Goal: Task Accomplishment & Management: Manage account settings

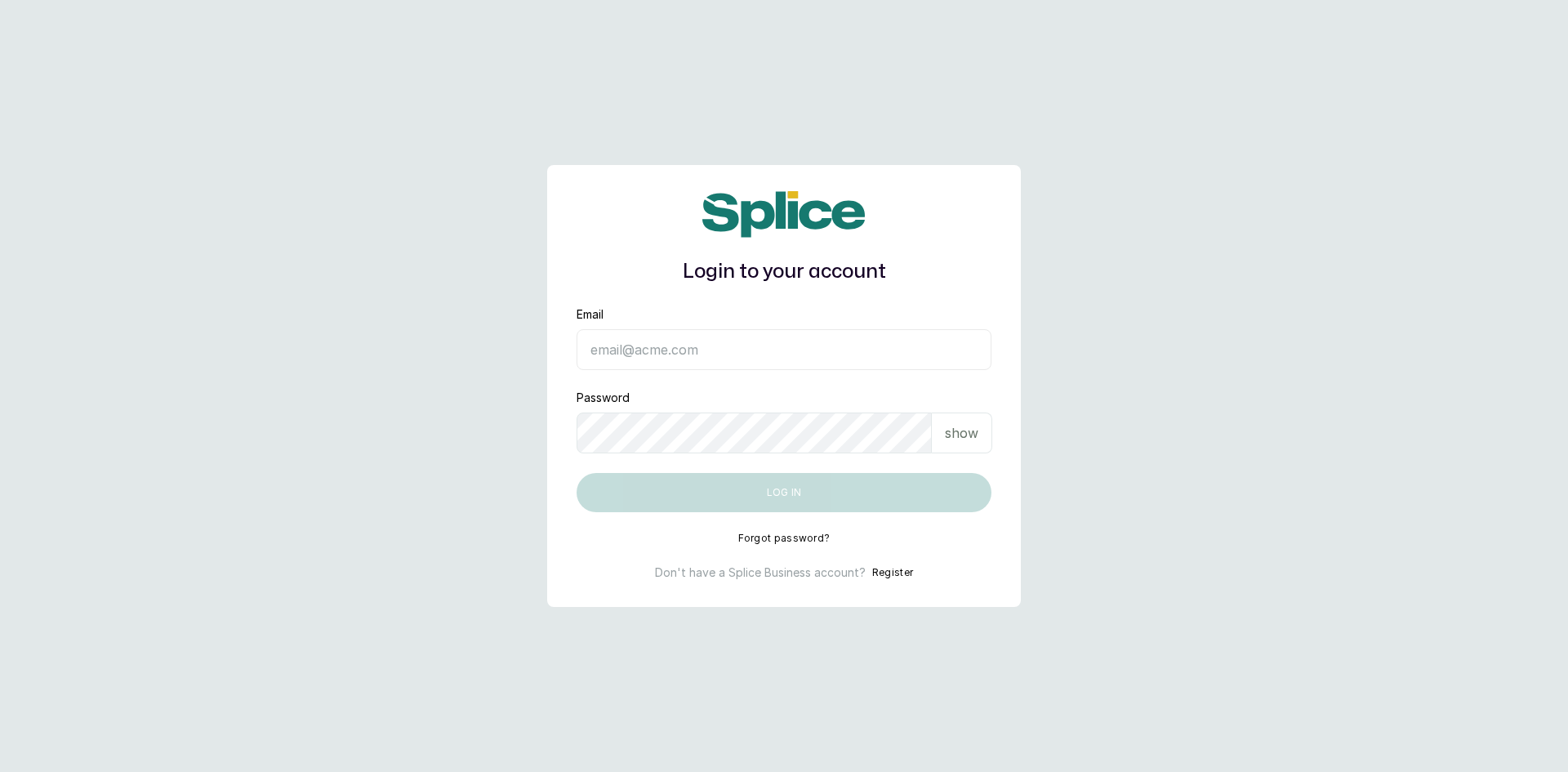
type input "sknanalyticsmedaesthetics@gmail.com"
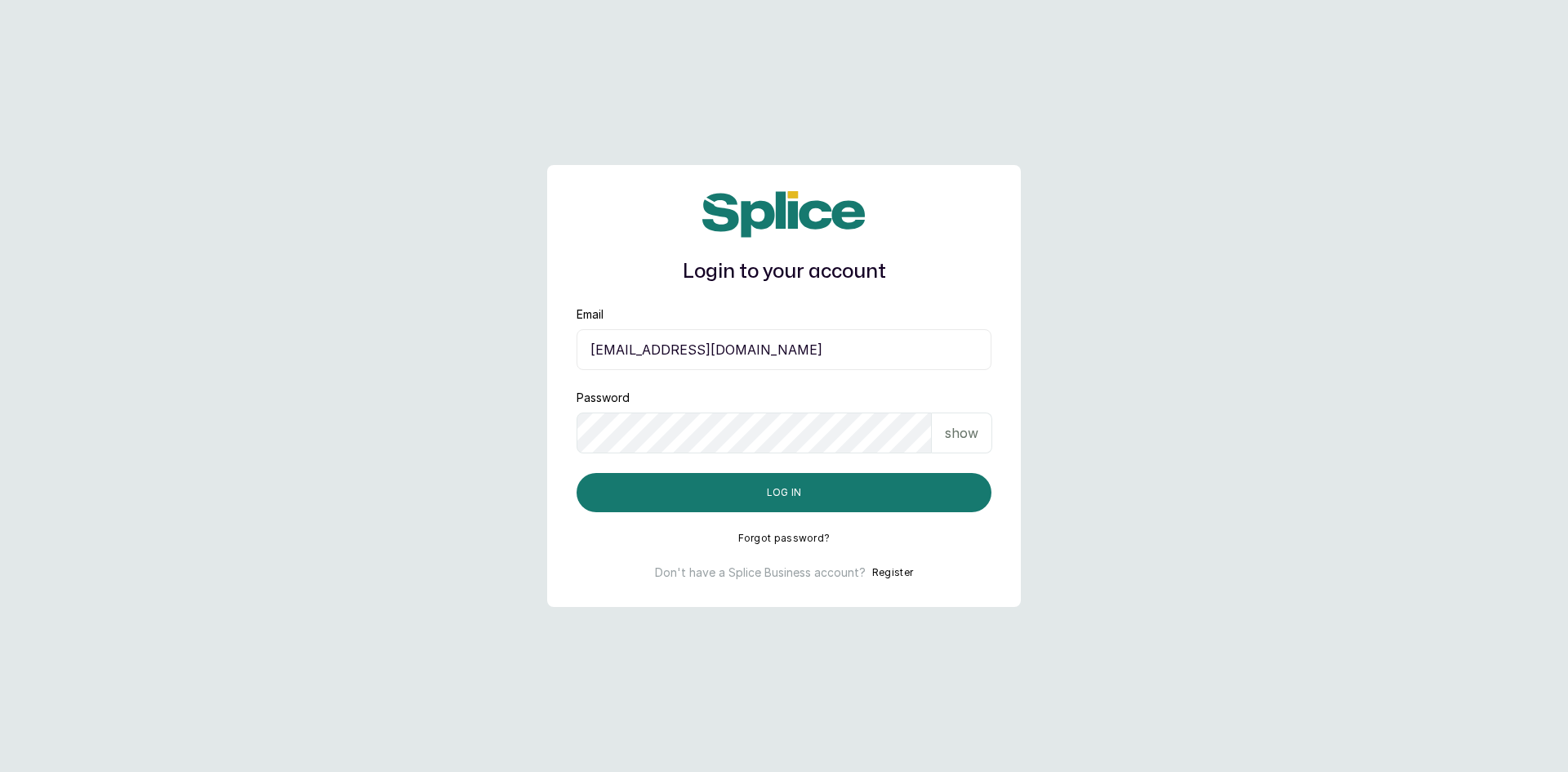
click at [952, 428] on p "show" at bounding box center [961, 433] width 33 height 20
click at [881, 493] on button "Log in" at bounding box center [783, 492] width 415 height 39
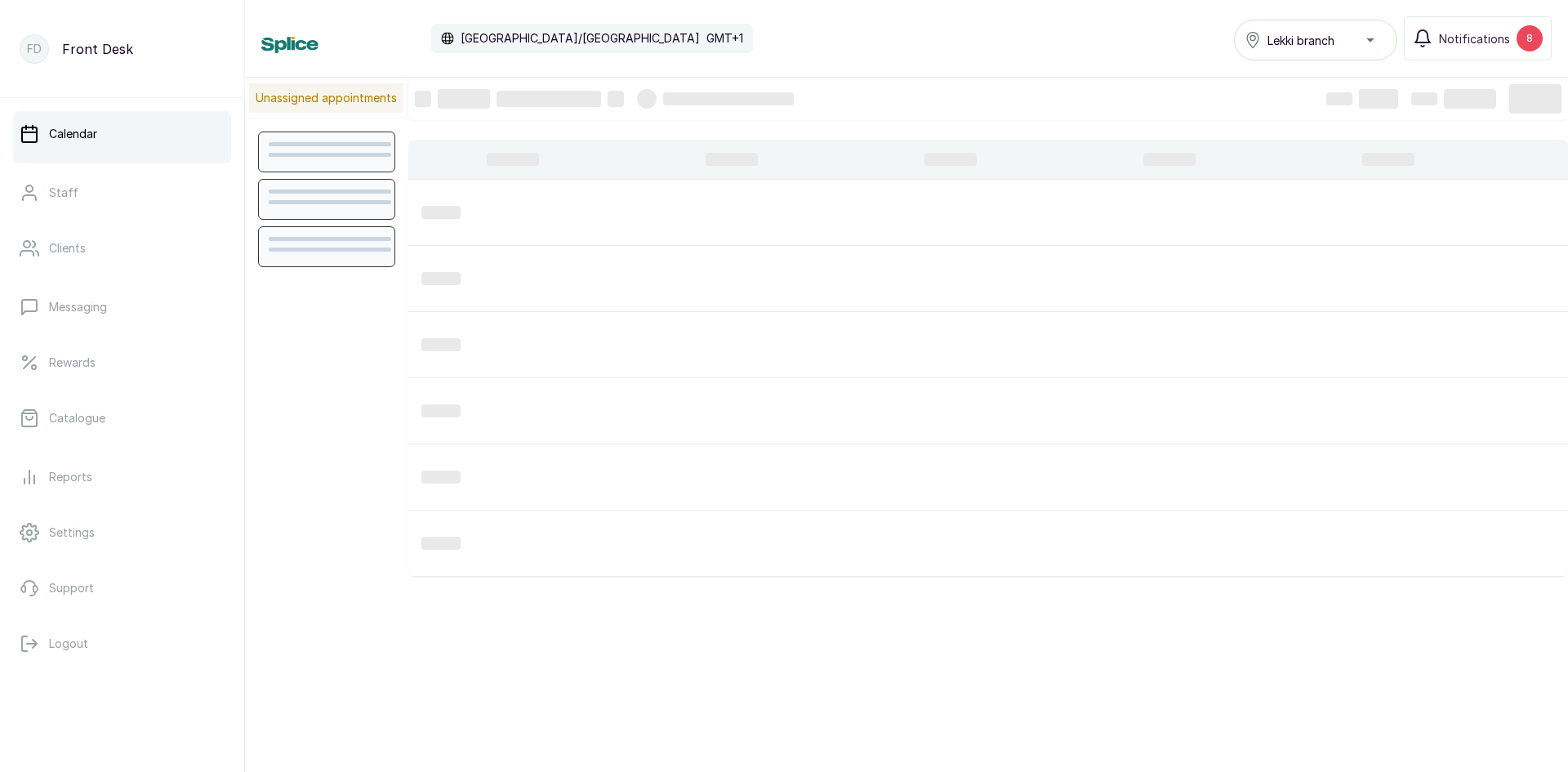
scroll to position [550, 0]
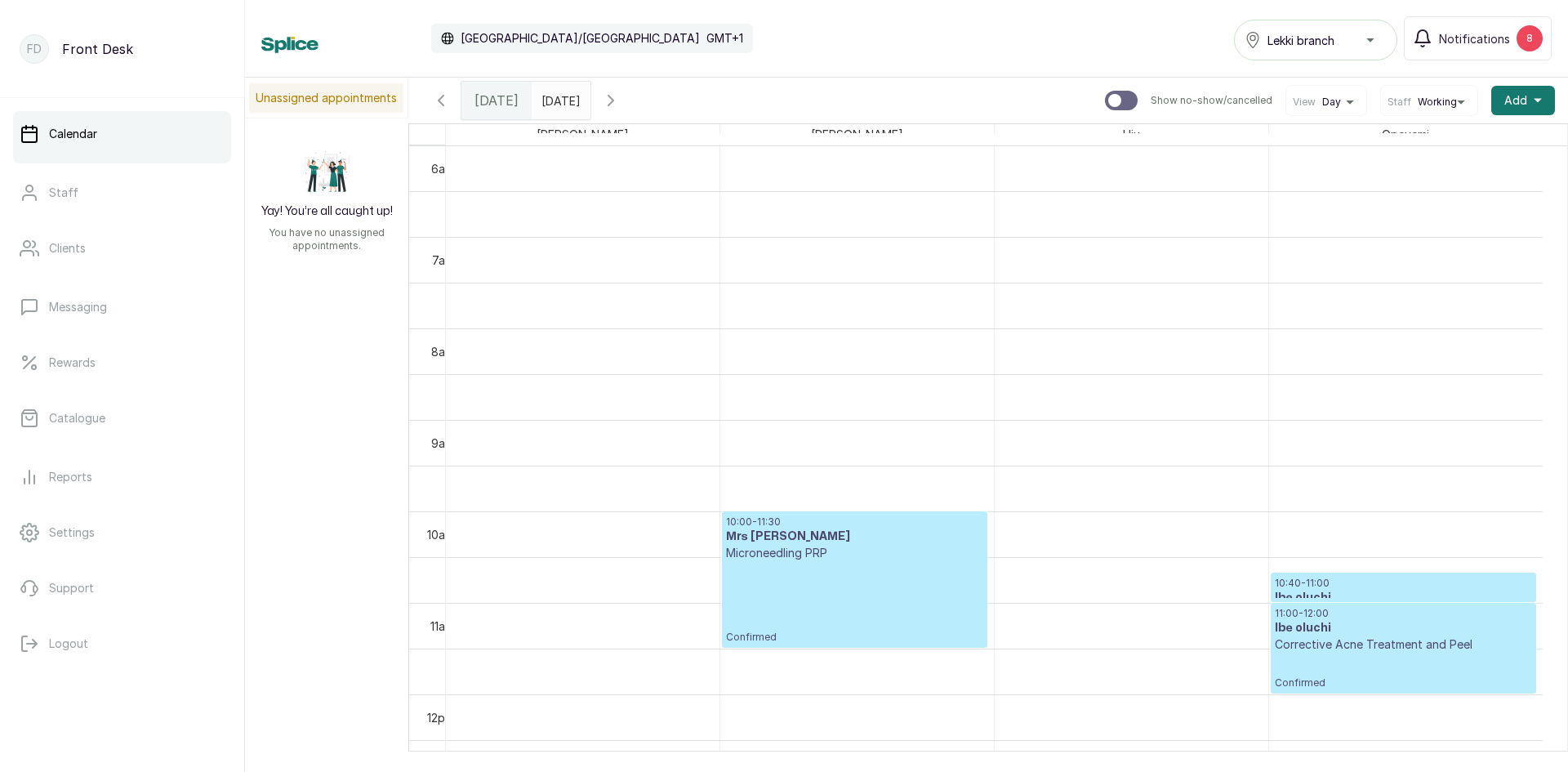
drag, startPoint x: 0, startPoint y: 0, endPoint x: 1389, endPoint y: 581, distance: 1505.6
click at [1389, 581] on p "10:40 - 11:00" at bounding box center [1403, 583] width 257 height 13
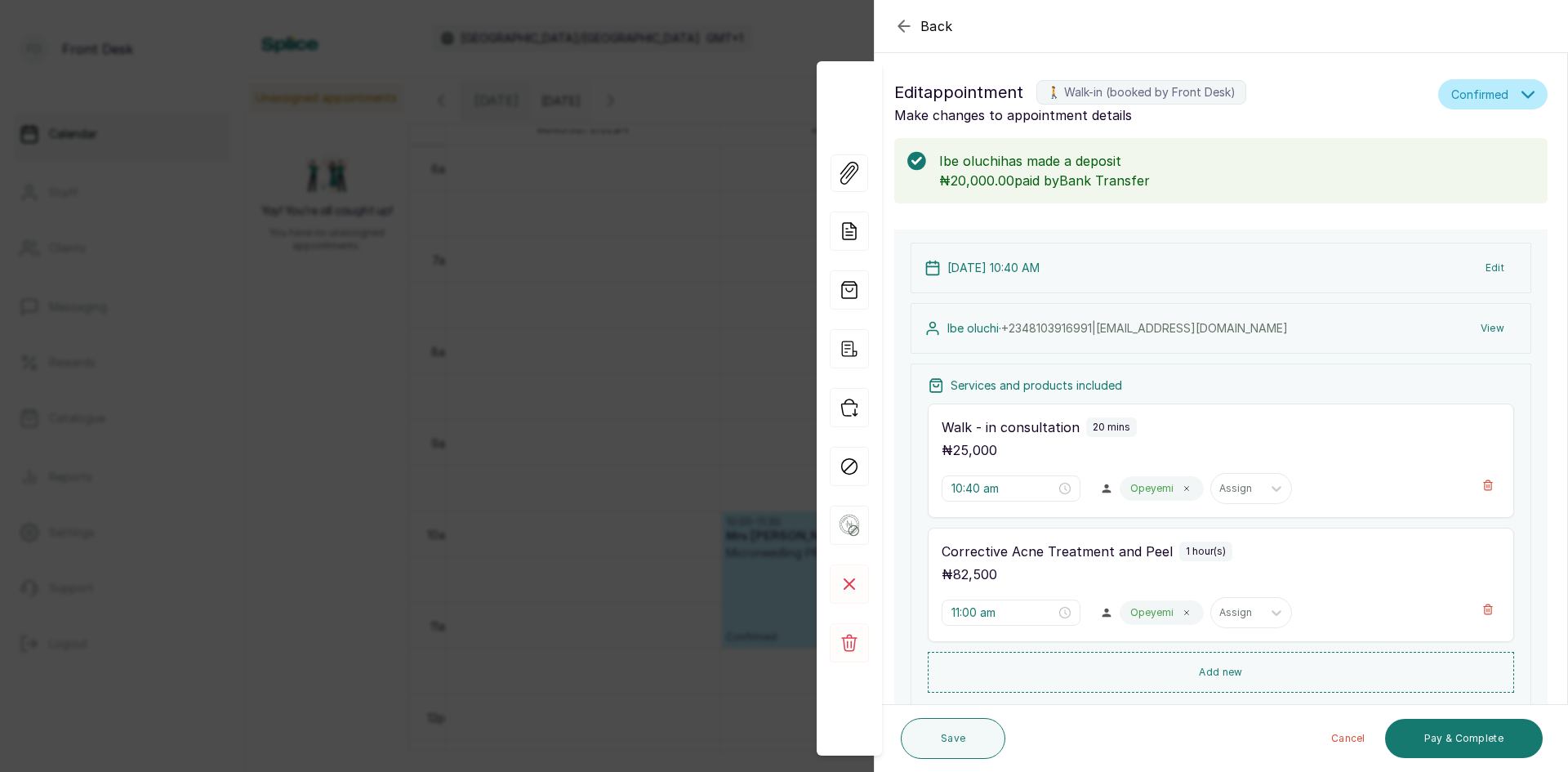
click at [614, 163] on div "Back Appointment Details Edit appointment 🚶 Walk-in (booked by Front Desk) Make…" at bounding box center [784, 386] width 1568 height 772
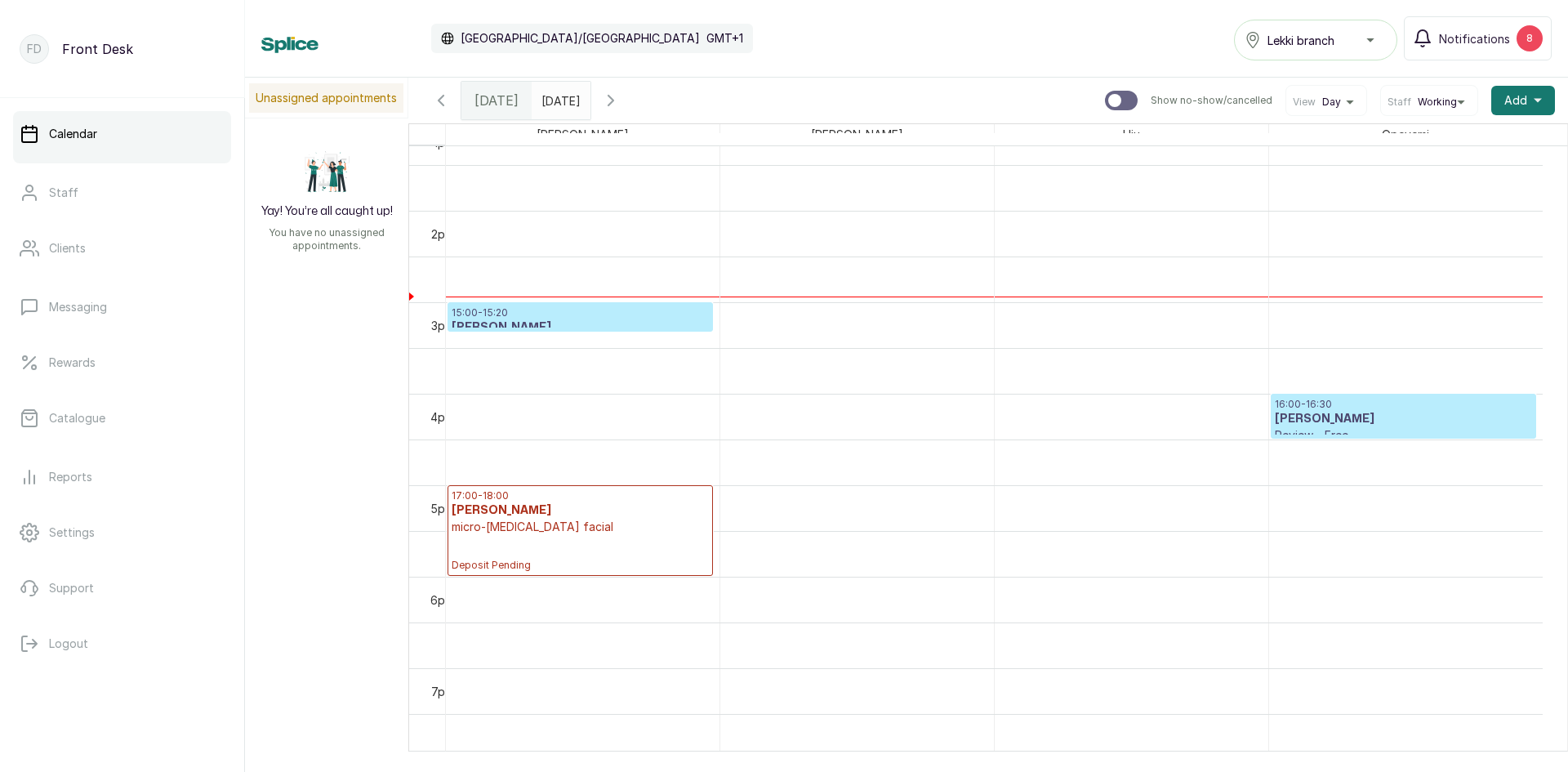
scroll to position [1203, 0]
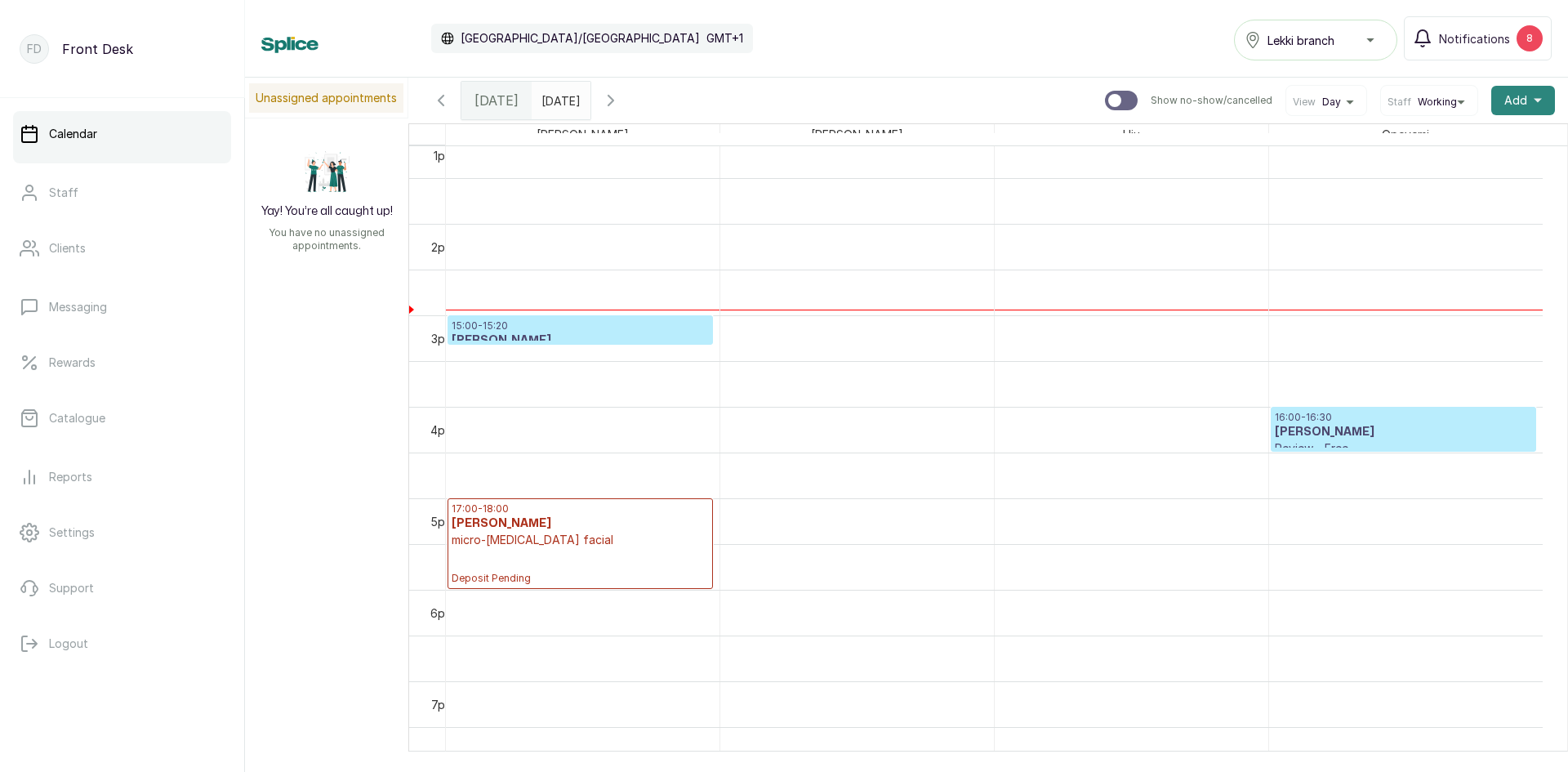
click at [1504, 102] on span "Add" at bounding box center [1516, 100] width 23 height 16
click at [1420, 143] on span "Add Appointment" at bounding box center [1463, 144] width 157 height 20
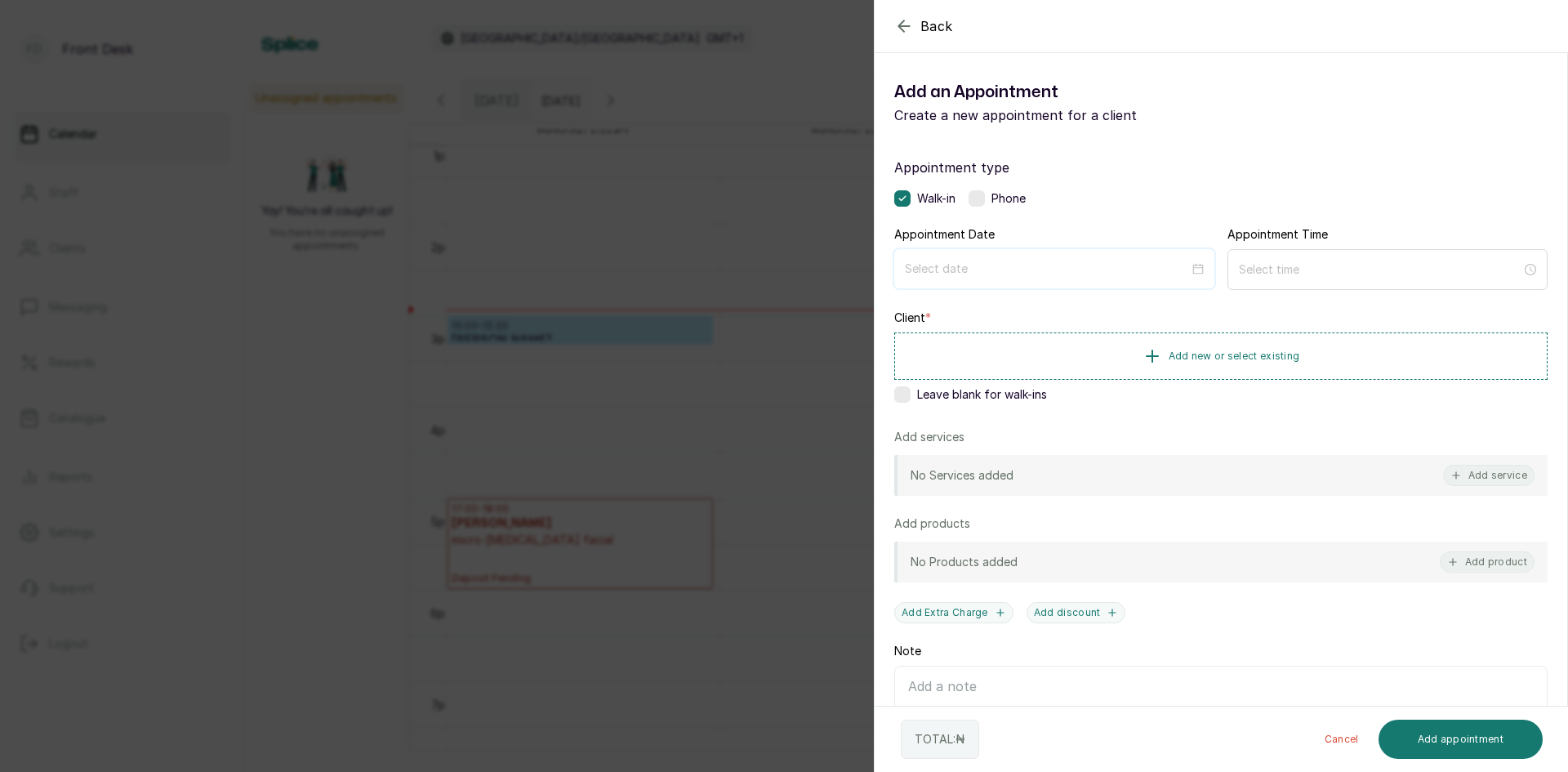
click at [1155, 269] on input at bounding box center [1046, 269] width 284 height 18
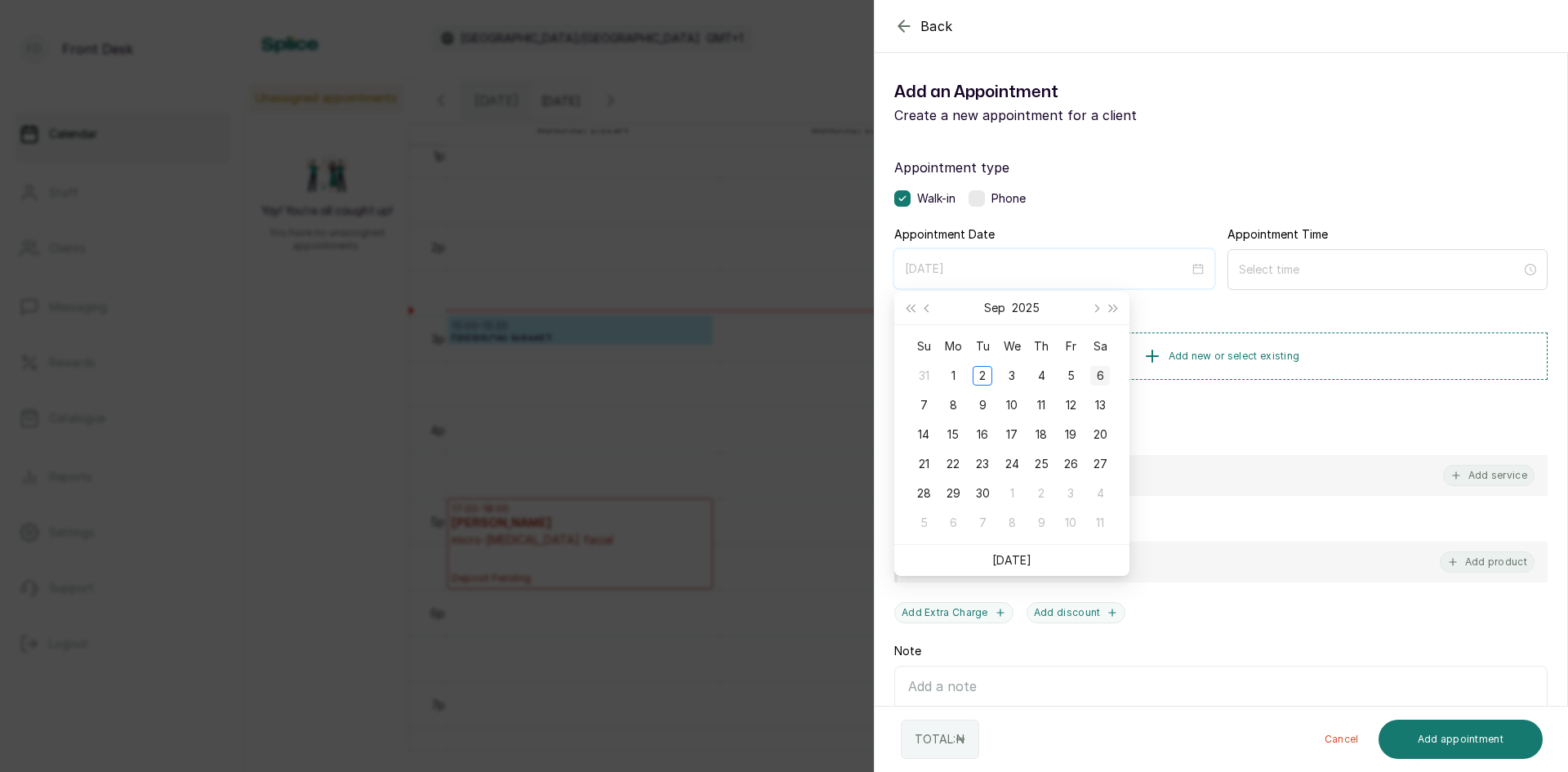
type input "[DATE]"
click at [1096, 376] on div "6" at bounding box center [1100, 375] width 20 height 20
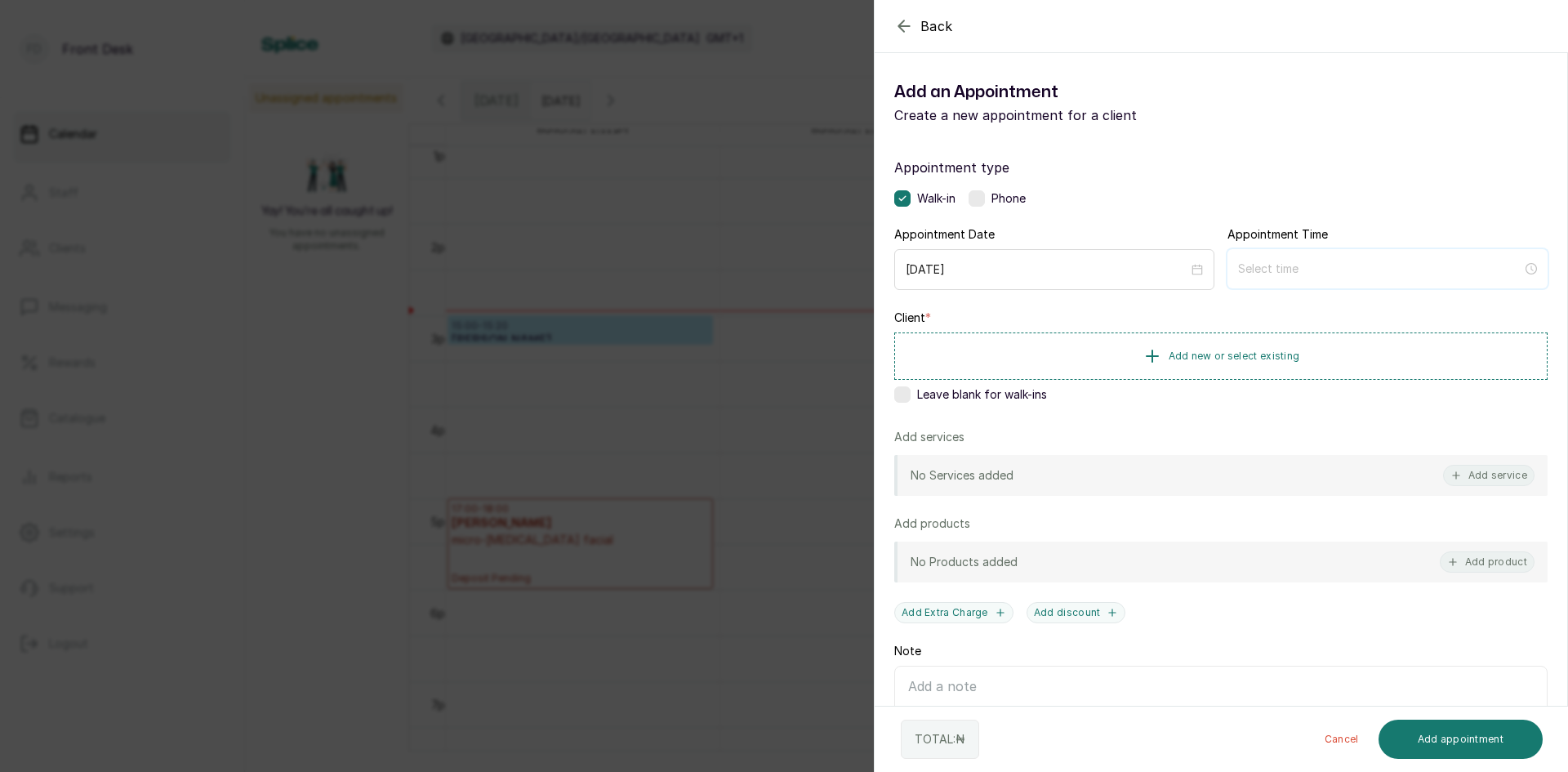
click at [1374, 272] on input at bounding box center [1379, 269] width 284 height 18
type input "12:00 pm"
type input "12:01 am"
click at [179, 269] on div "Back Add Appointment Add an Appointment Create a new appointment for a client A…" at bounding box center [784, 386] width 1568 height 772
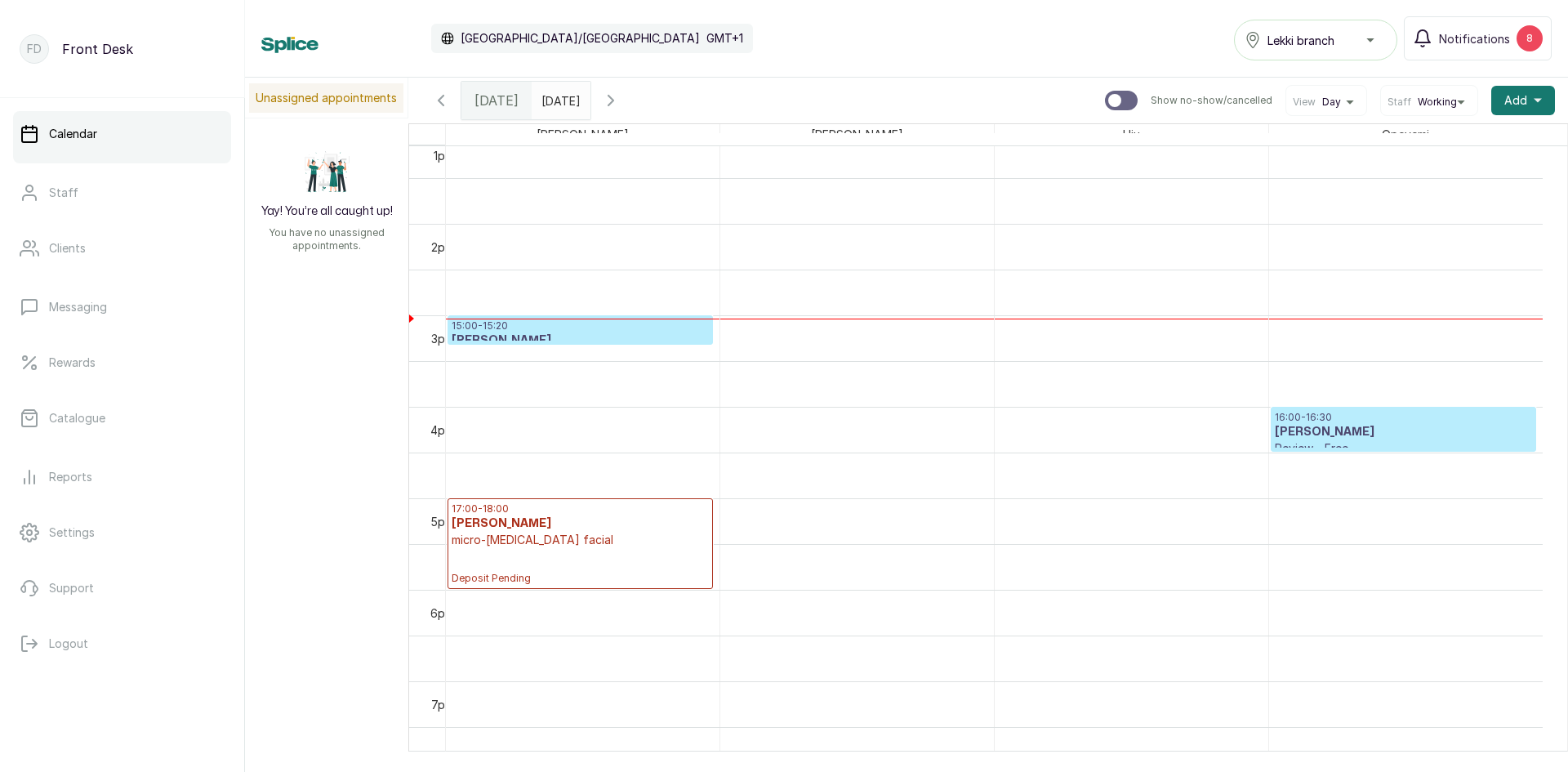
click at [503, 96] on span "[DATE]" at bounding box center [496, 100] width 44 height 20
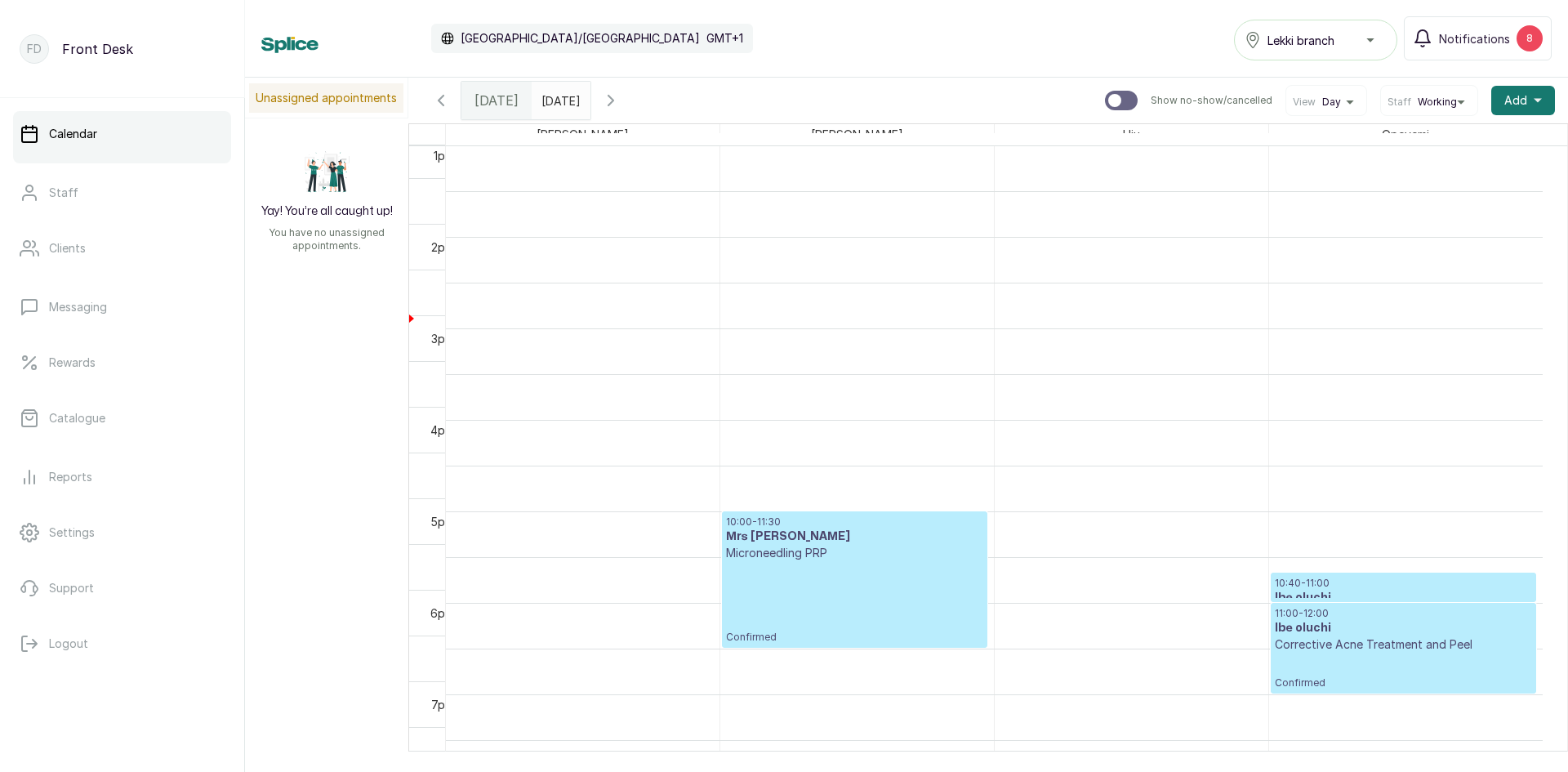
scroll to position [550, 0]
type input "dd/MM/yyyy"
click at [558, 95] on input "dd/MM/yyyy" at bounding box center [546, 96] width 27 height 28
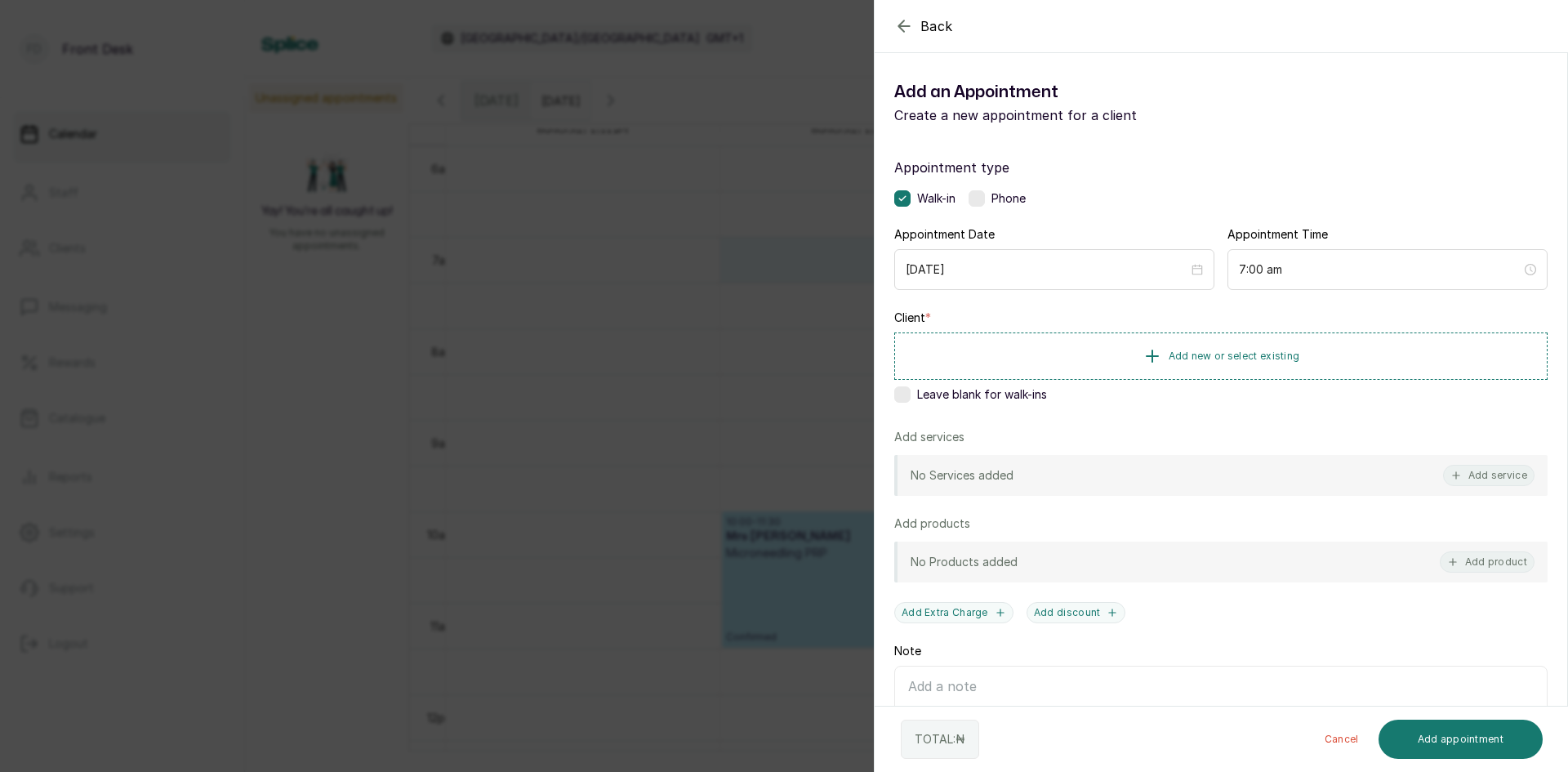
click at [226, 351] on div "Back Add Appointment Add an Appointment Create a new appointment for a client A…" at bounding box center [784, 386] width 1568 height 772
type input "dd/MM/yyyy"
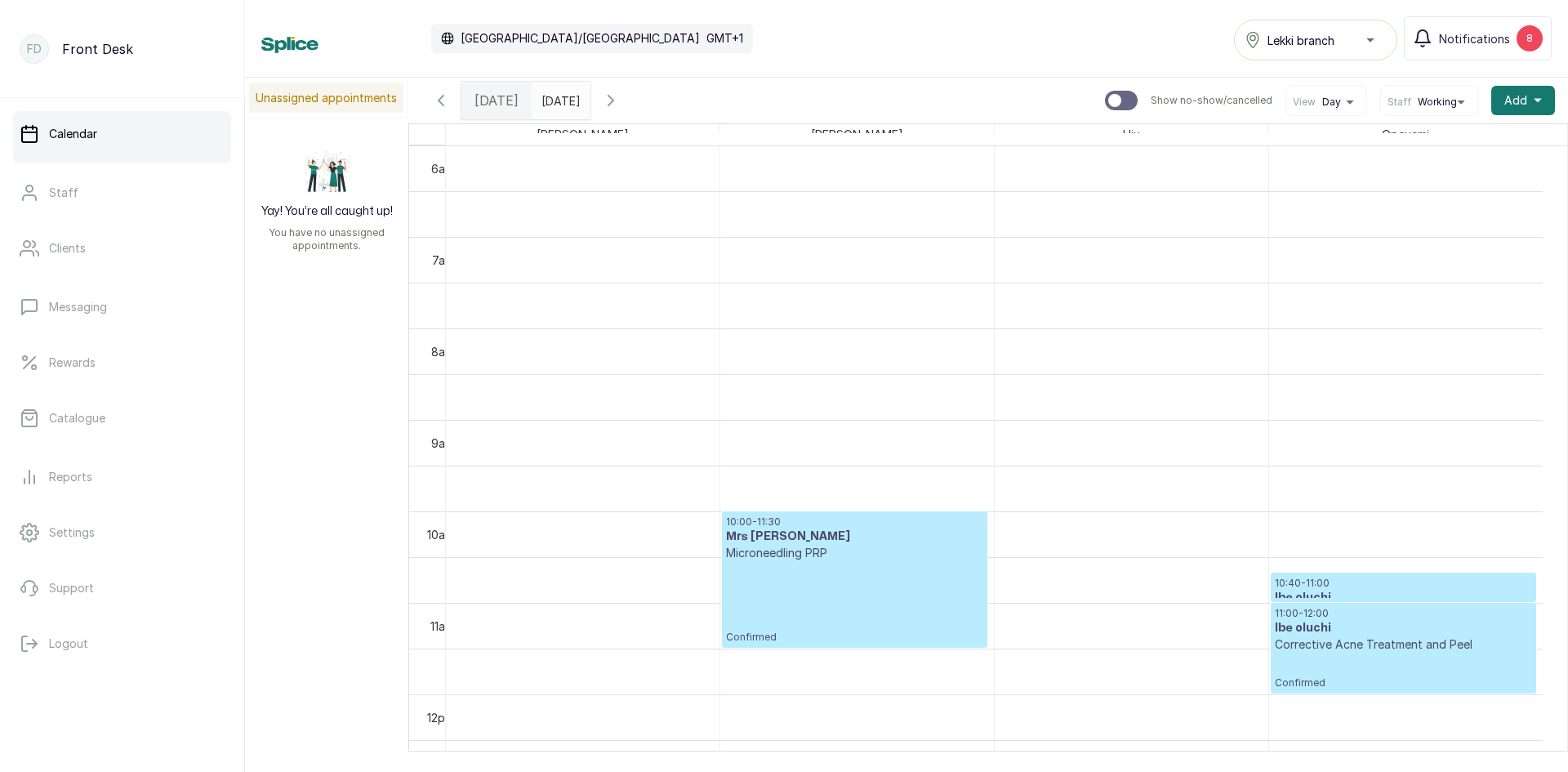
click at [558, 96] on input "dd/MM/yyyy" at bounding box center [546, 96] width 27 height 28
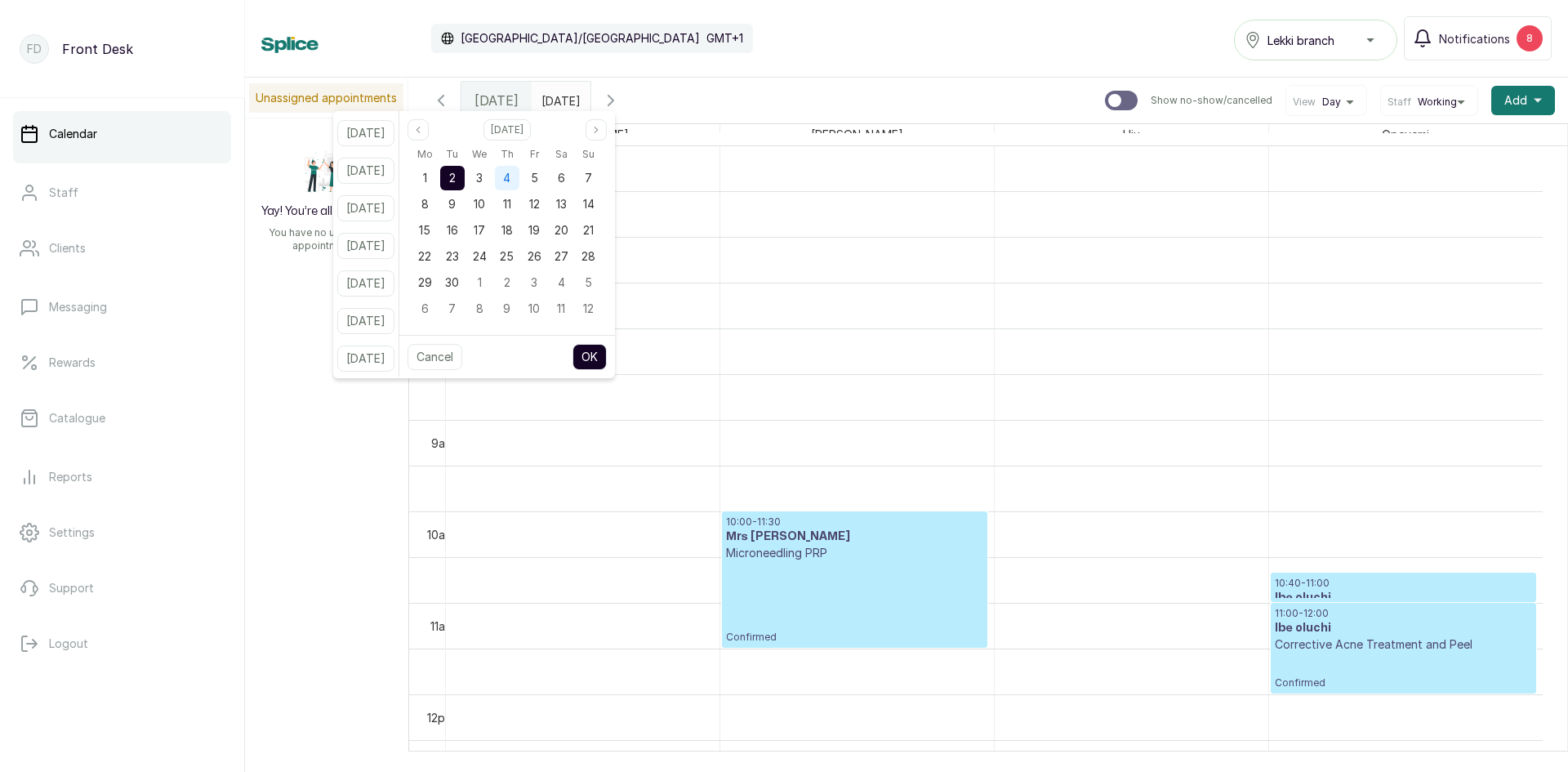
click at [511, 182] on span "4" at bounding box center [507, 178] width 8 height 14
click at [607, 365] on button "OK" at bounding box center [589, 357] width 34 height 27
type input "[DATE]"
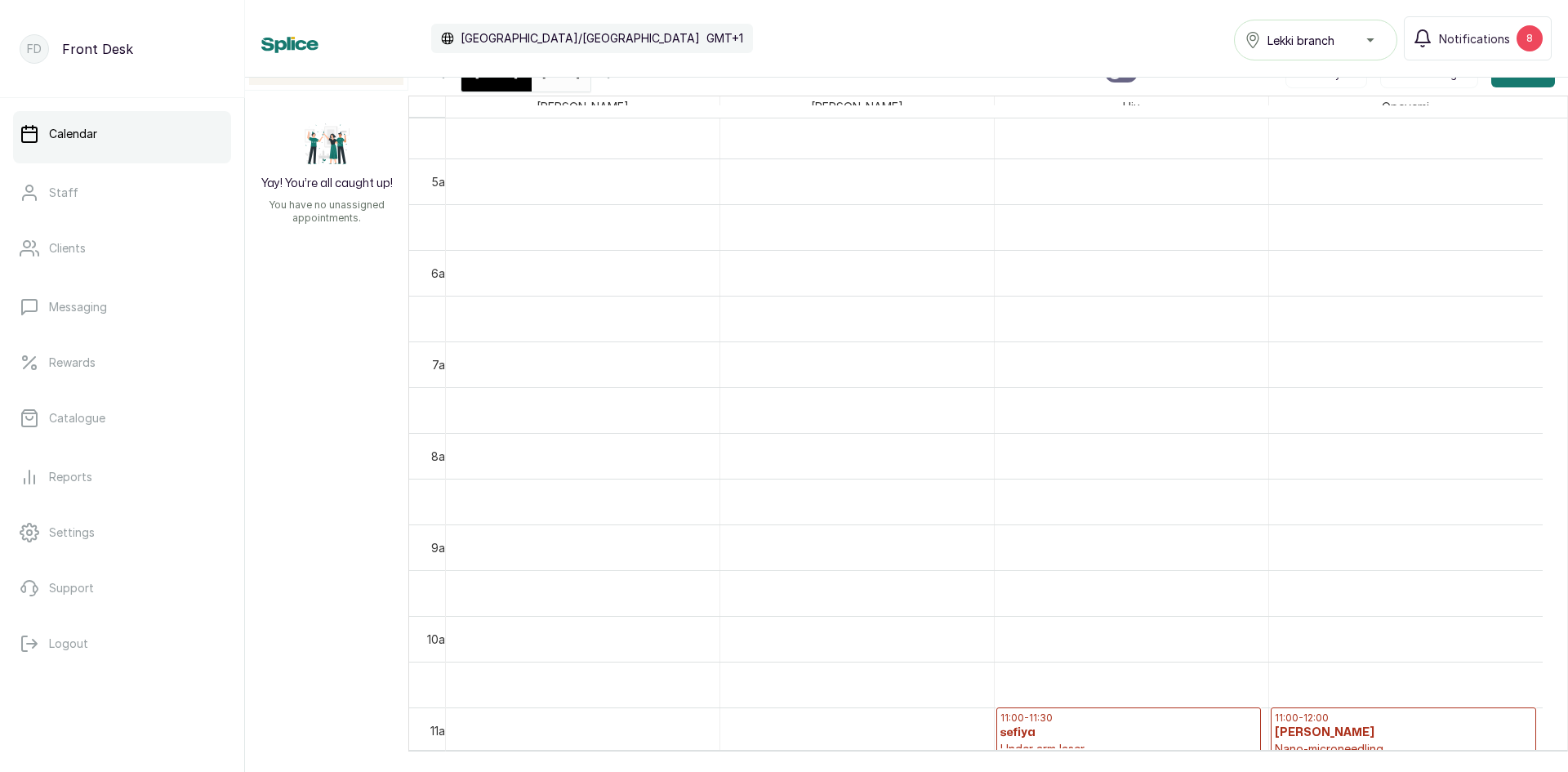
scroll to position [539, 0]
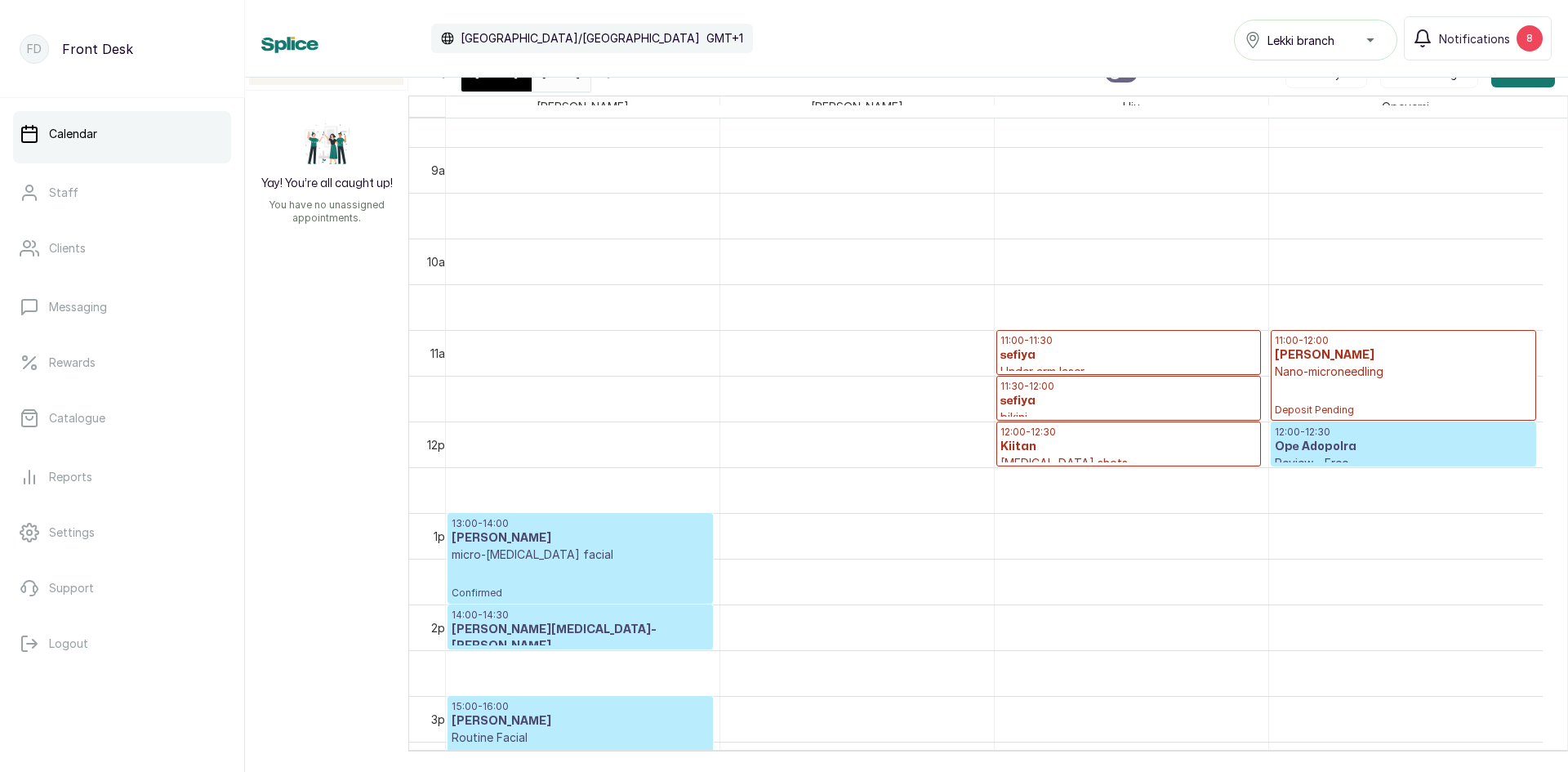
click at [642, 556] on p "micro-[MEDICAL_DATA] facial" at bounding box center [580, 555] width 257 height 16
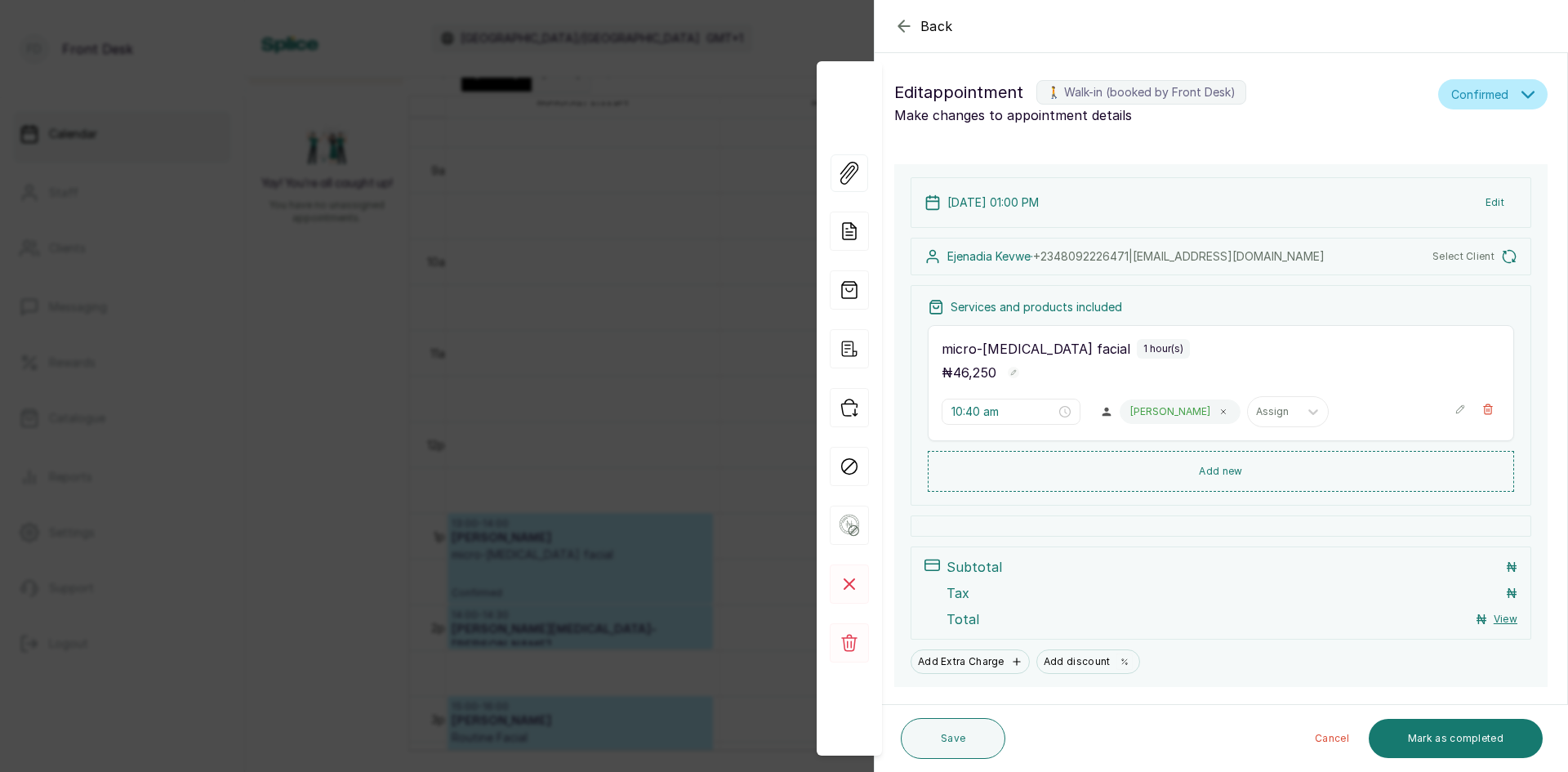
type input "1:00 pm"
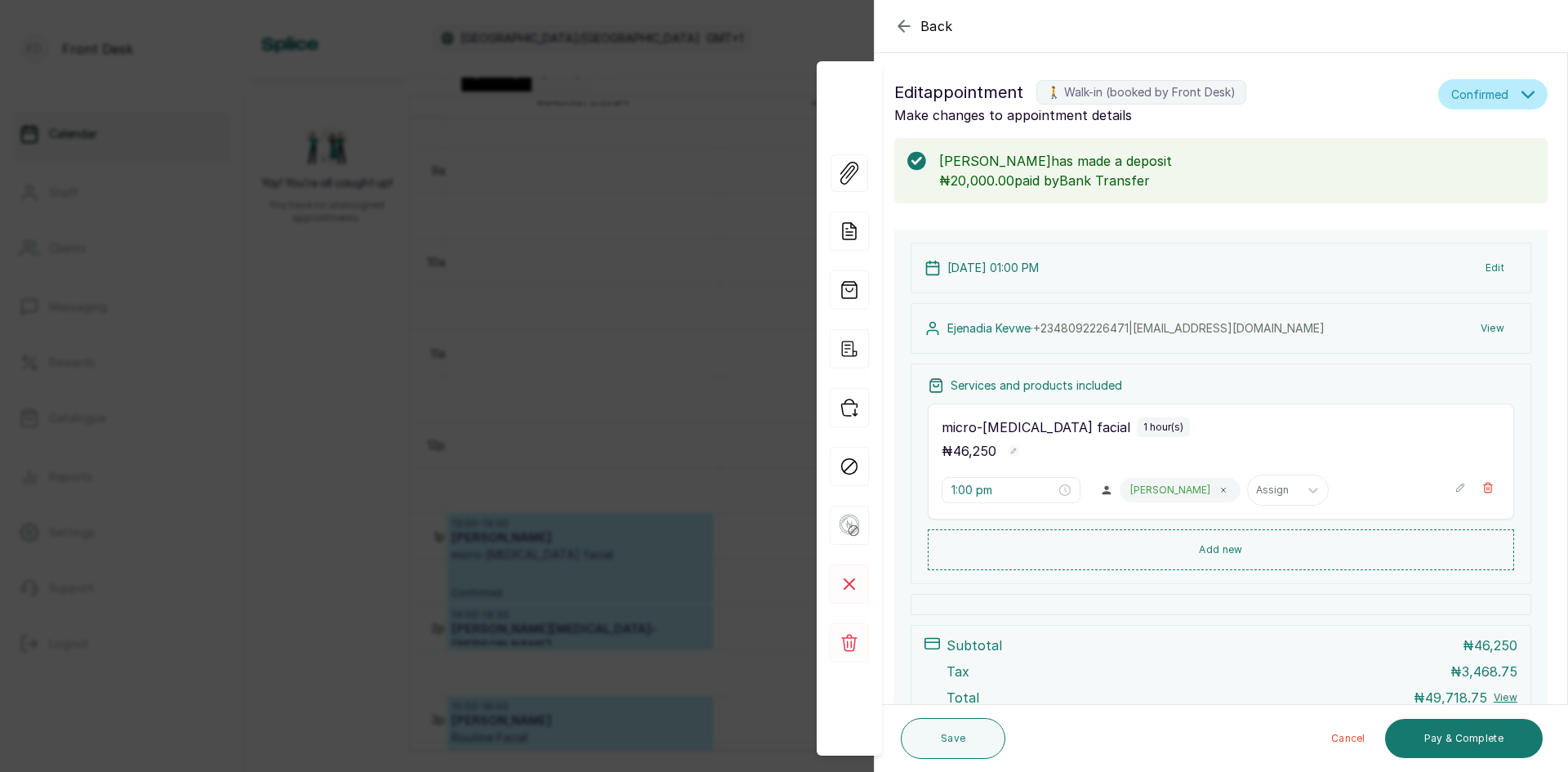
click at [1477, 270] on button "Edit" at bounding box center [1494, 268] width 45 height 29
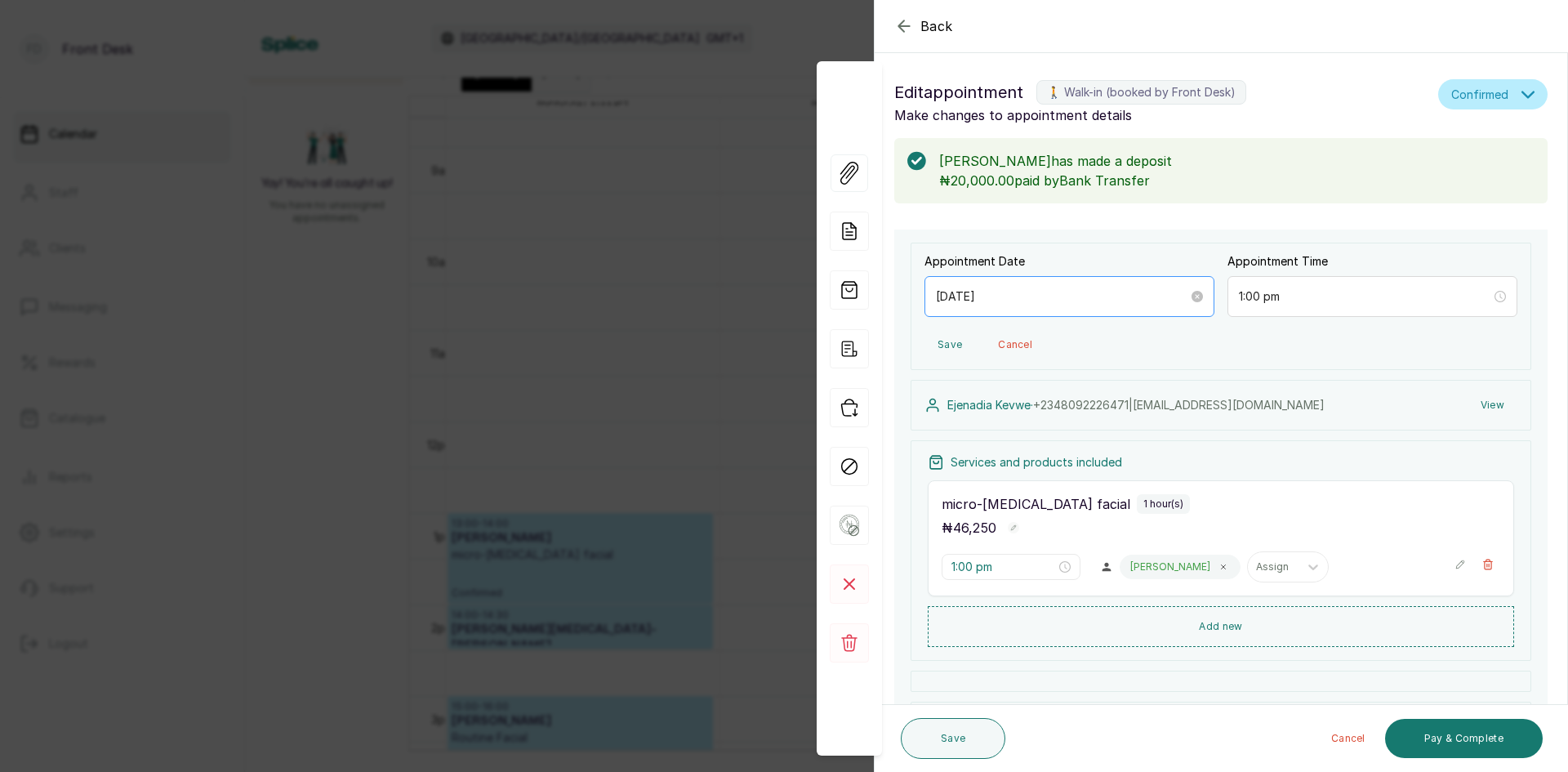
click at [1063, 285] on div "[DATE]" at bounding box center [1069, 296] width 289 height 41
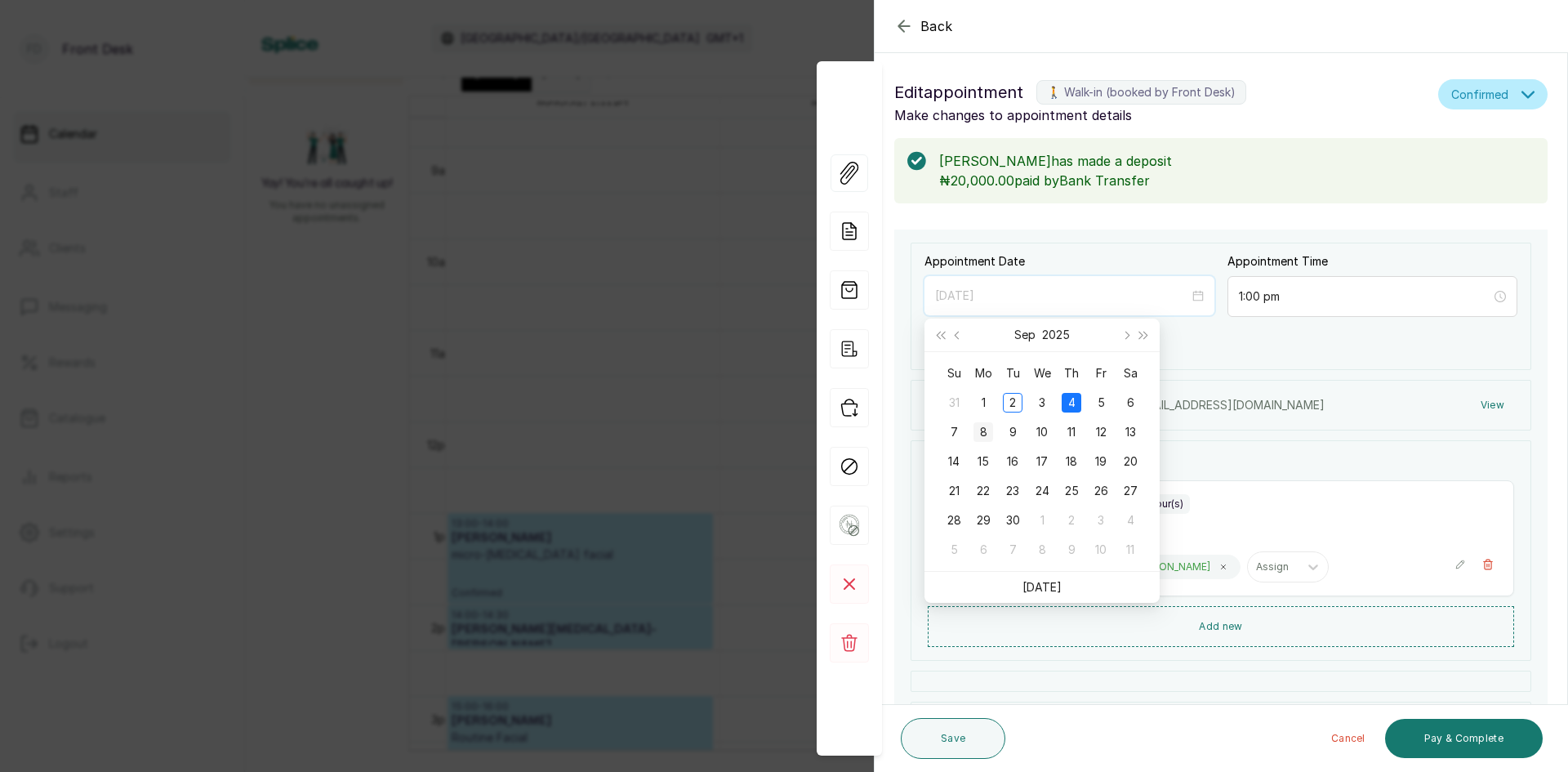
type input "[DATE]"
click at [978, 433] on div "8" at bounding box center [983, 432] width 20 height 20
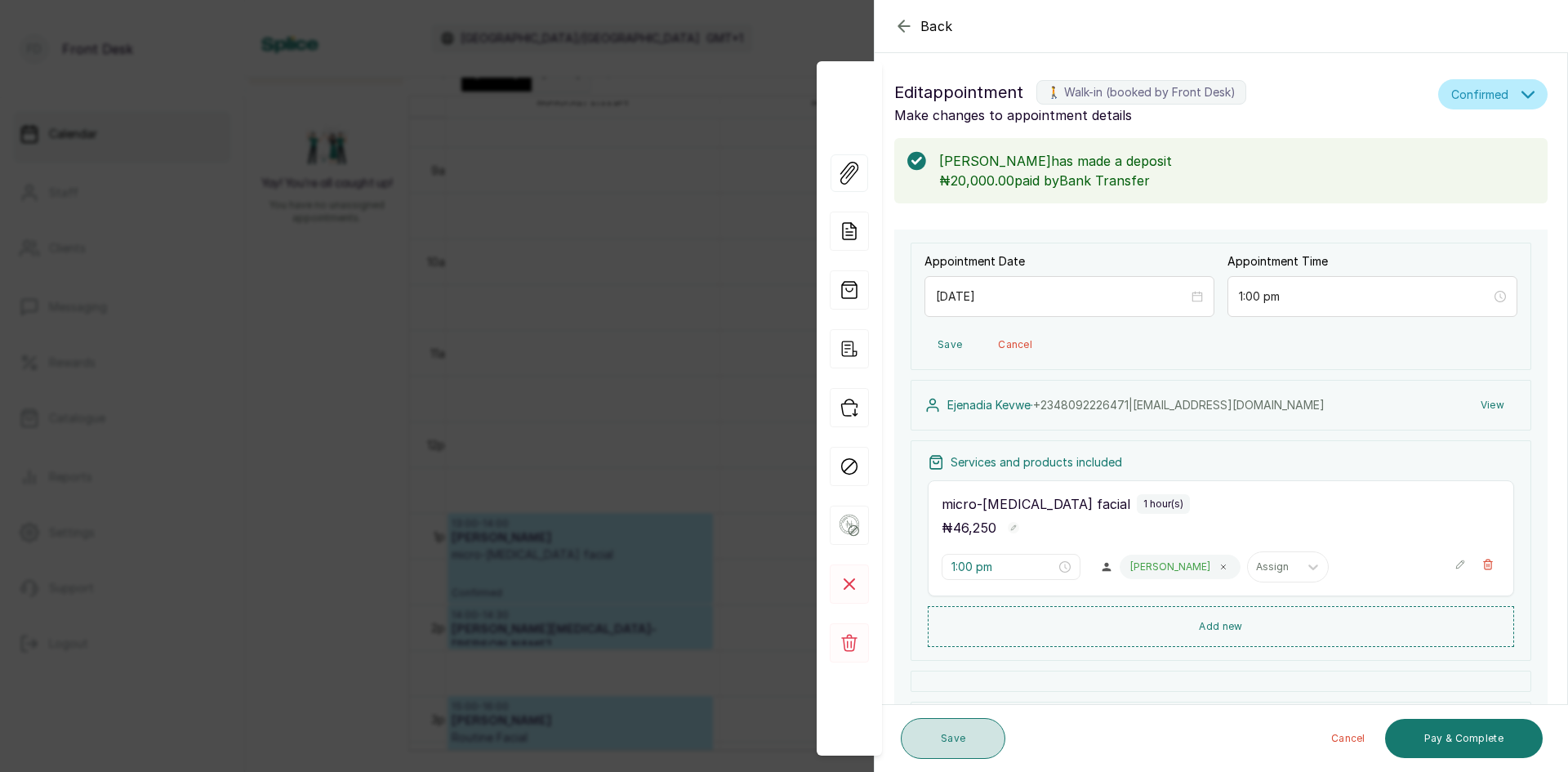
click at [968, 728] on button "Save" at bounding box center [953, 738] width 104 height 41
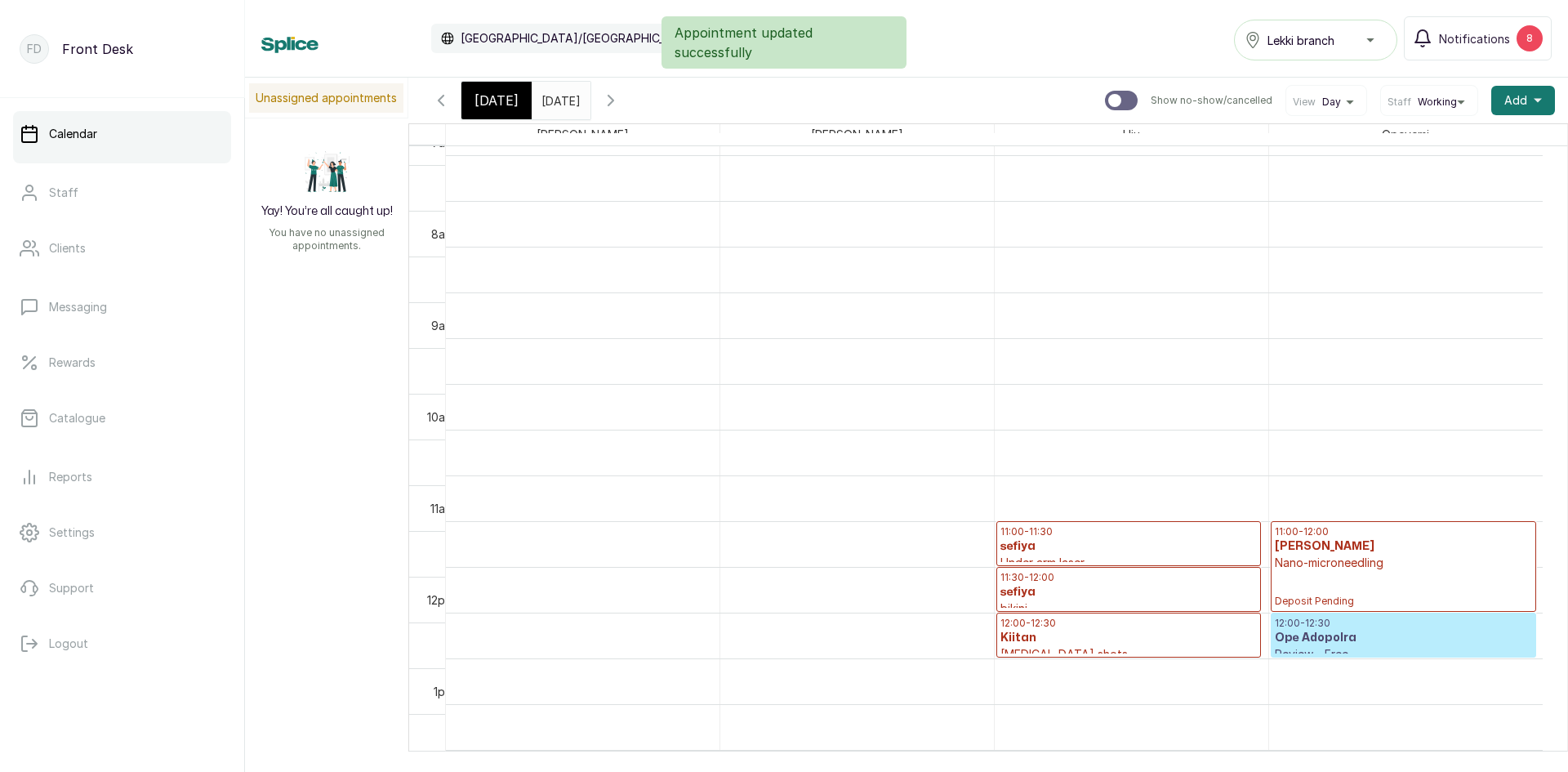
scroll to position [631, 0]
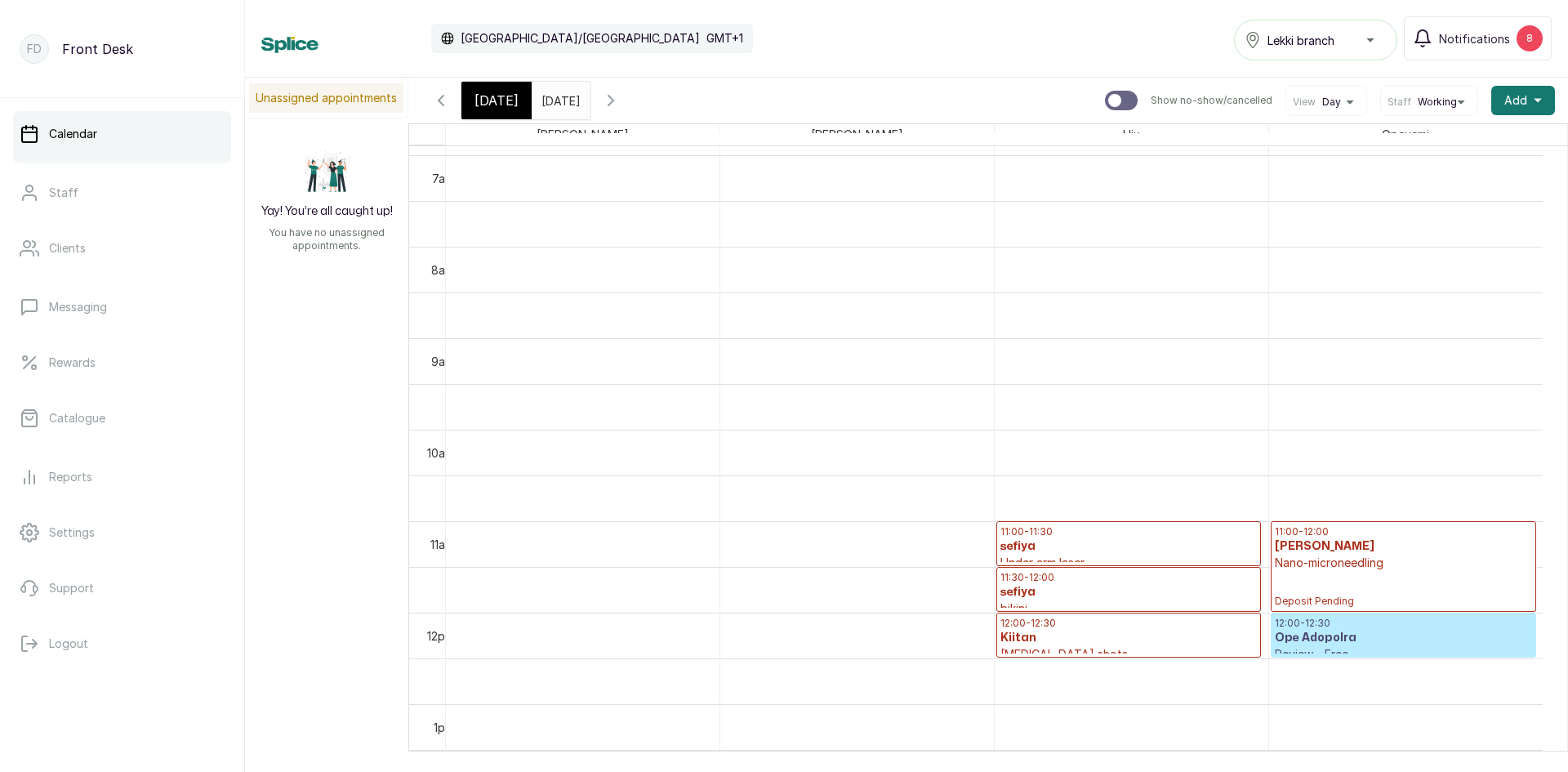
click at [558, 107] on input "[DATE]" at bounding box center [546, 96] width 27 height 28
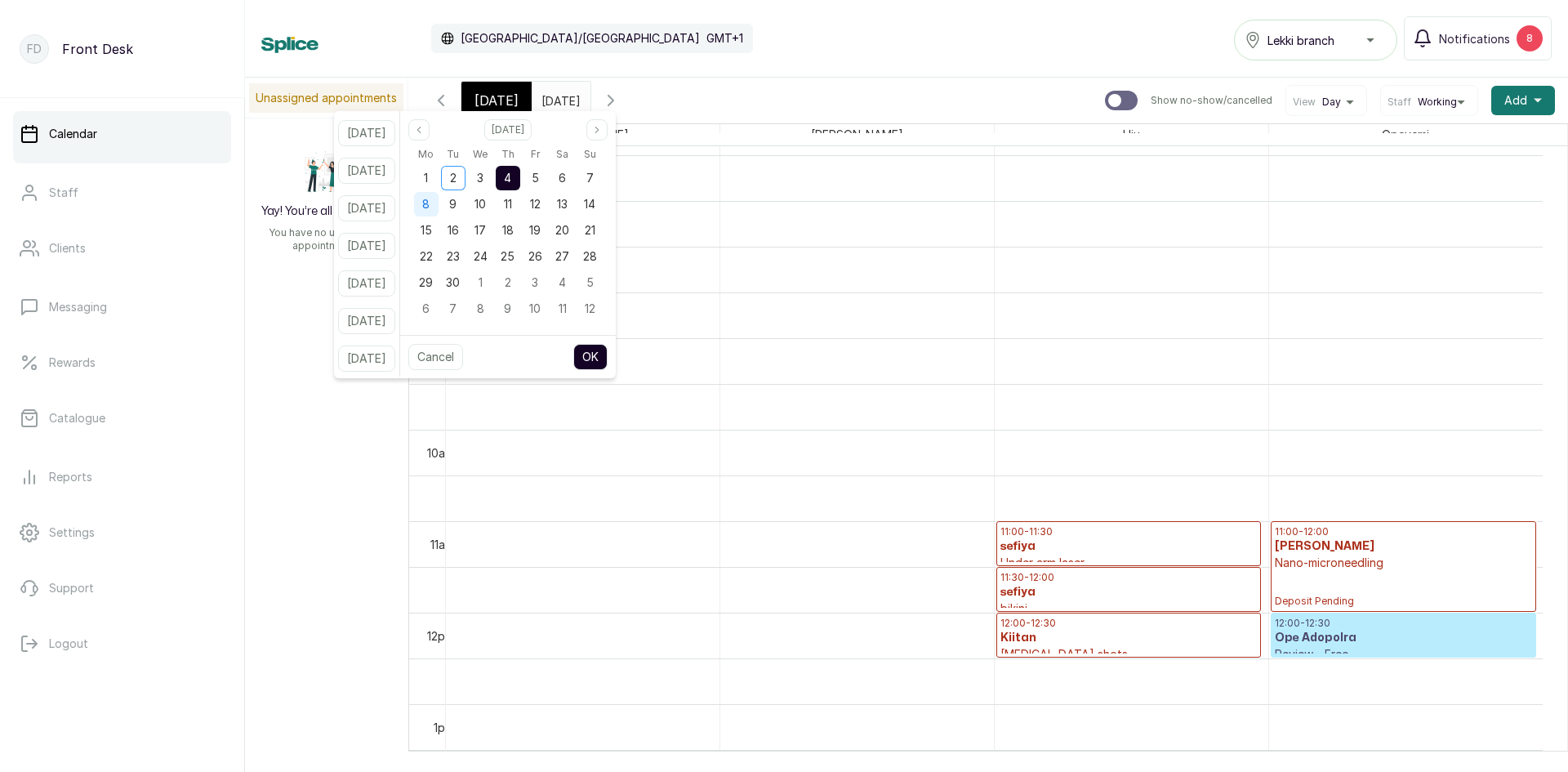
click at [439, 209] on div "8" at bounding box center [426, 204] width 25 height 25
click at [607, 351] on button "OK" at bounding box center [590, 357] width 34 height 27
type input "[DATE]"
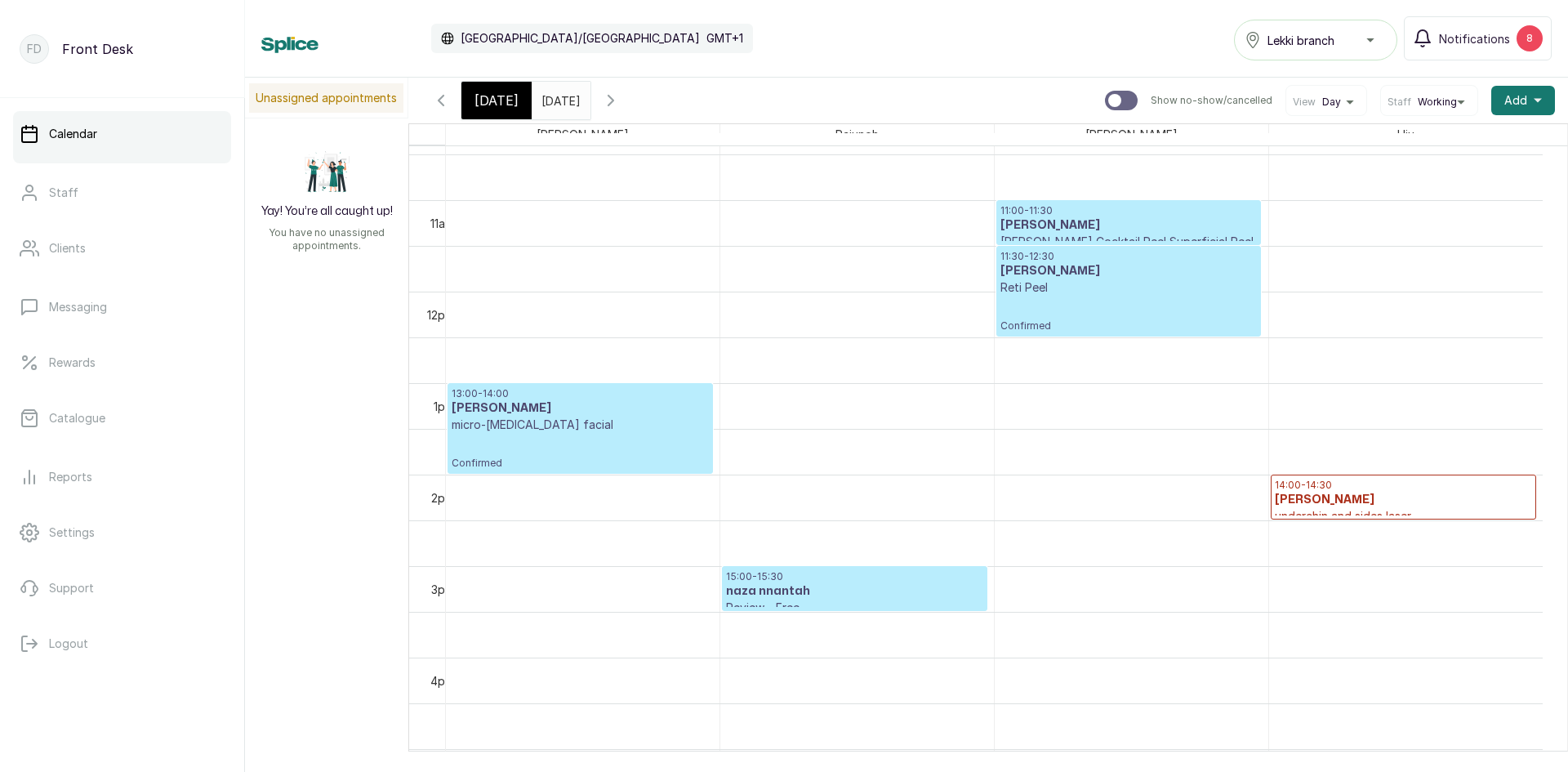
scroll to position [797, 0]
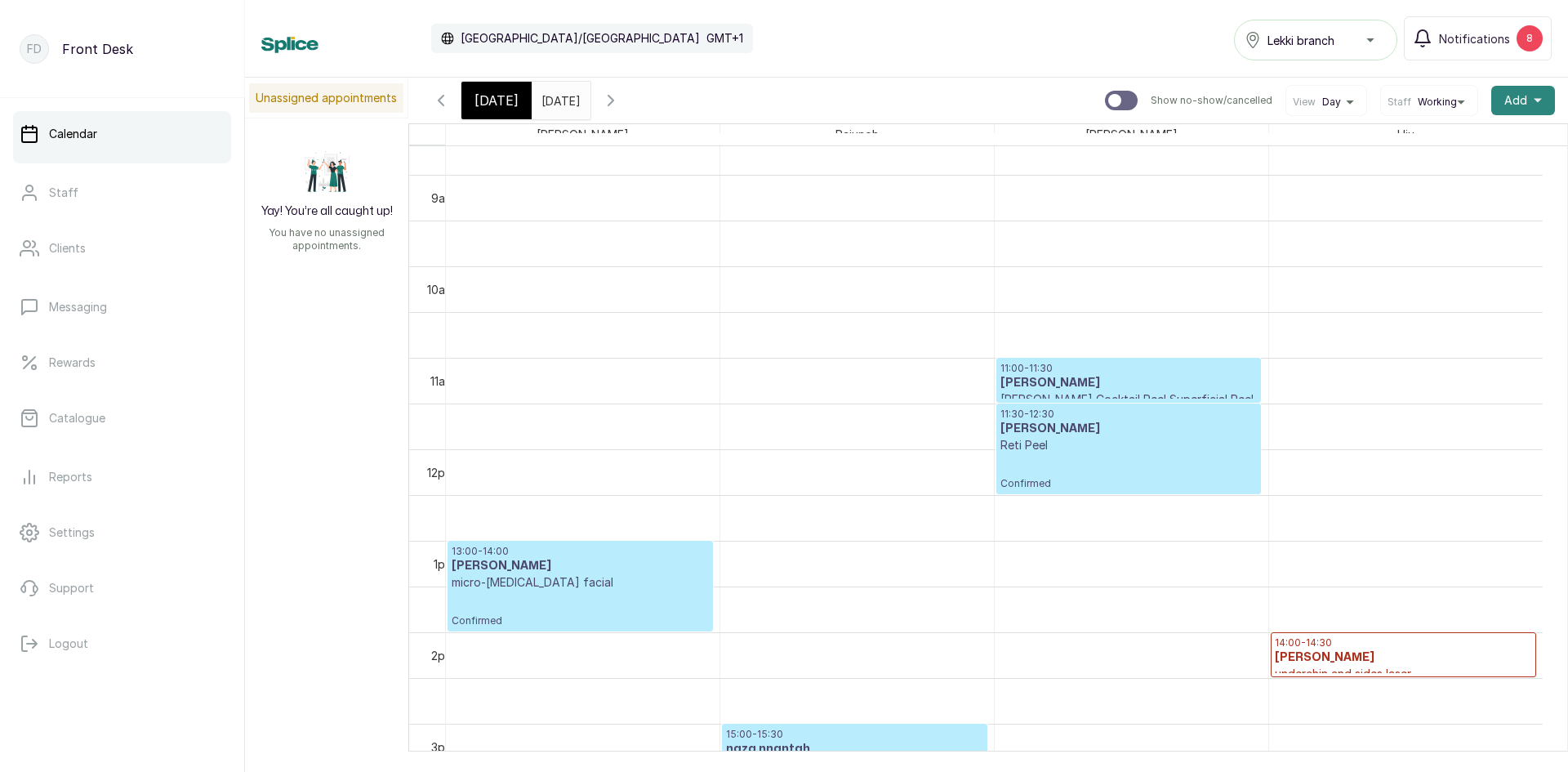
click at [1505, 98] on span "Add" at bounding box center [1516, 100] width 23 height 16
click at [1452, 145] on span "Add Appointment" at bounding box center [1463, 144] width 157 height 20
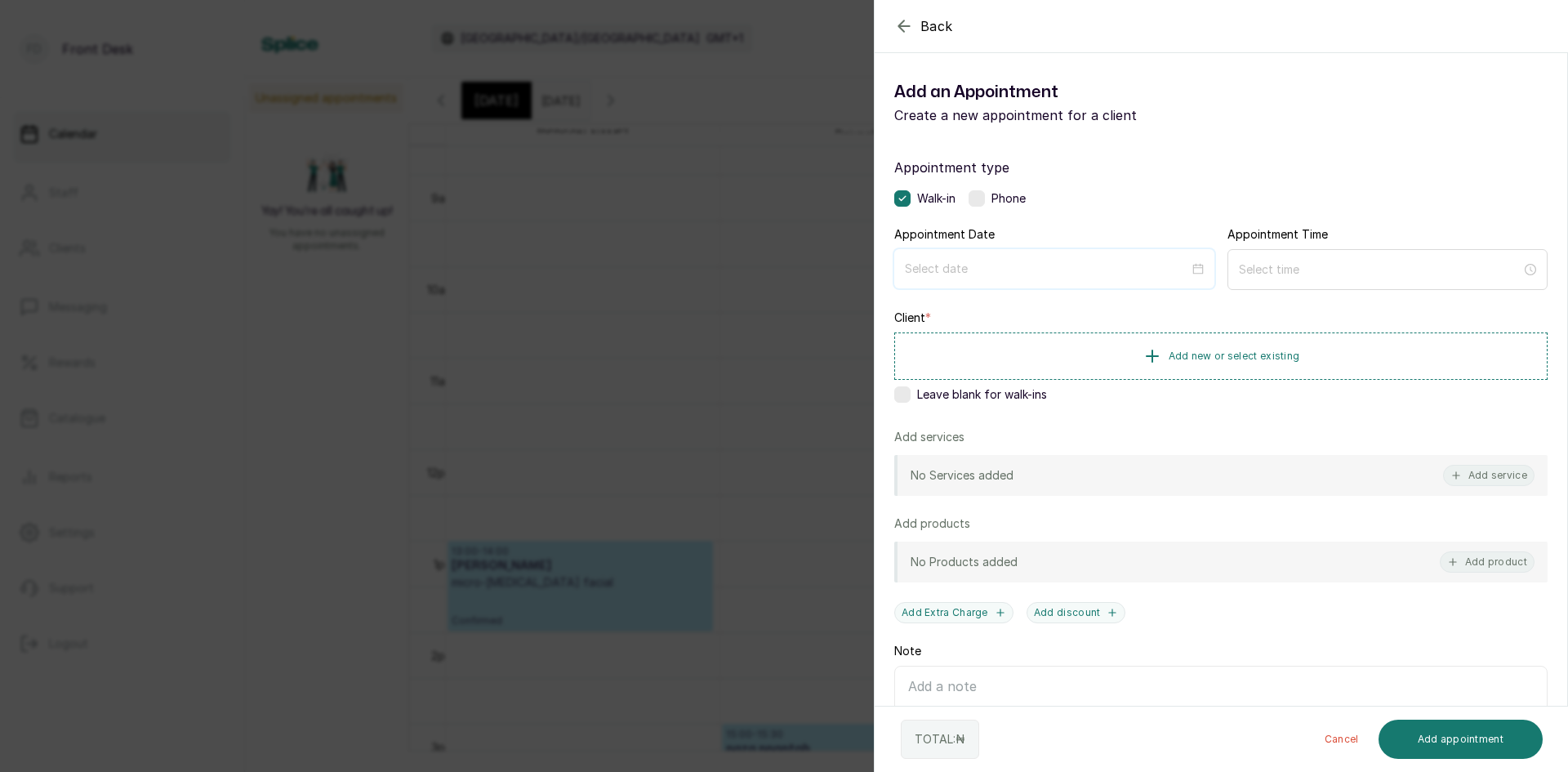
click at [1040, 267] on input at bounding box center [1046, 269] width 284 height 18
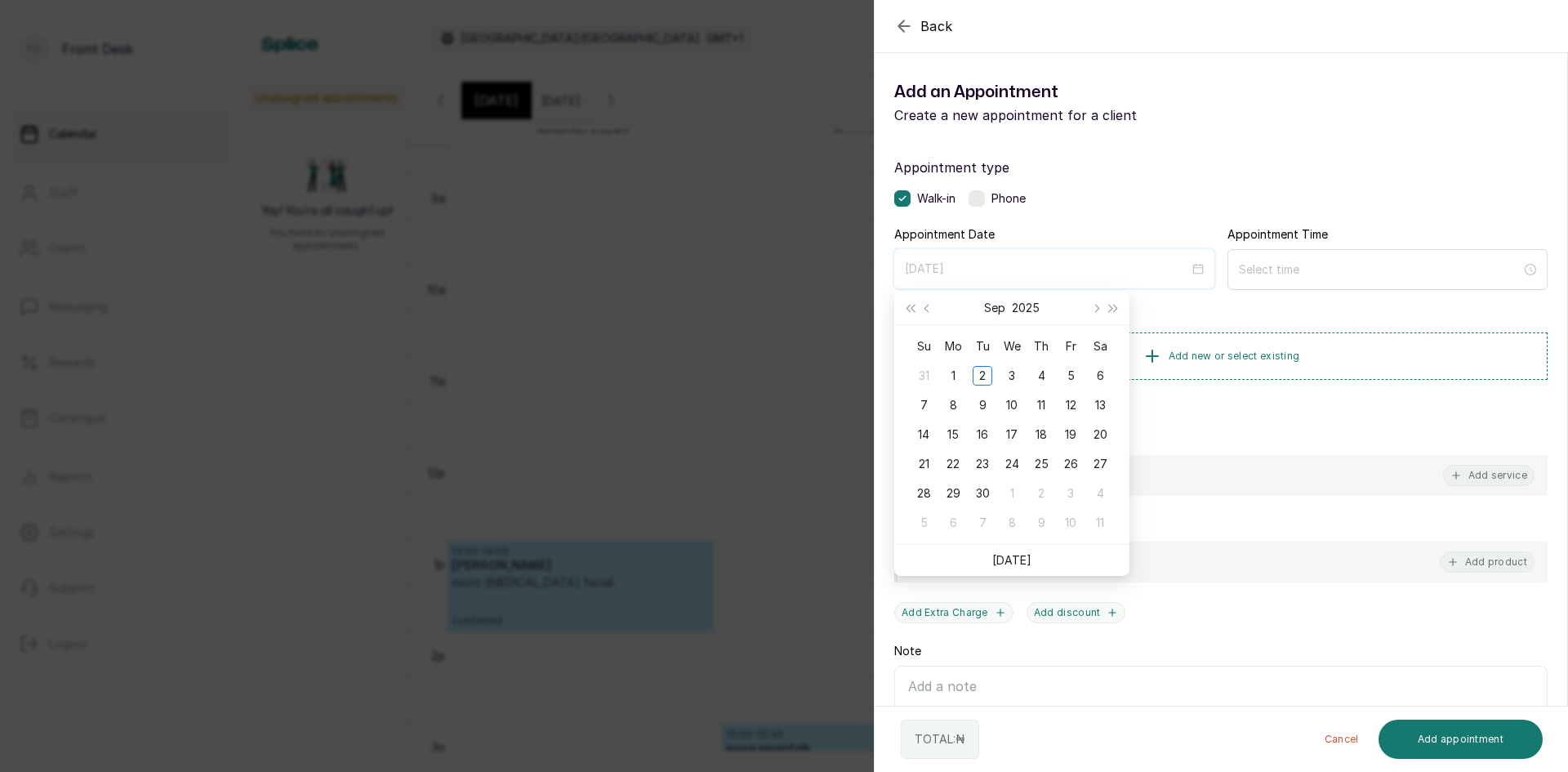
type input "[DATE]"
click at [1100, 380] on div "6" at bounding box center [1100, 375] width 20 height 20
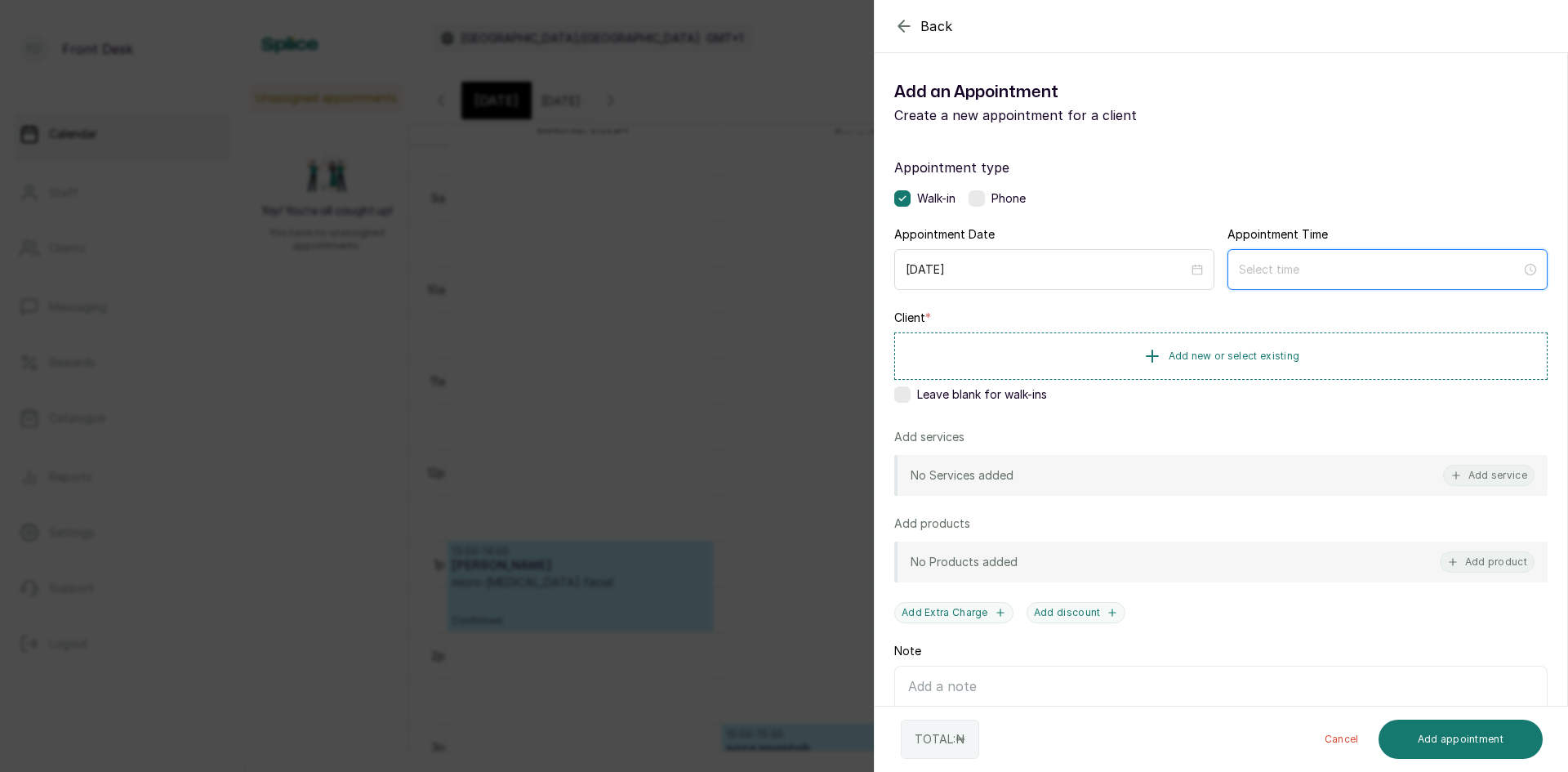
click at [1260, 277] on input at bounding box center [1380, 269] width 283 height 18
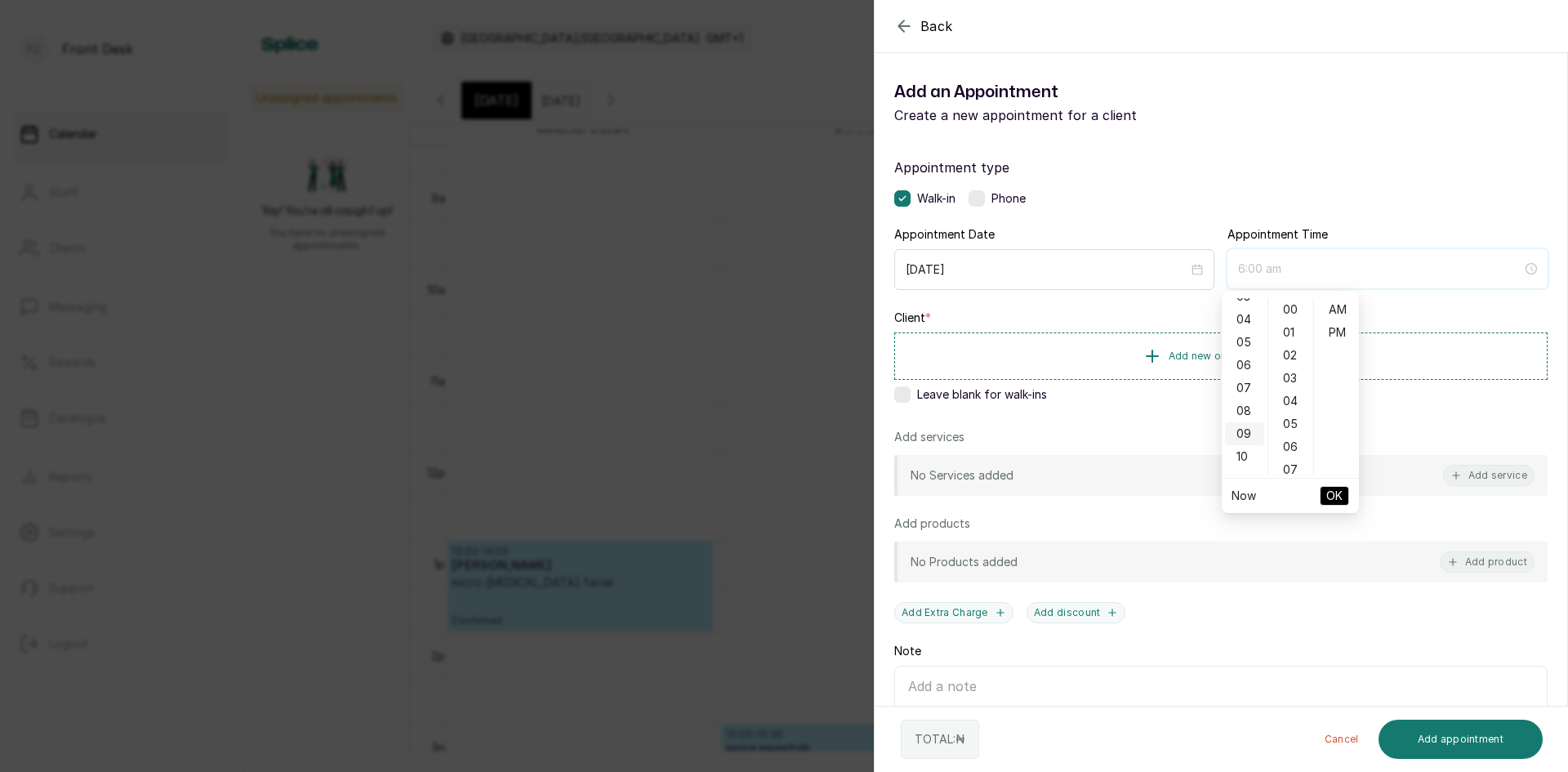
type input "9:00 am"
click at [1241, 393] on div "11" at bounding box center [1244, 398] width 39 height 23
type input "11:00 am"
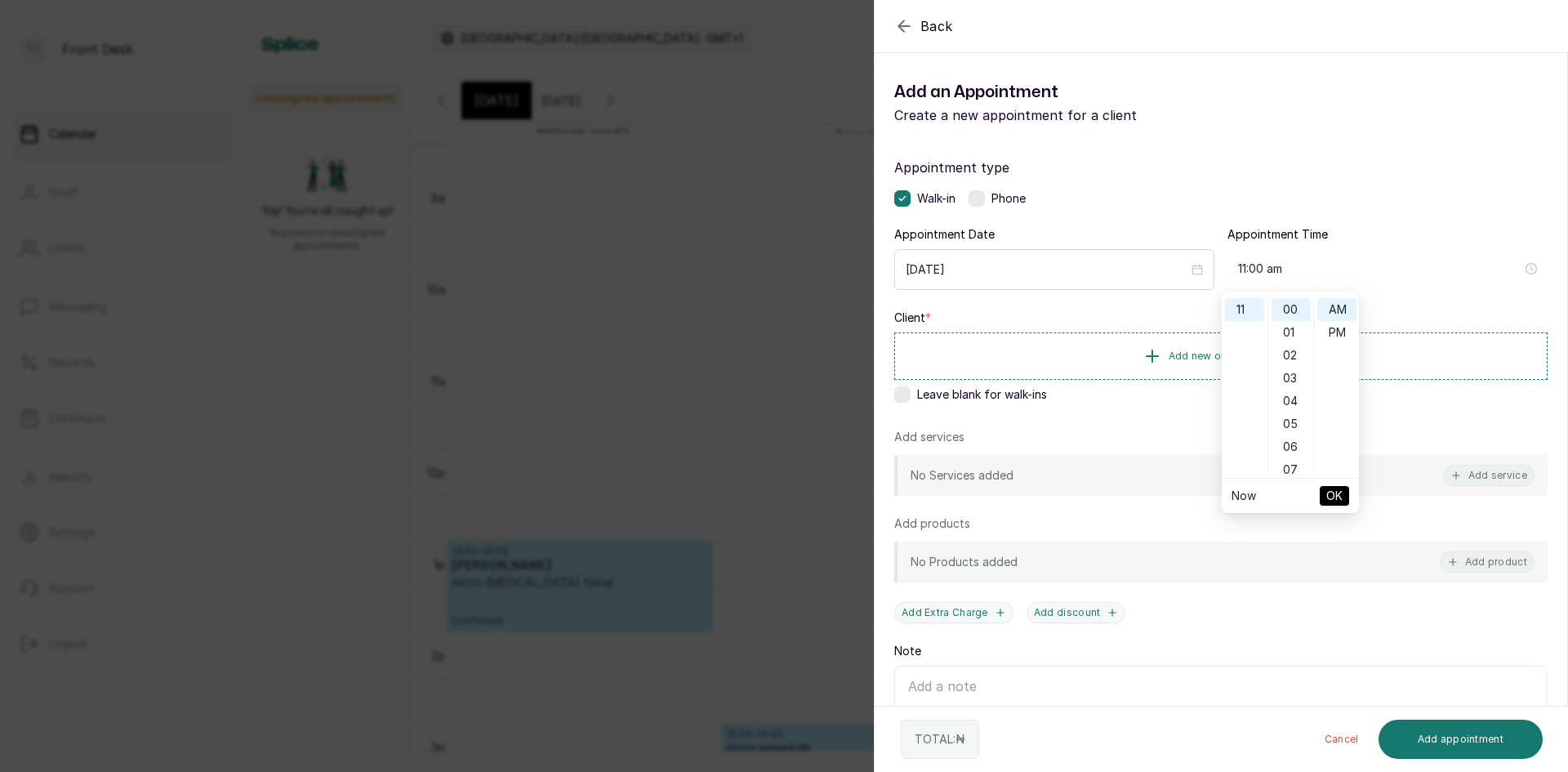
click at [1337, 496] on span "OK" at bounding box center [1334, 496] width 16 height 31
click at [553, 252] on div "Back Add Appointment Add an Appointment Create a new appointment for a client A…" at bounding box center [784, 386] width 1568 height 772
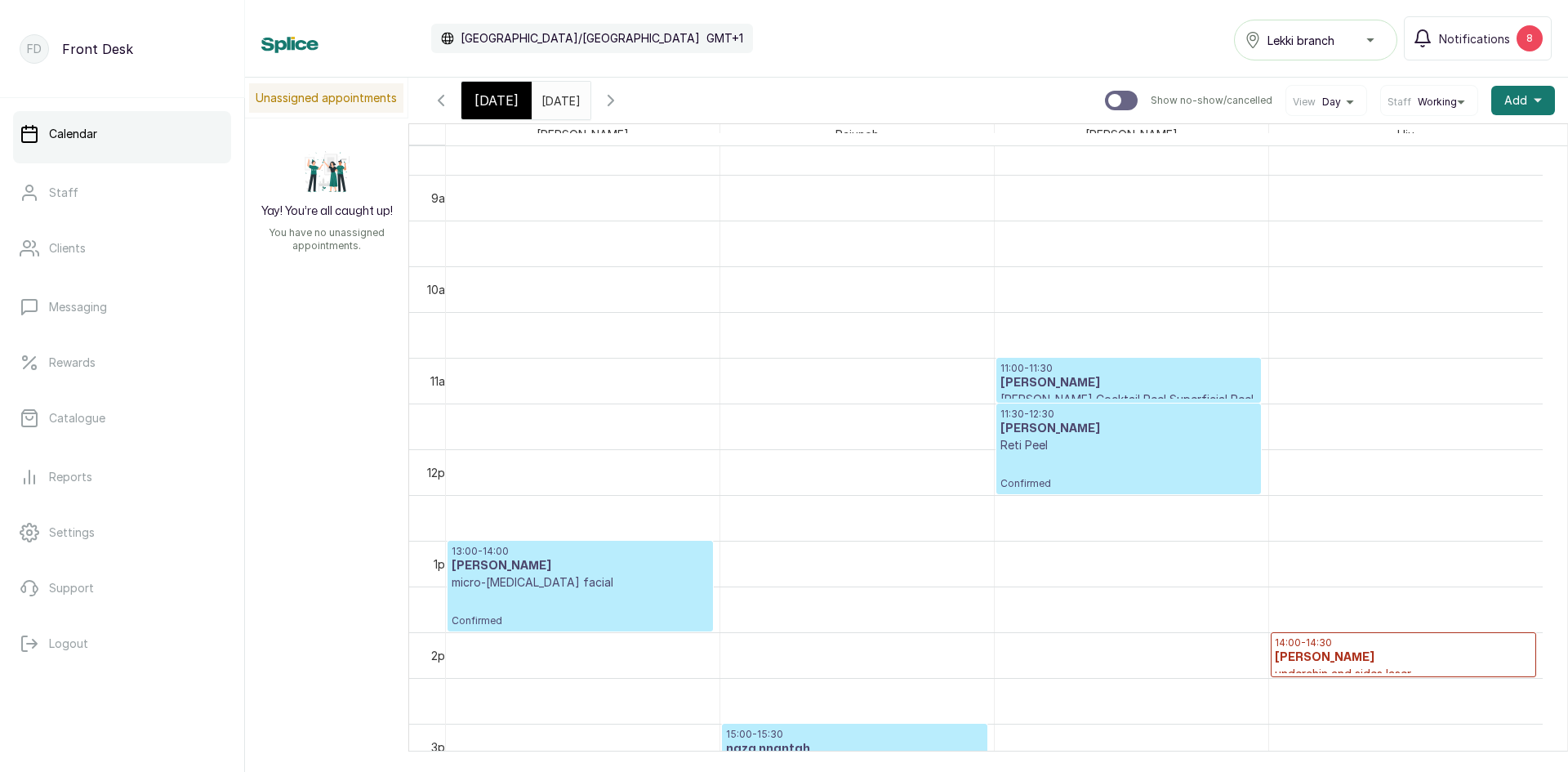
click at [558, 107] on input "[DATE]" at bounding box center [546, 96] width 27 height 28
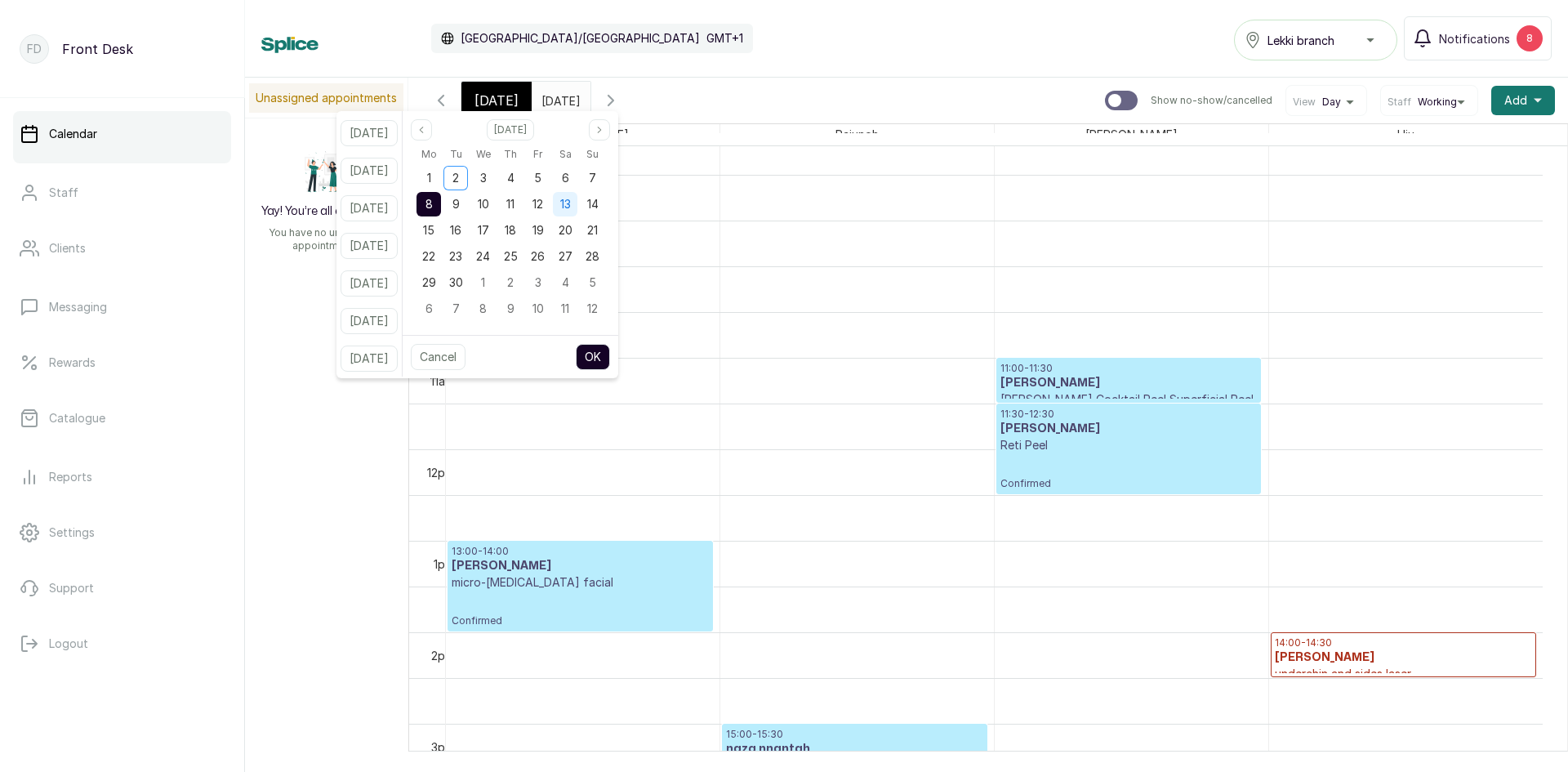
click at [570, 202] on span "13" at bounding box center [565, 203] width 10 height 14
click at [574, 179] on div "6" at bounding box center [565, 179] width 25 height 25
click at [610, 356] on button "OK" at bounding box center [593, 357] width 34 height 27
type input "[DATE]"
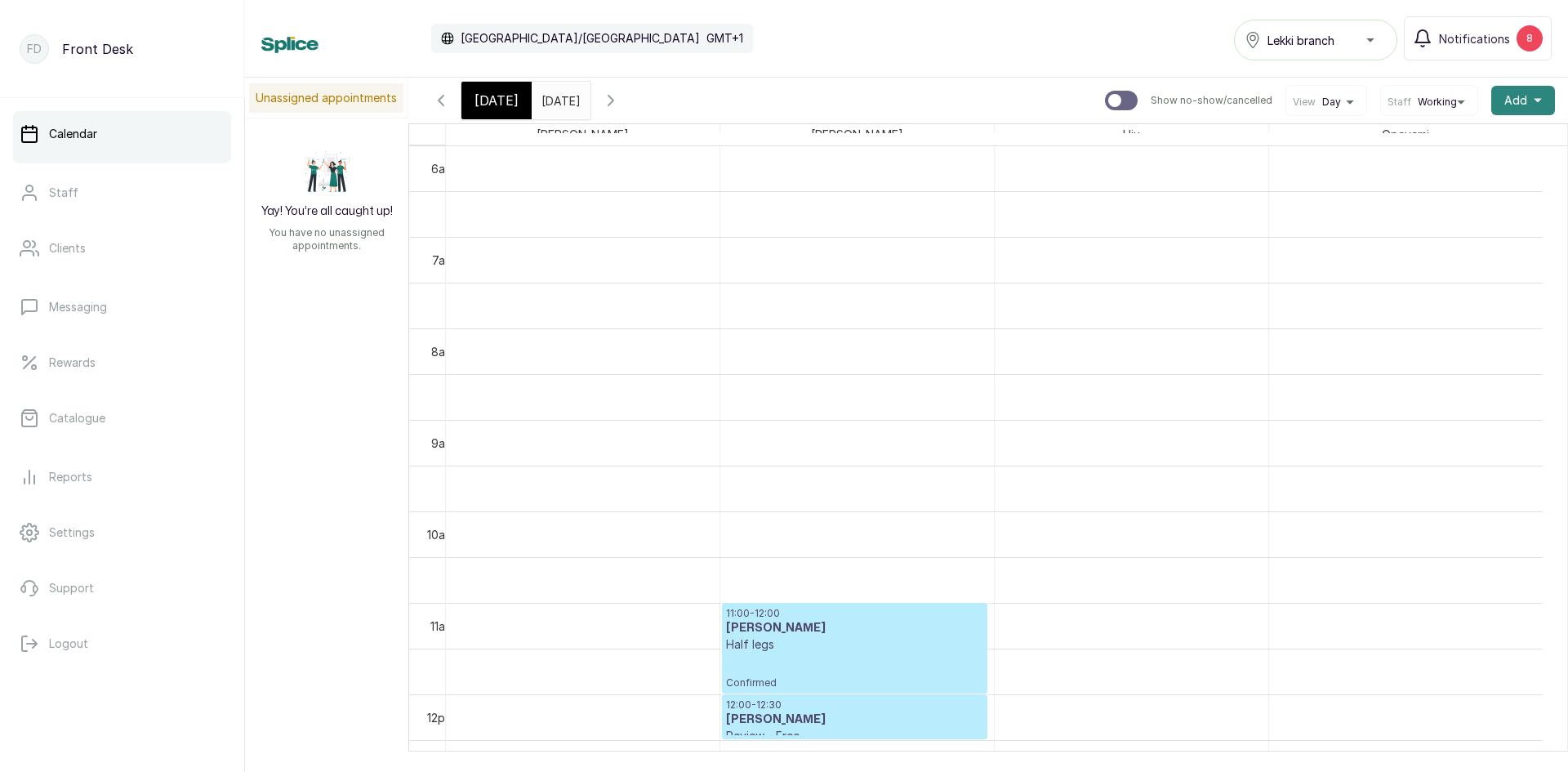
scroll to position [0, 0]
click at [1504, 94] on span "Add" at bounding box center [1516, 100] width 23 height 16
click at [1424, 143] on span "Add Appointment" at bounding box center [1463, 144] width 157 height 20
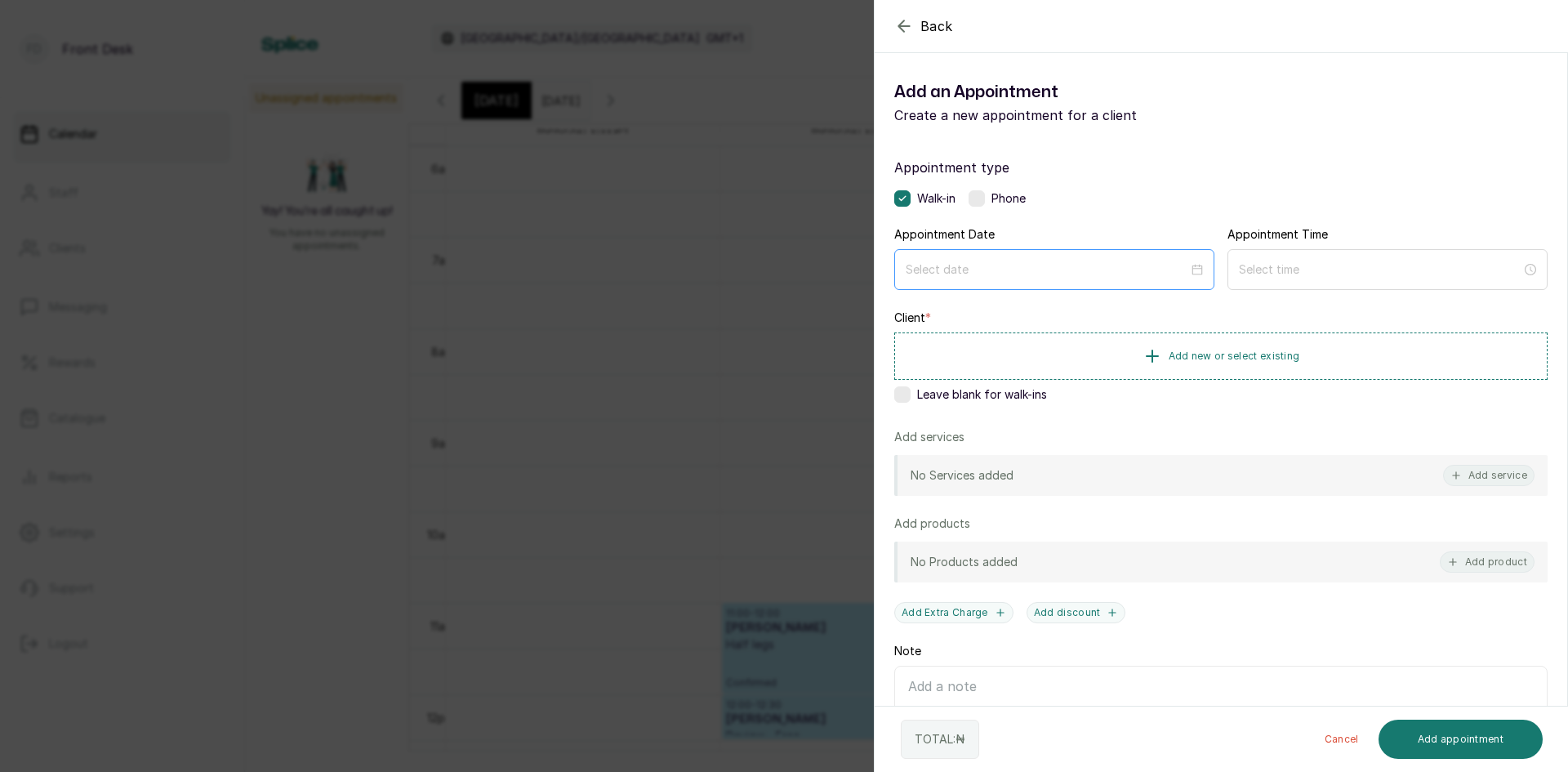
click at [1139, 281] on div at bounding box center [1054, 269] width 320 height 41
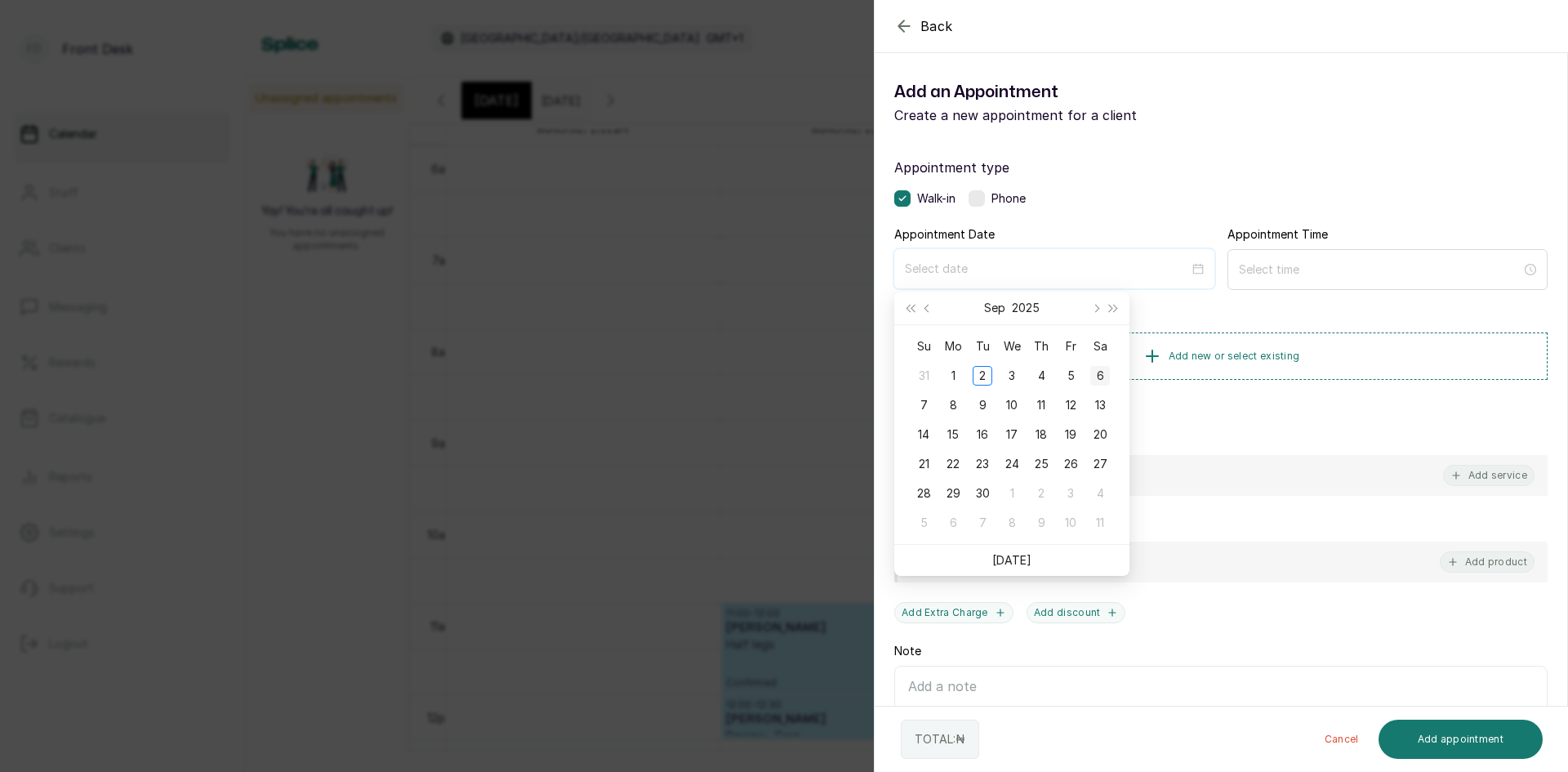
type input "[DATE]"
click at [1091, 367] on div "6" at bounding box center [1100, 375] width 20 height 20
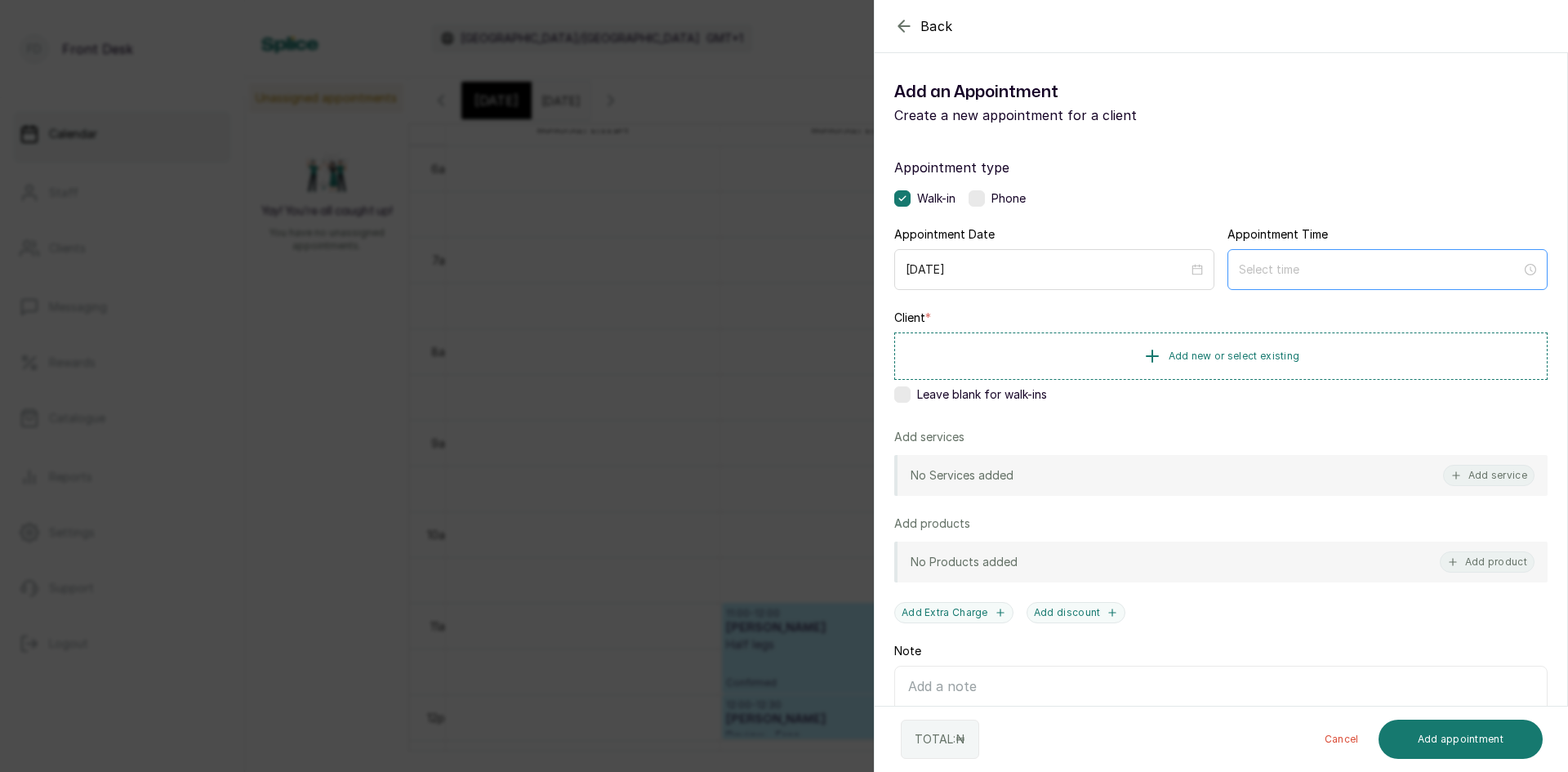
click at [1230, 266] on div at bounding box center [1387, 269] width 320 height 41
type input "5:00 am"
click at [1242, 318] on div "11" at bounding box center [1244, 316] width 39 height 23
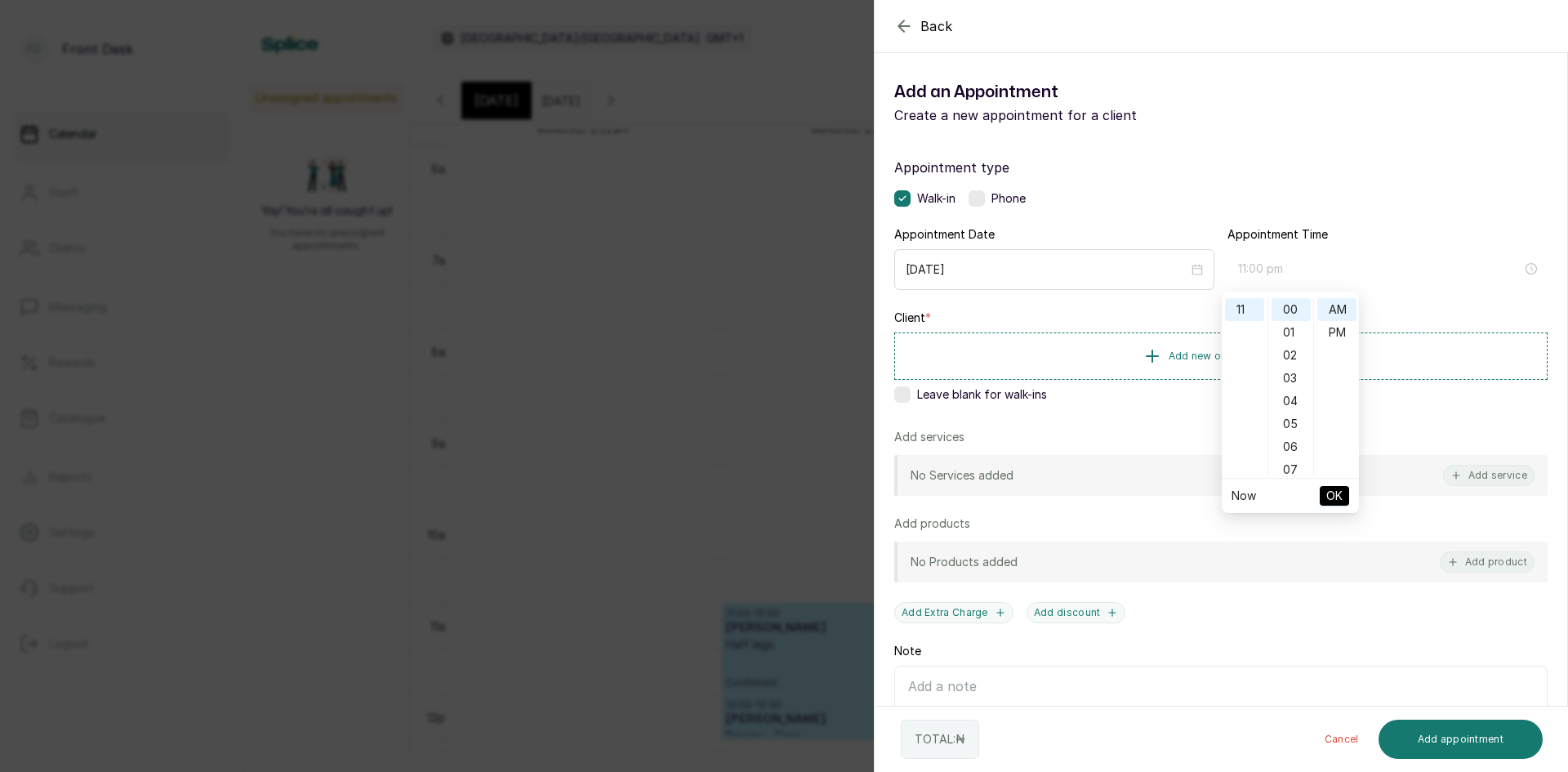
type input "11:00 am"
click at [1331, 500] on span "OK" at bounding box center [1334, 496] width 16 height 31
click at [1208, 358] on span "Add new or select existing" at bounding box center [1234, 355] width 132 height 13
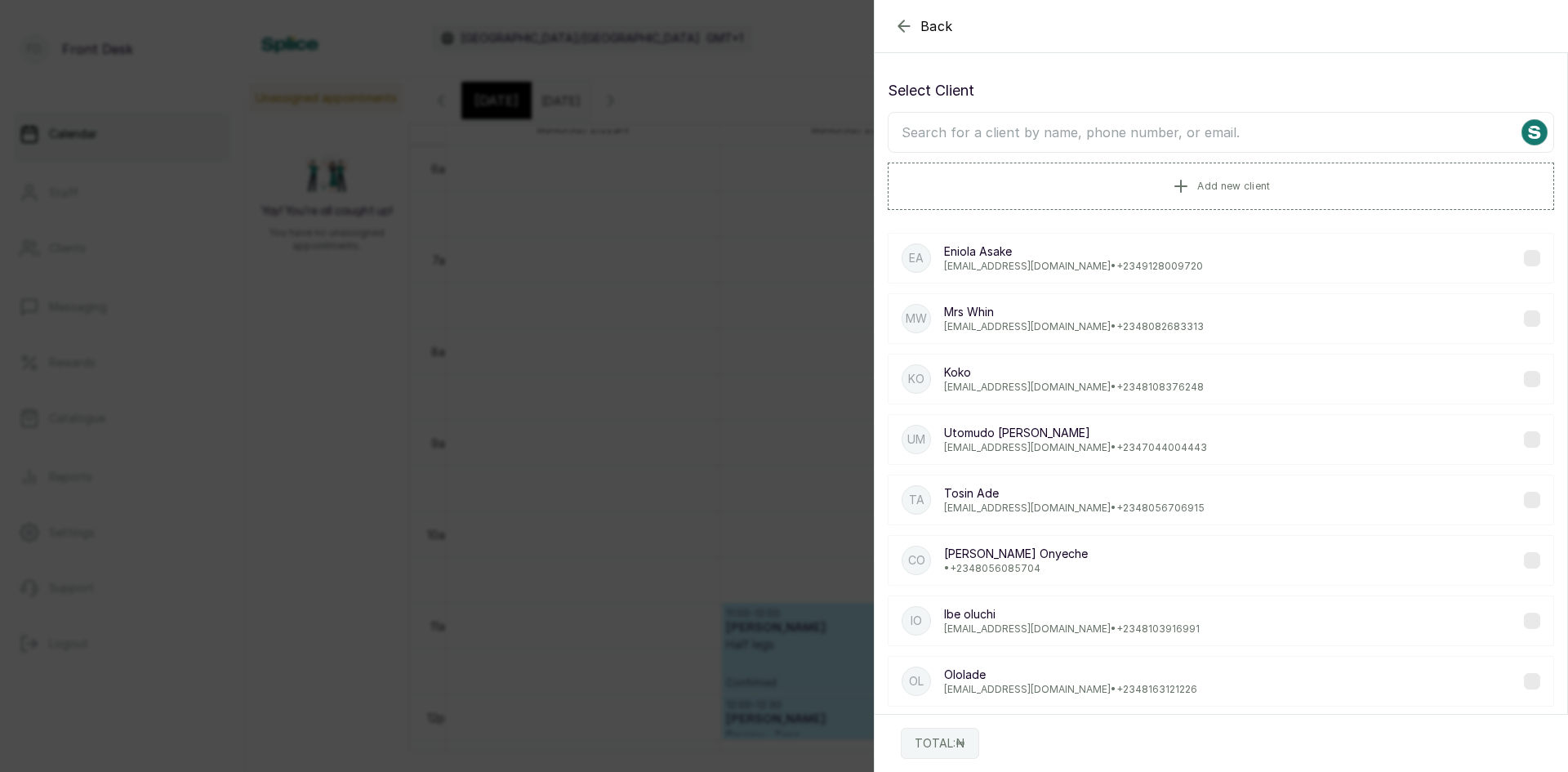
click at [1152, 130] on input "text" at bounding box center [1221, 132] width 666 height 41
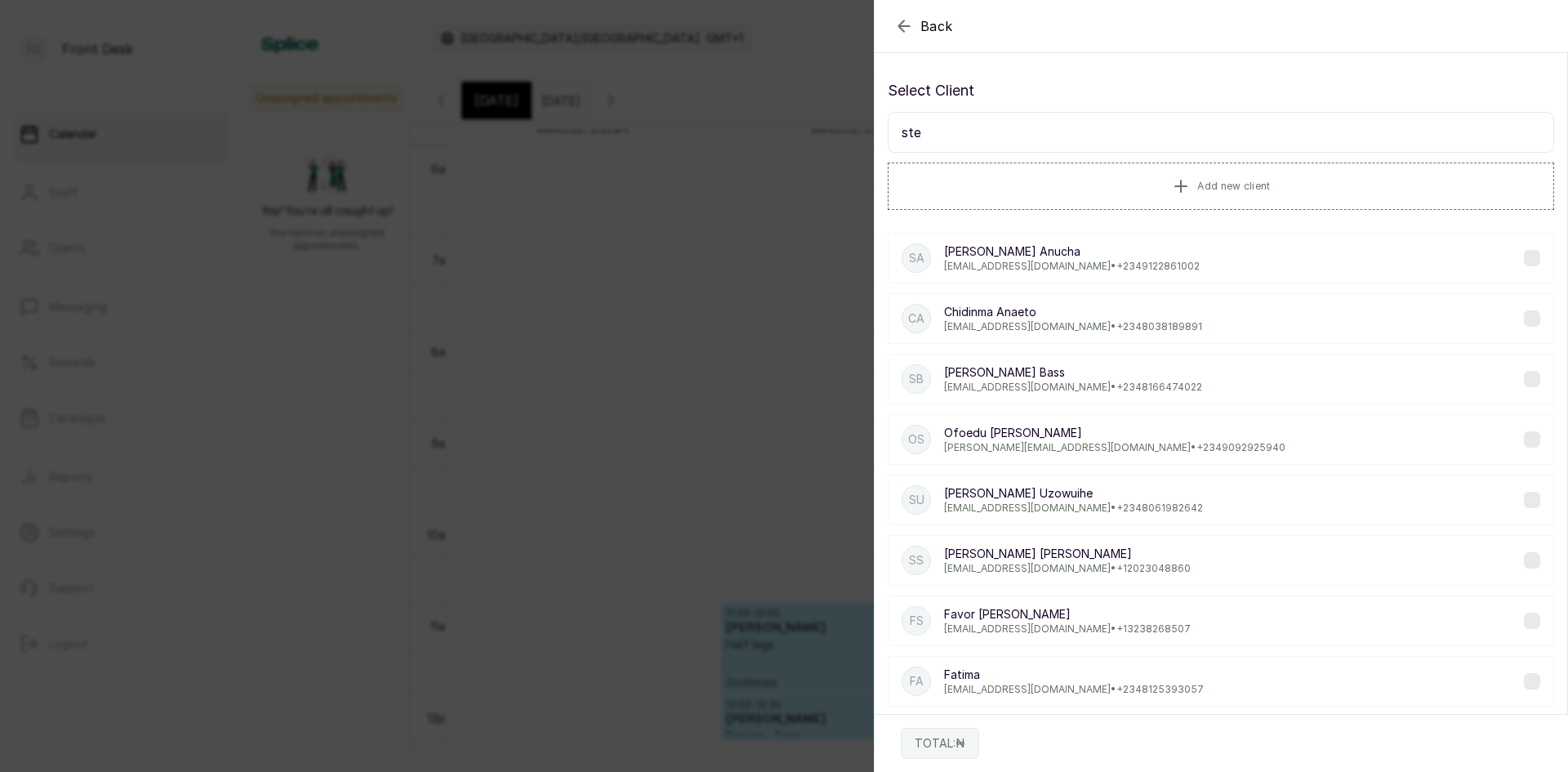
type input "ste"
click at [254, 625] on div "Back Add Appointment Select Client ste Add new client SA [PERSON_NAME] [PERSON_…" at bounding box center [784, 386] width 1568 height 772
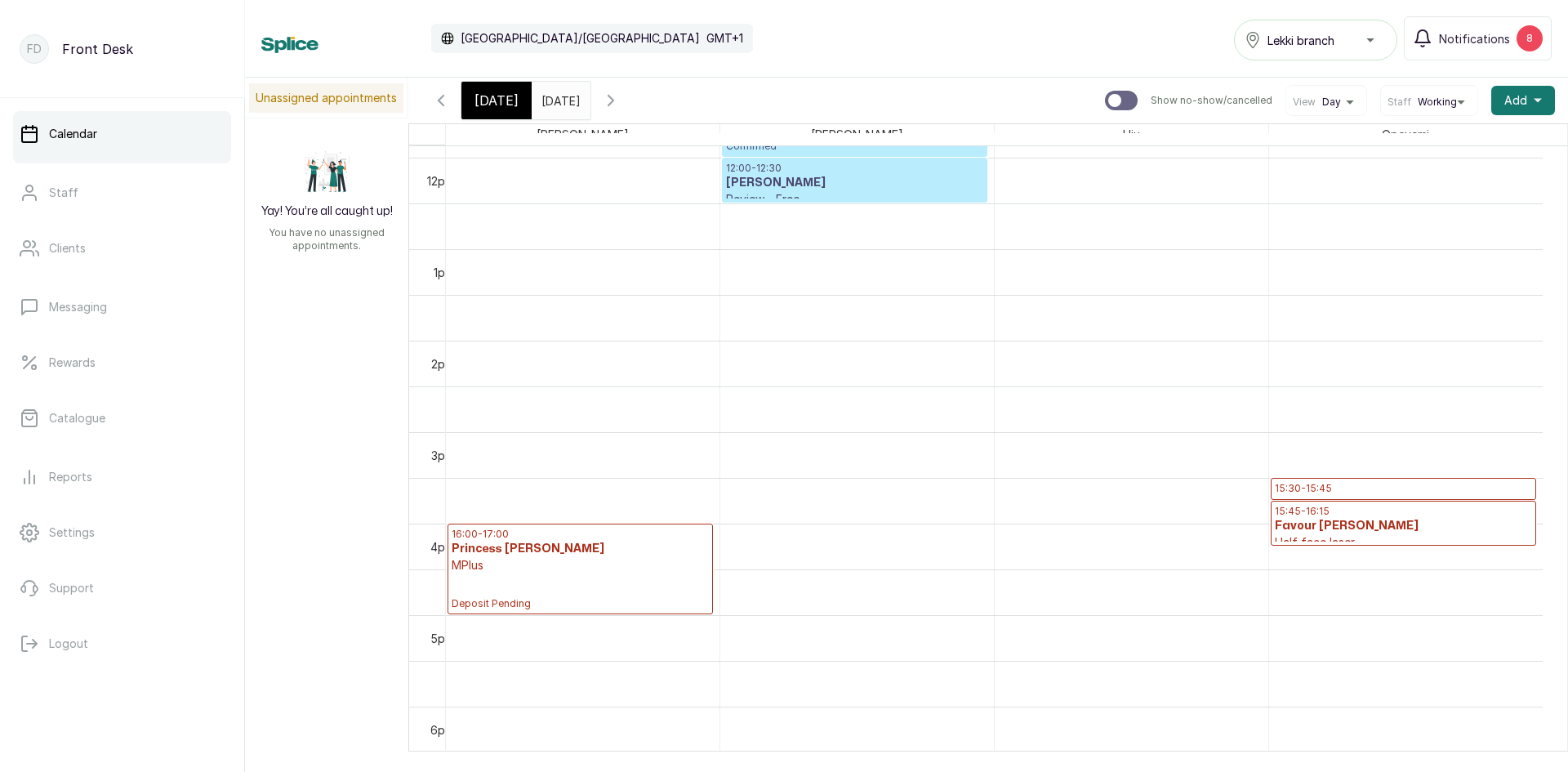
scroll to position [1121, 0]
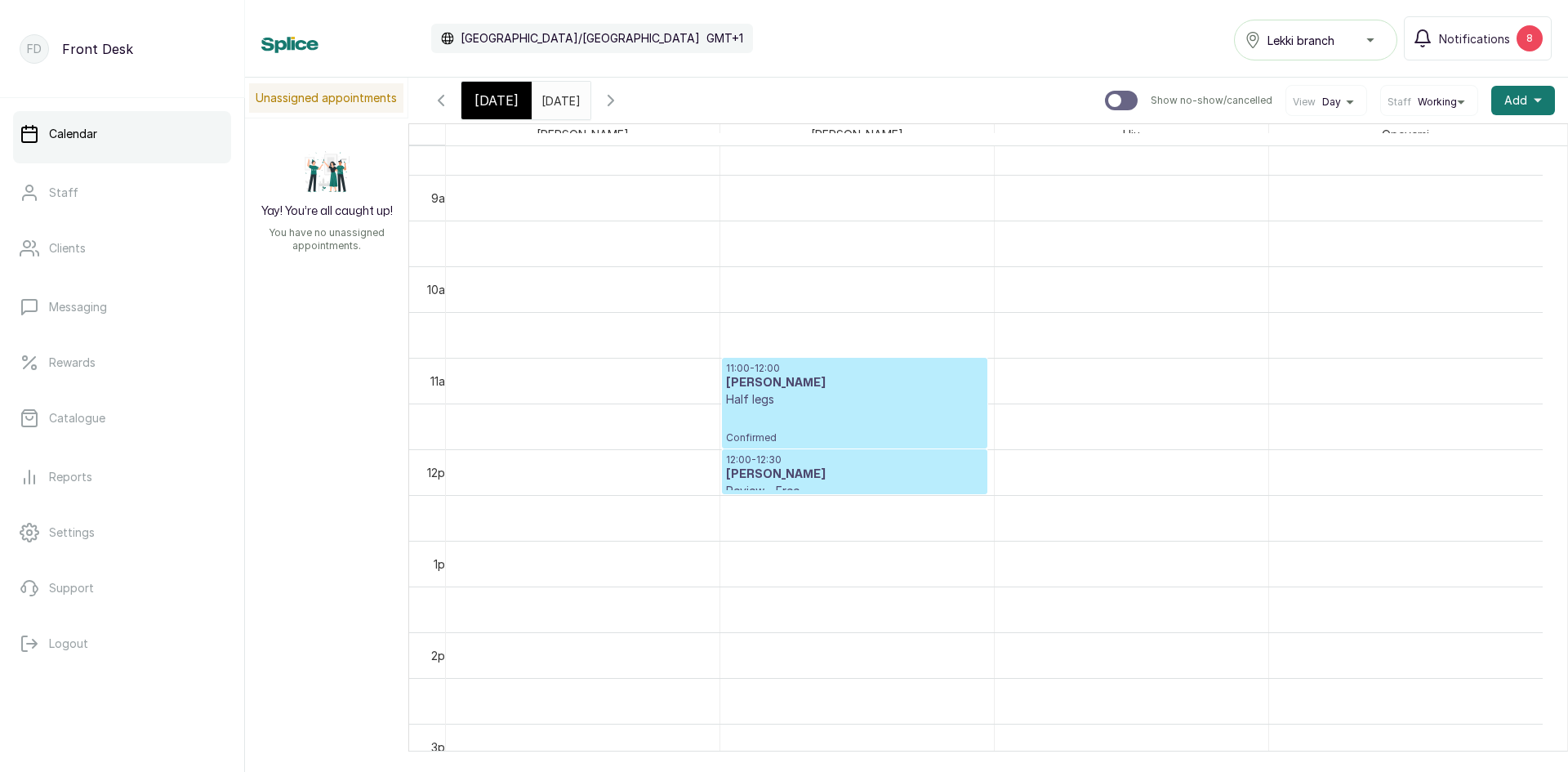
click at [558, 91] on input "[DATE]" at bounding box center [546, 96] width 27 height 28
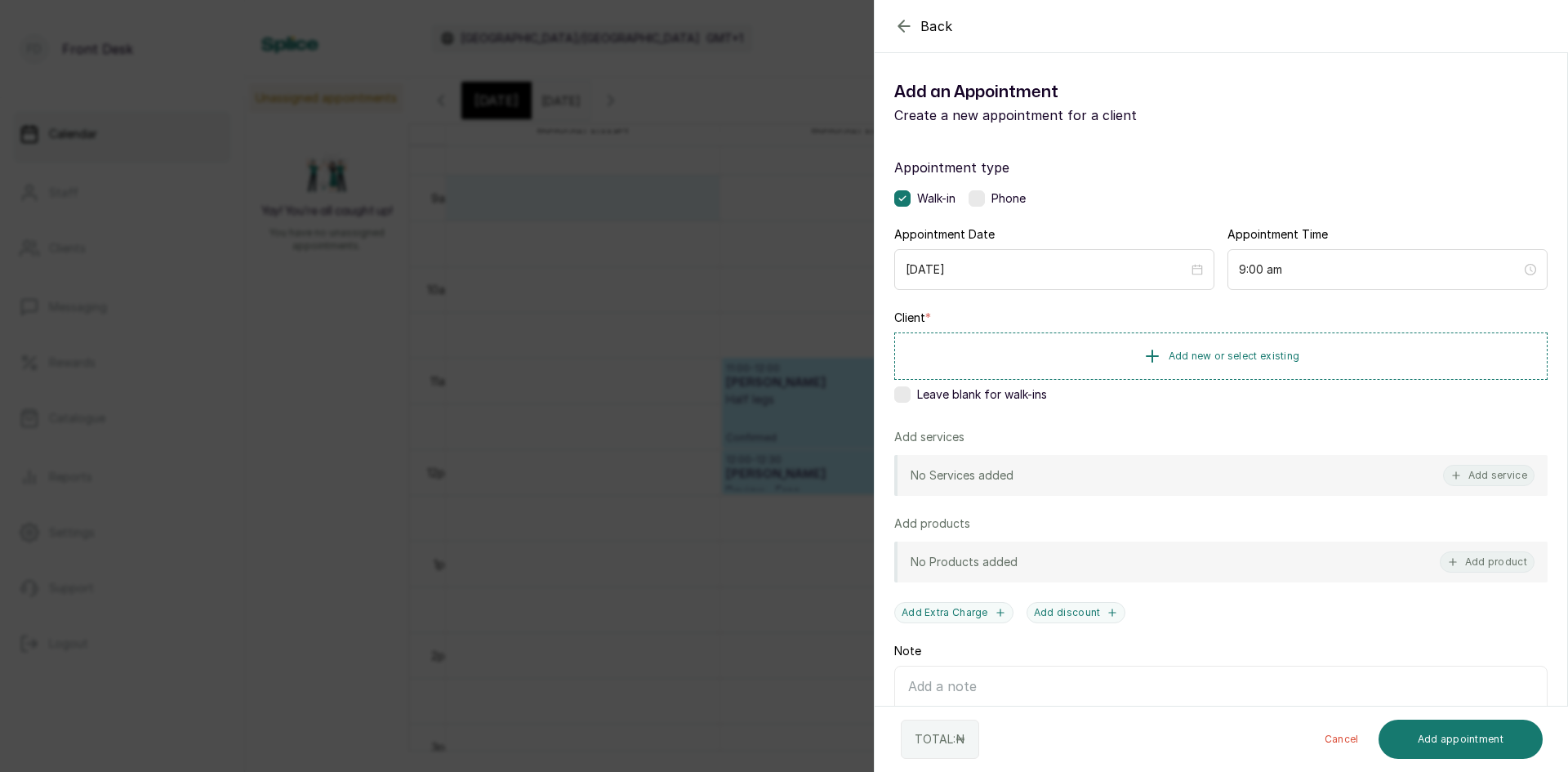
click at [9, 107] on div "Back Add Appointment Add an Appointment Create a new appointment for a client A…" at bounding box center [784, 386] width 1568 height 772
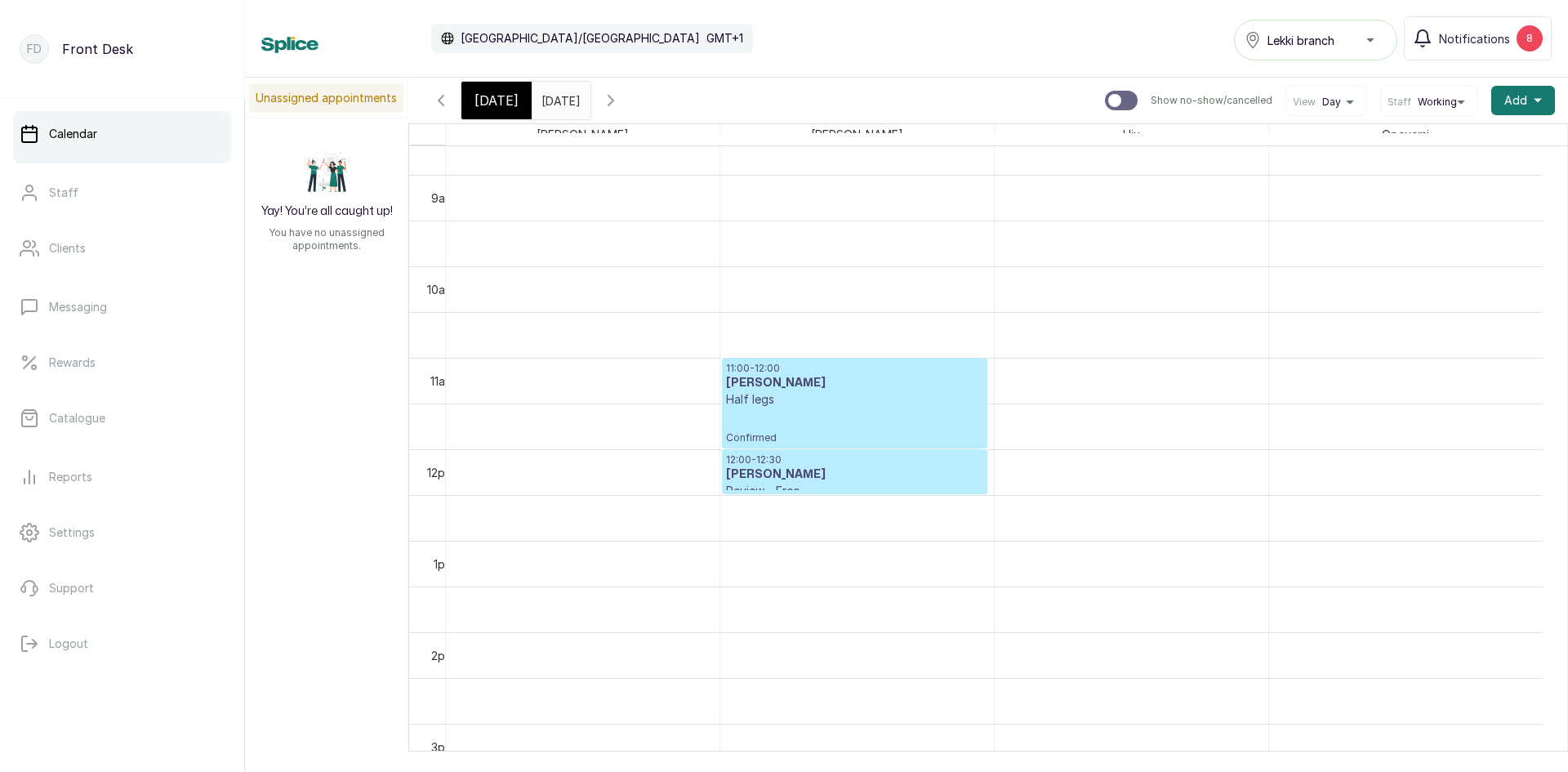
click at [500, 106] on span "[DATE]" at bounding box center [496, 100] width 44 height 20
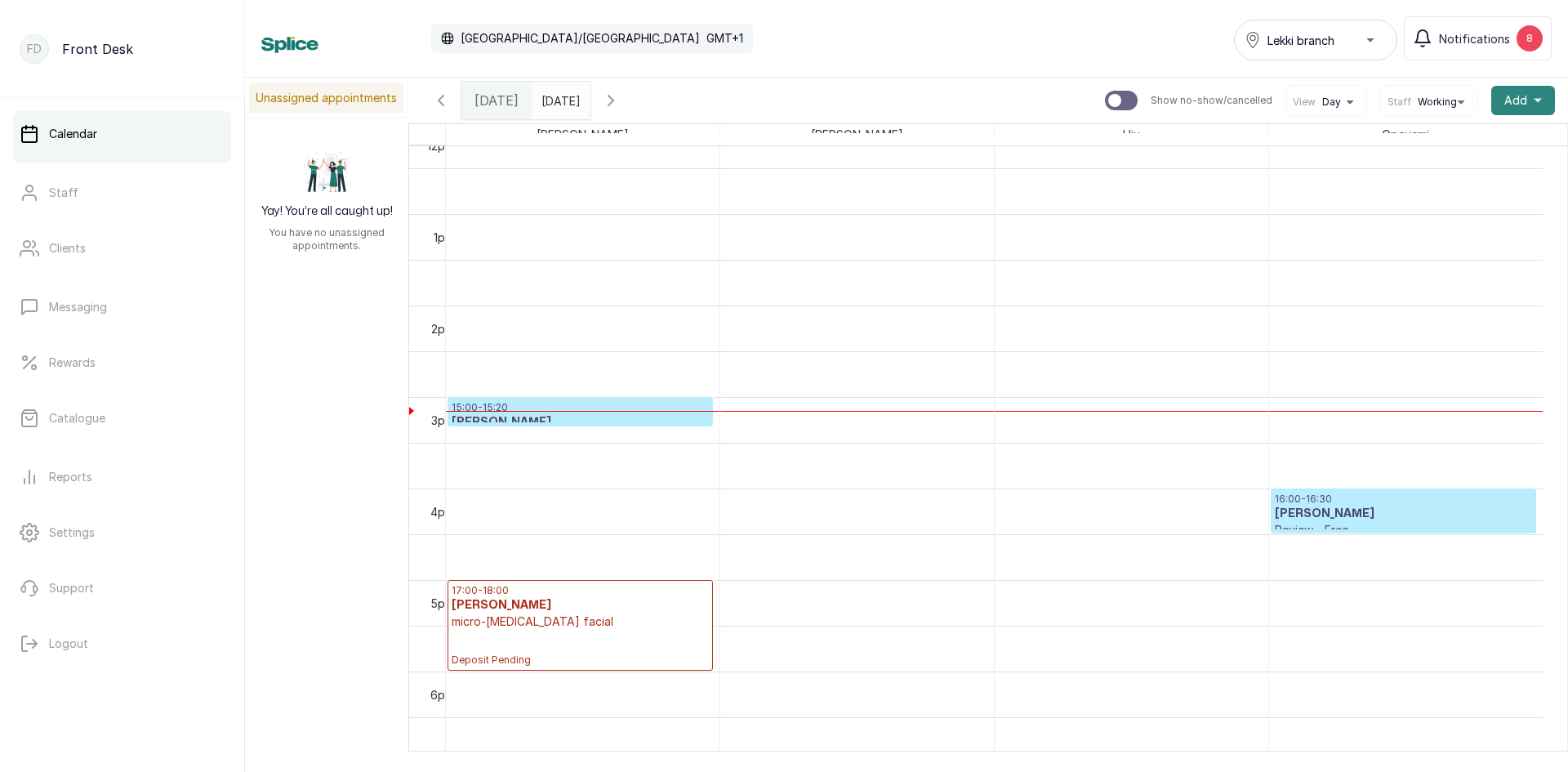
click at [1518, 104] on button "Add +" at bounding box center [1522, 100] width 64 height 29
click at [1454, 146] on span "Add Appointment" at bounding box center [1463, 144] width 157 height 20
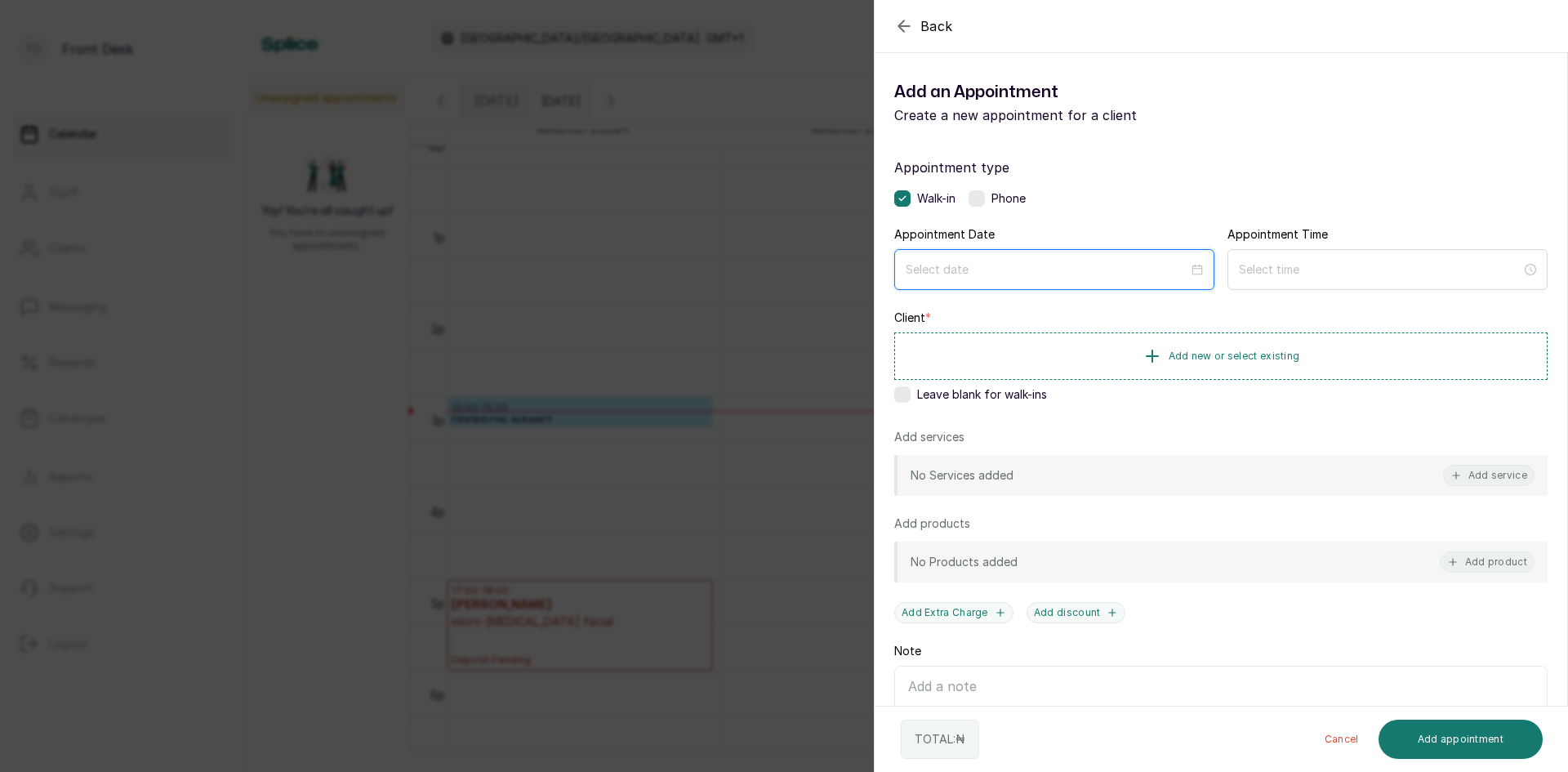
click at [1036, 265] on input at bounding box center [1047, 269] width 283 height 18
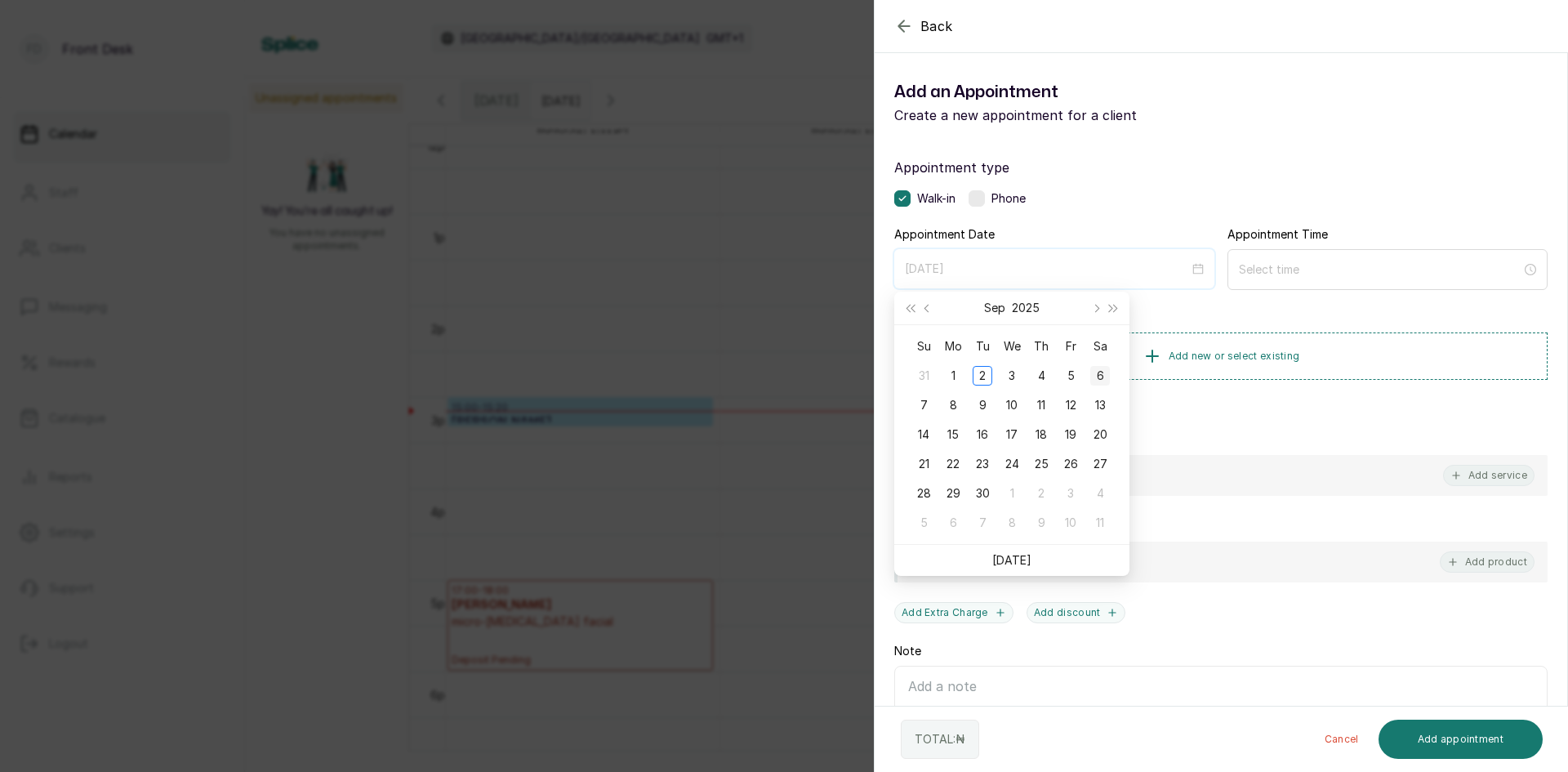
type input "[DATE]"
click at [1101, 373] on div "6" at bounding box center [1100, 375] width 20 height 20
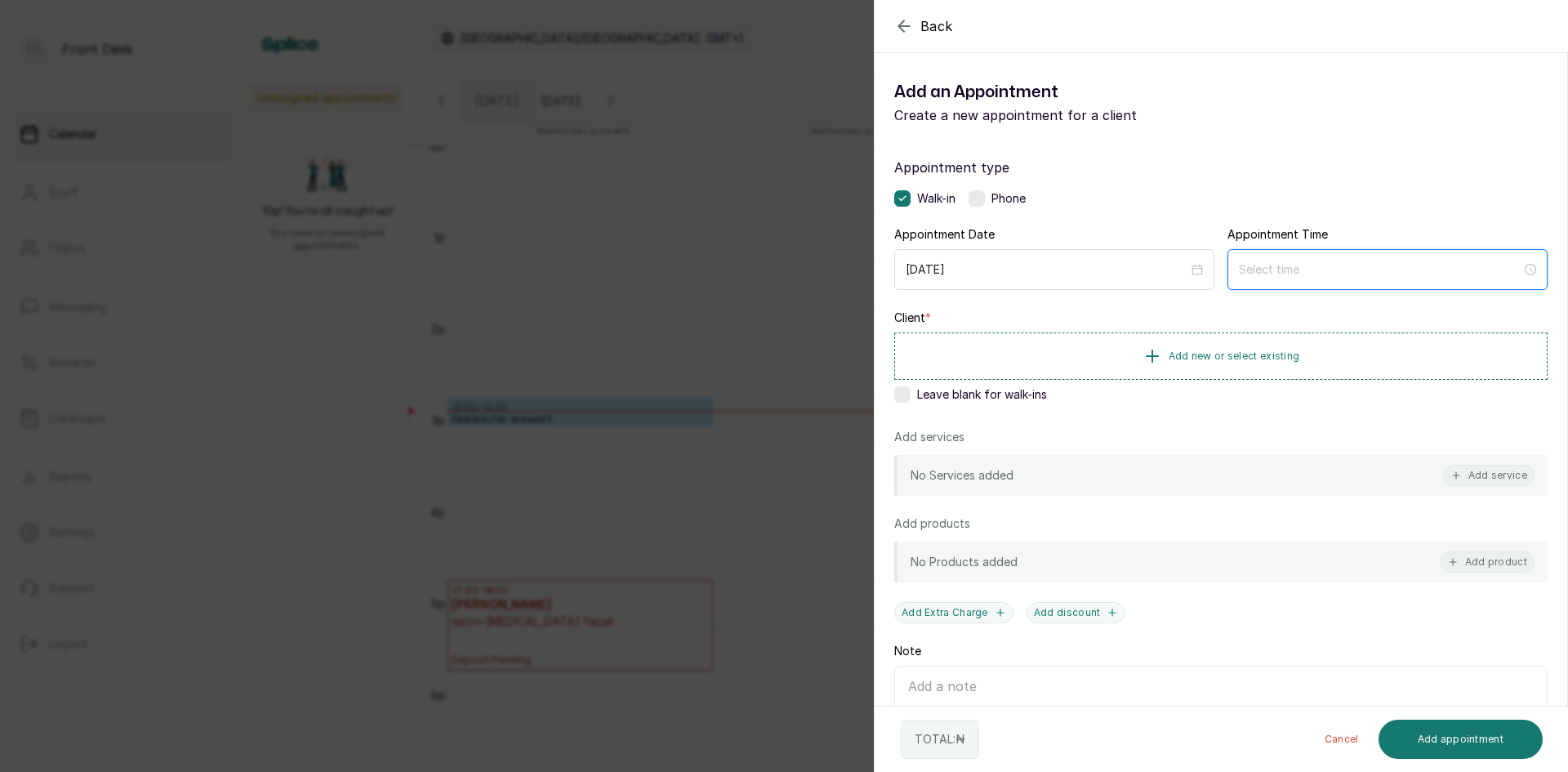
click at [1270, 272] on input at bounding box center [1380, 269] width 283 height 18
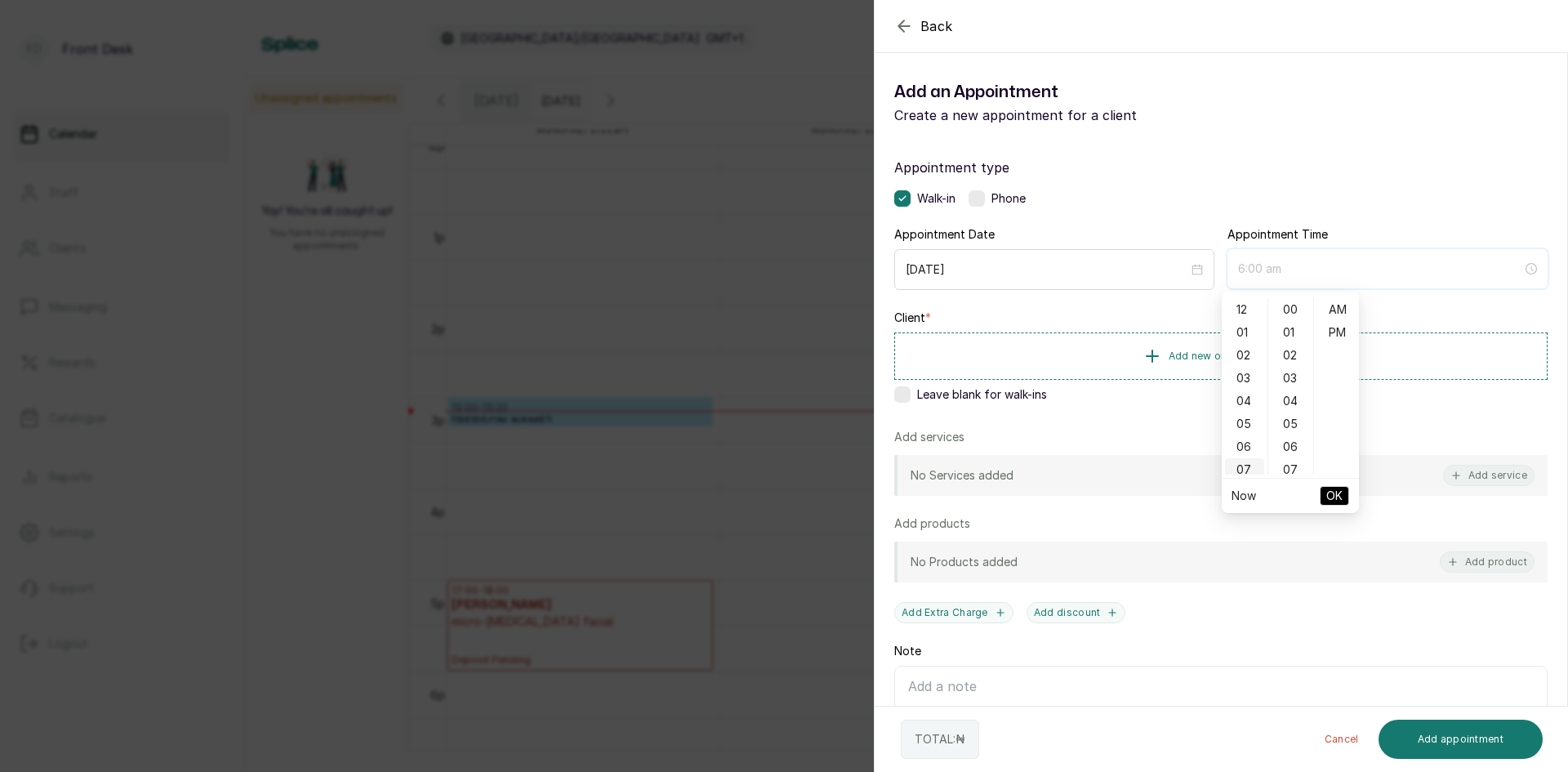
type input "7:00 am"
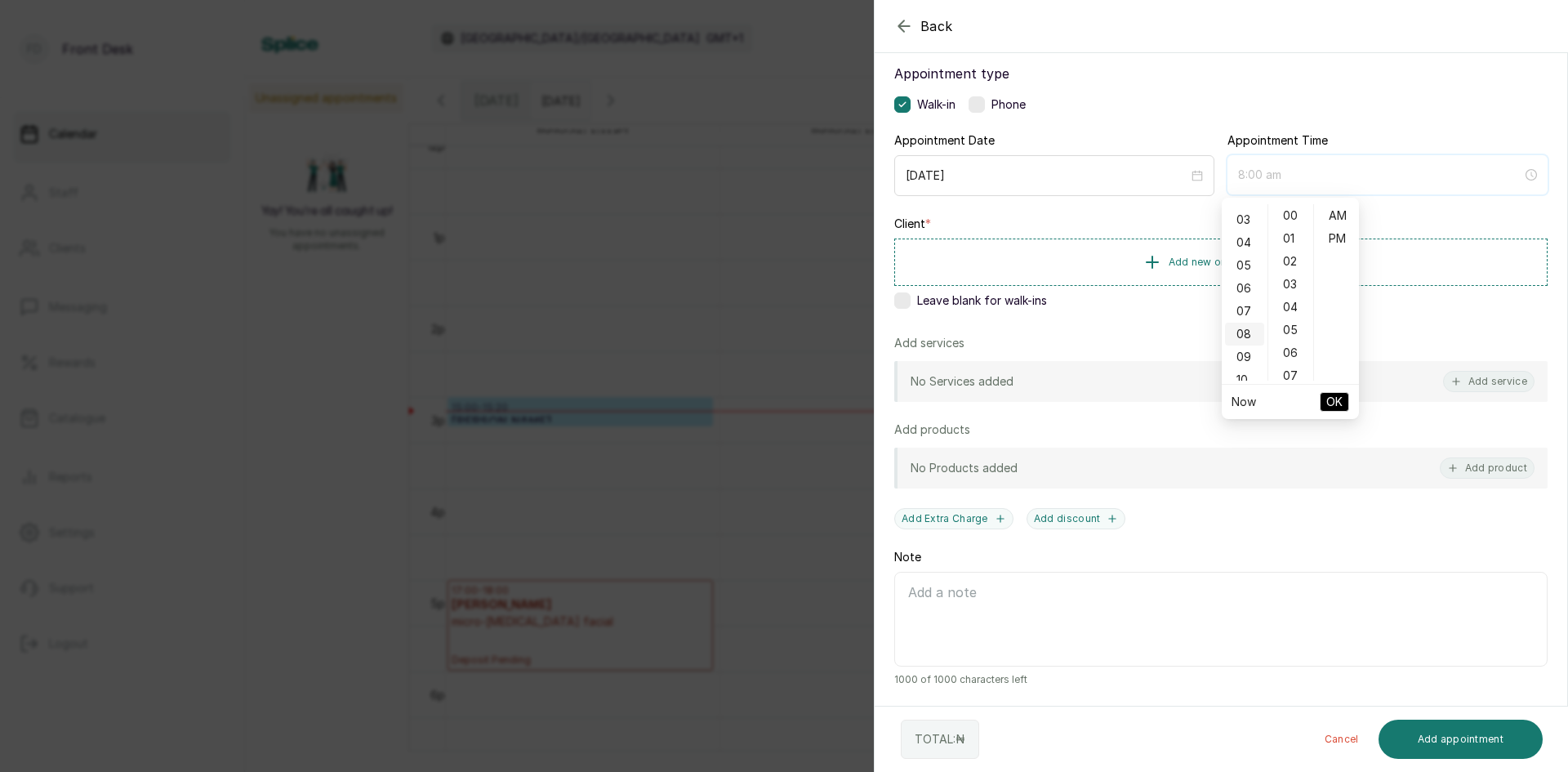
type input "9:00 am"
click at [1250, 301] on div "11" at bounding box center [1244, 304] width 39 height 23
type input "11:00 am"
click at [1337, 393] on span "OK" at bounding box center [1334, 402] width 16 height 31
click at [1182, 262] on span "Add new or select existing" at bounding box center [1234, 263] width 132 height 13
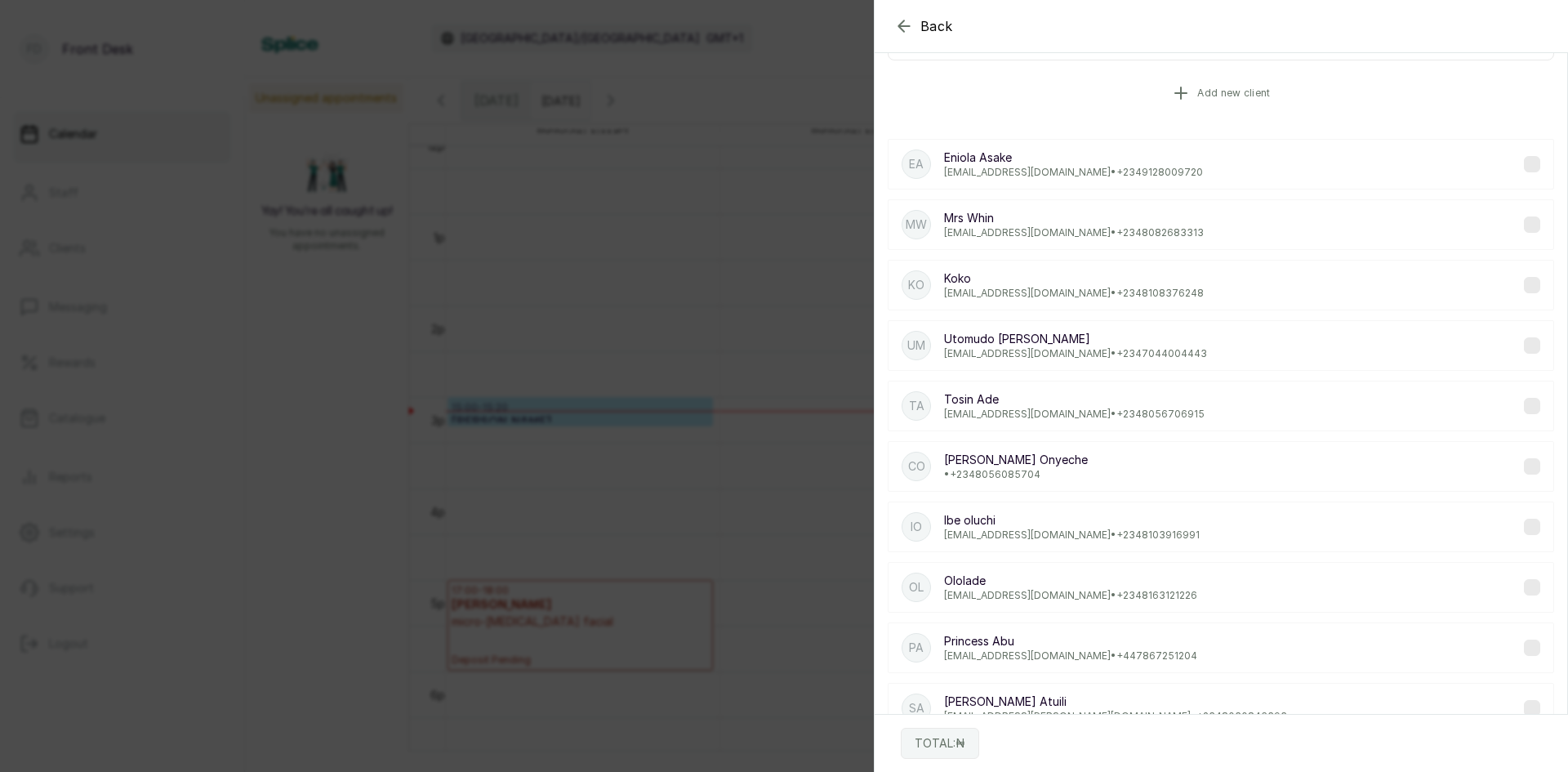
click at [1197, 90] on span "Add new client" at bounding box center [1233, 93] width 73 height 13
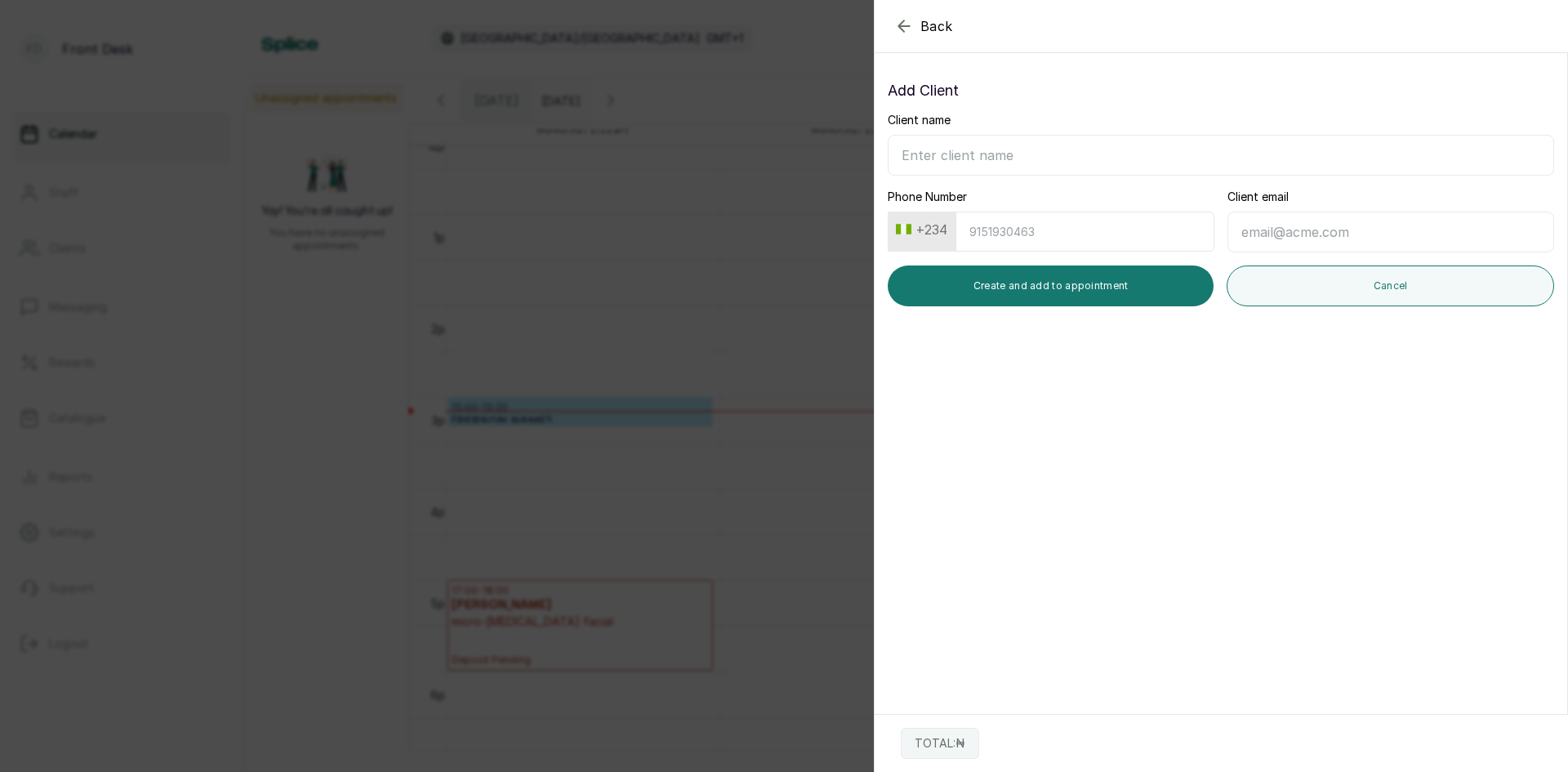
click at [935, 27] on span "Back" at bounding box center [937, 26] width 32 height 20
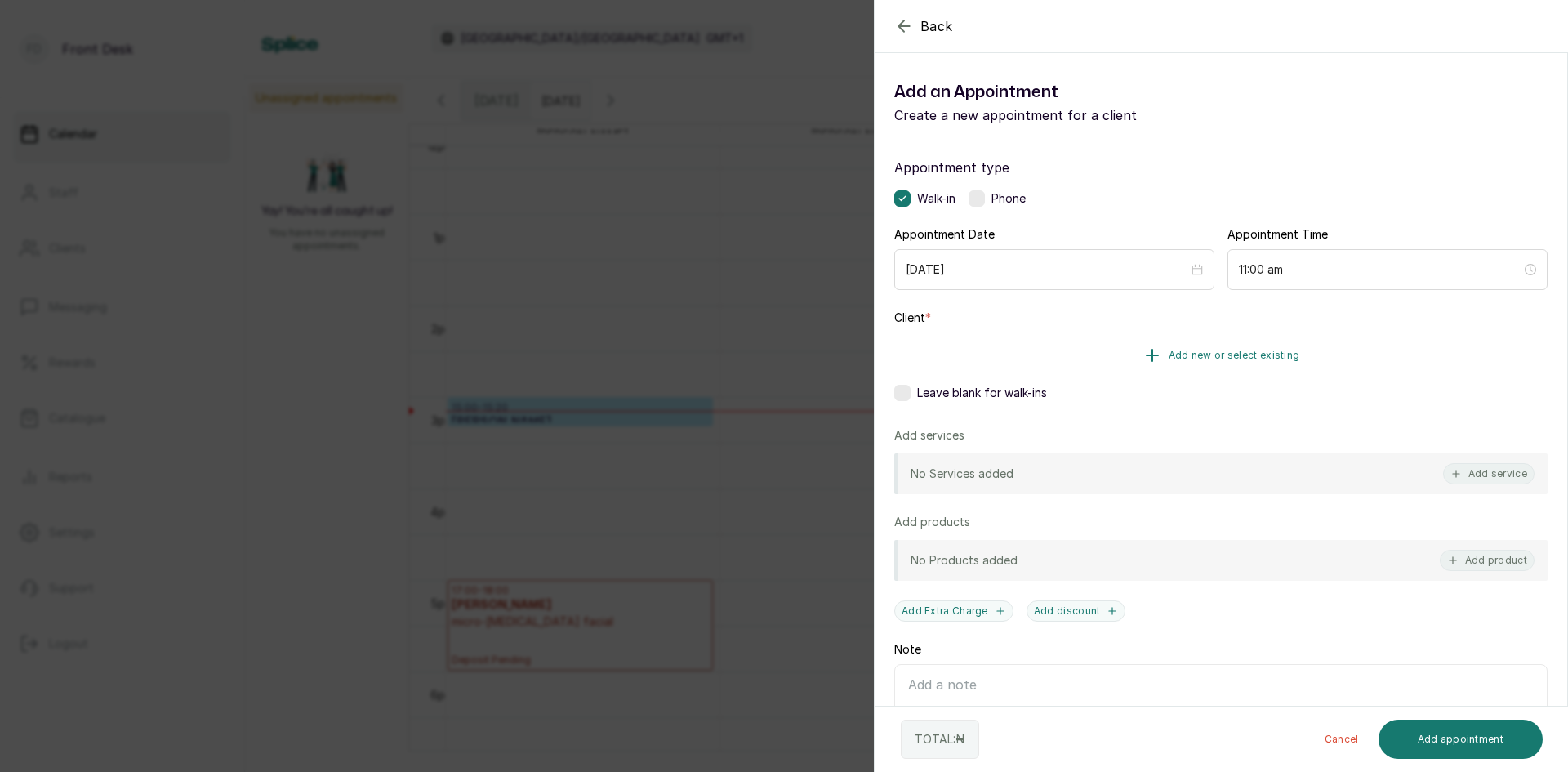
click at [1202, 343] on button "Add new or select existing" at bounding box center [1221, 355] width 653 height 46
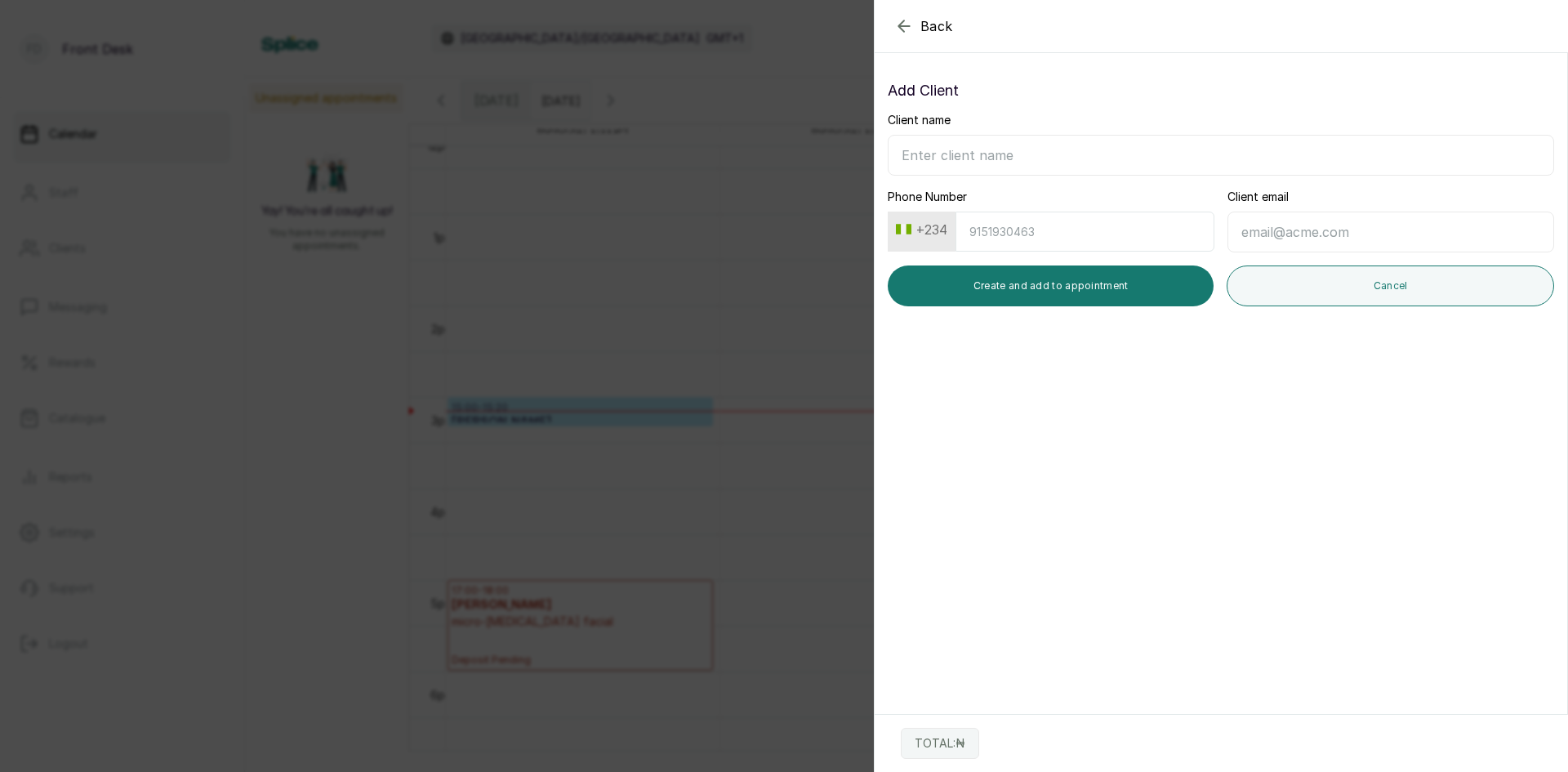
click at [939, 32] on span "Back" at bounding box center [937, 26] width 32 height 20
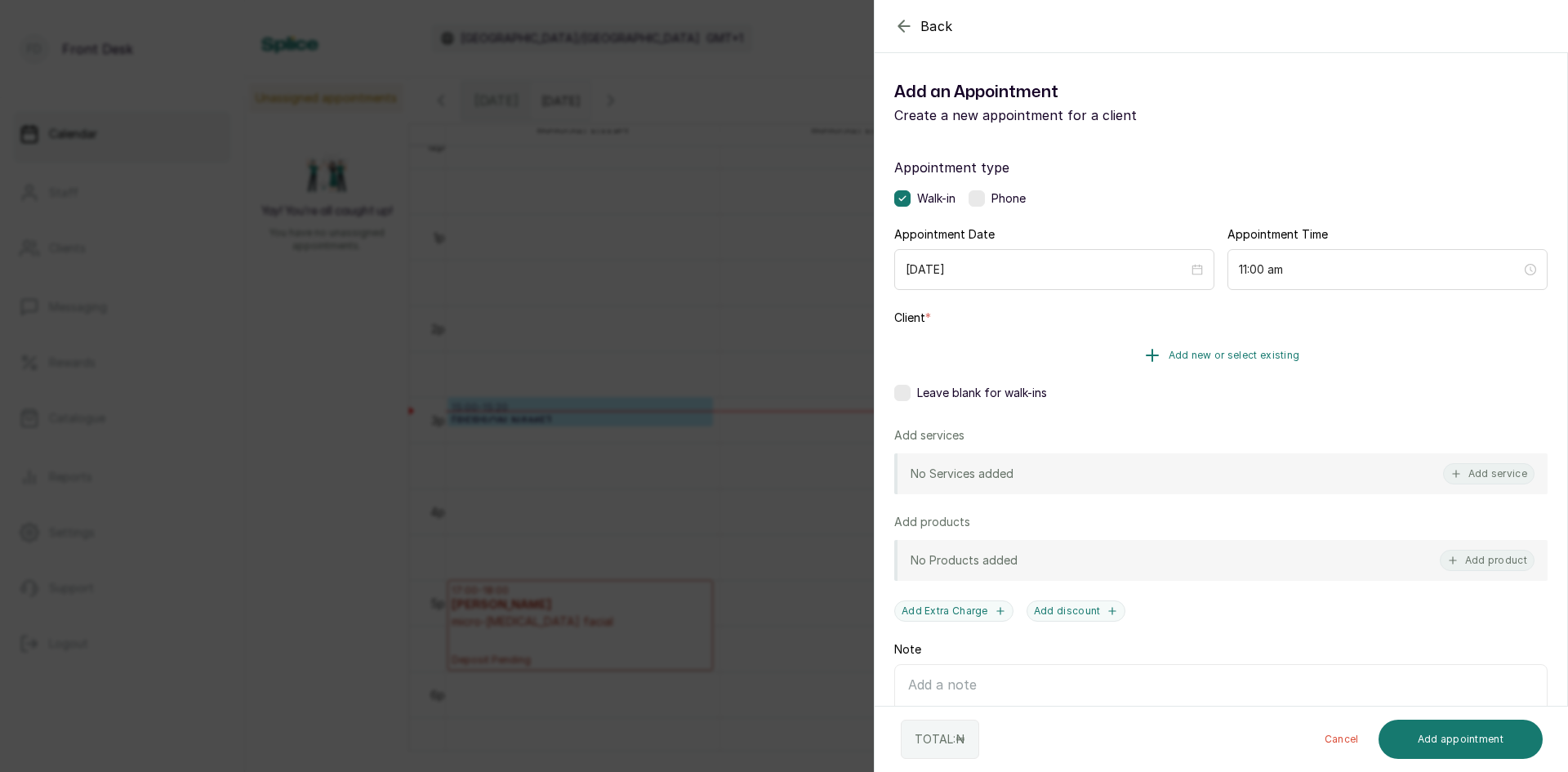
click at [1226, 356] on span "Add new or select existing" at bounding box center [1234, 355] width 132 height 13
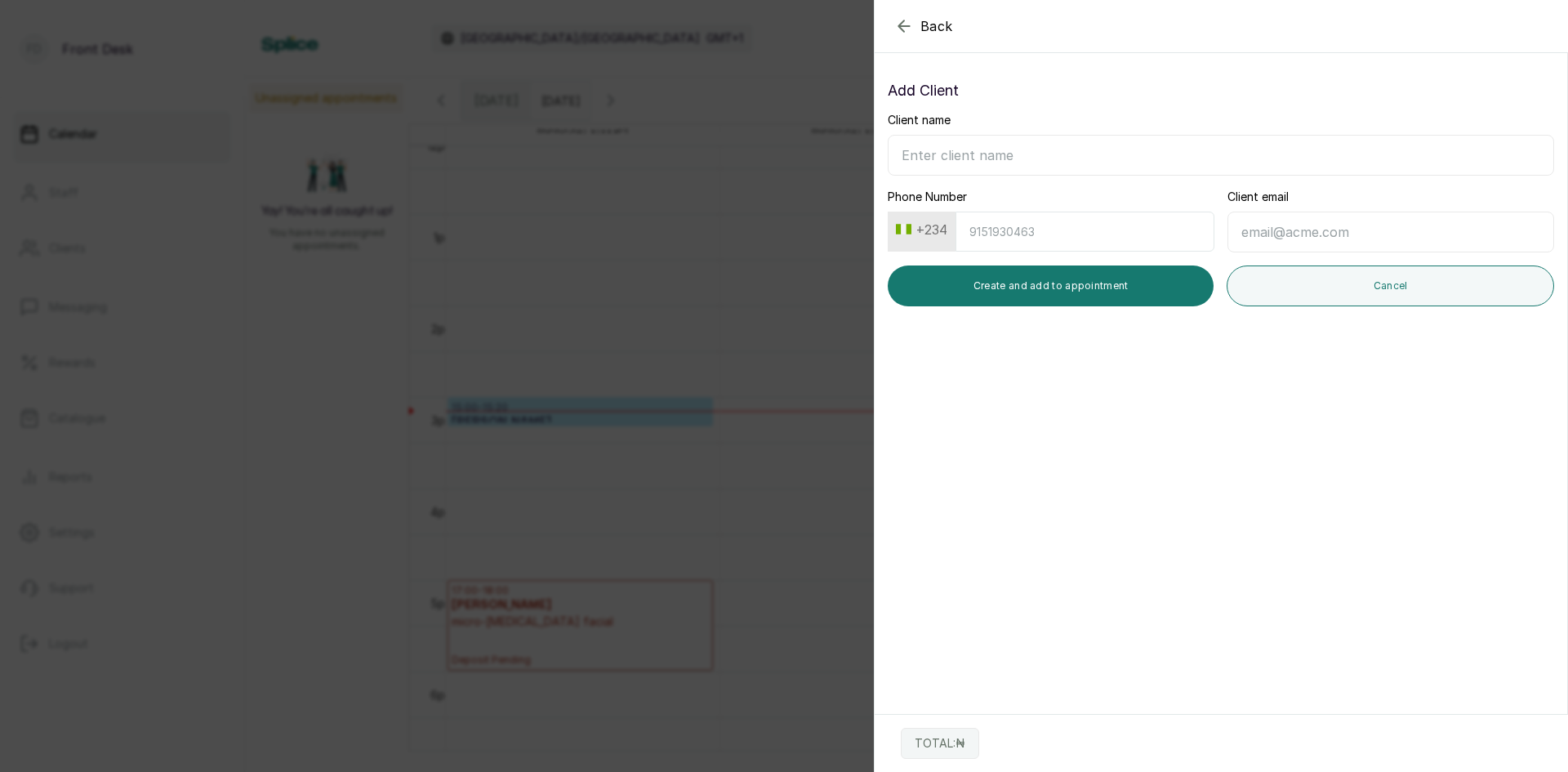
click at [943, 21] on span "Back" at bounding box center [937, 26] width 32 height 20
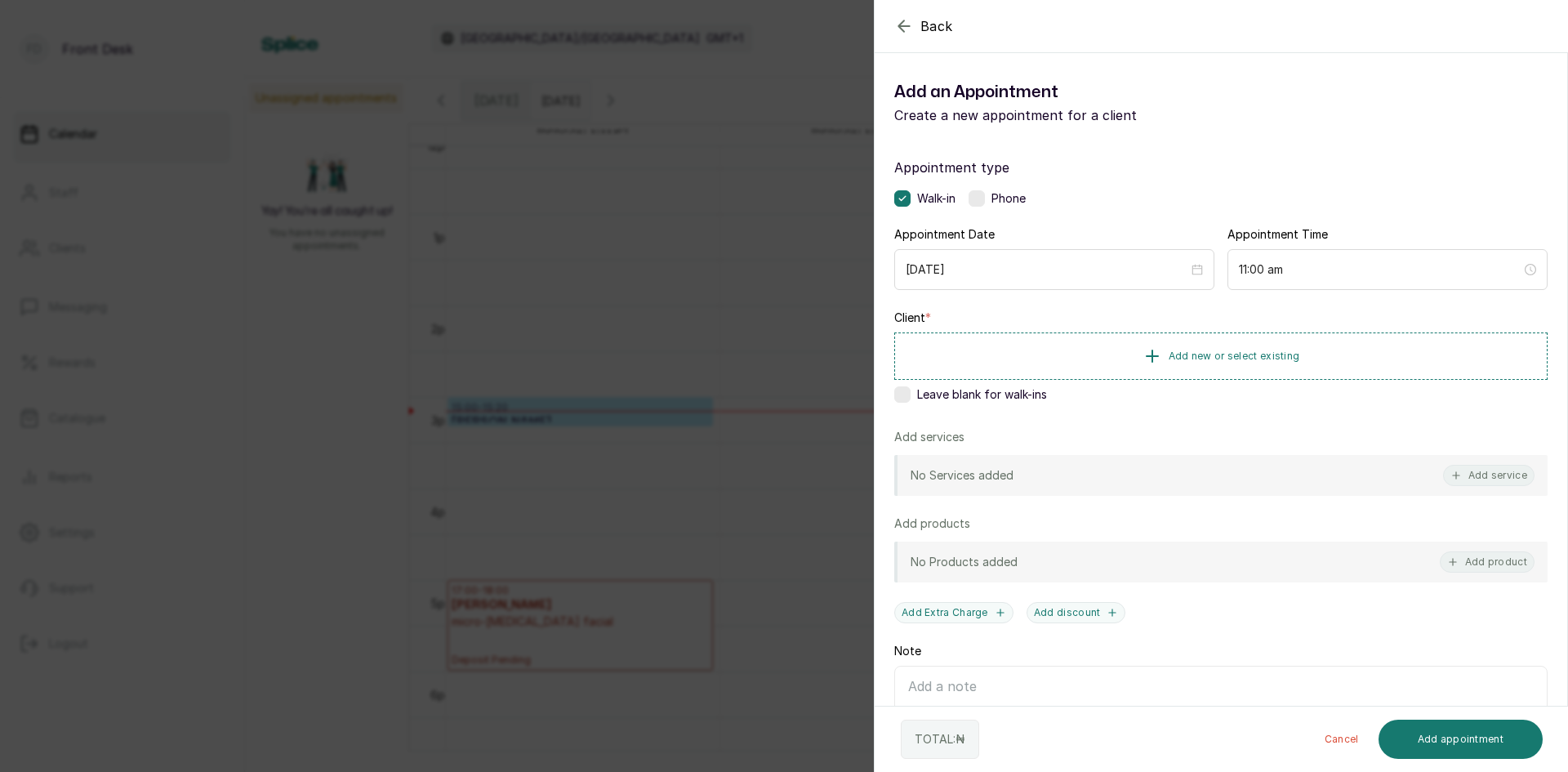
click at [941, 21] on span "Back" at bounding box center [937, 26] width 32 height 20
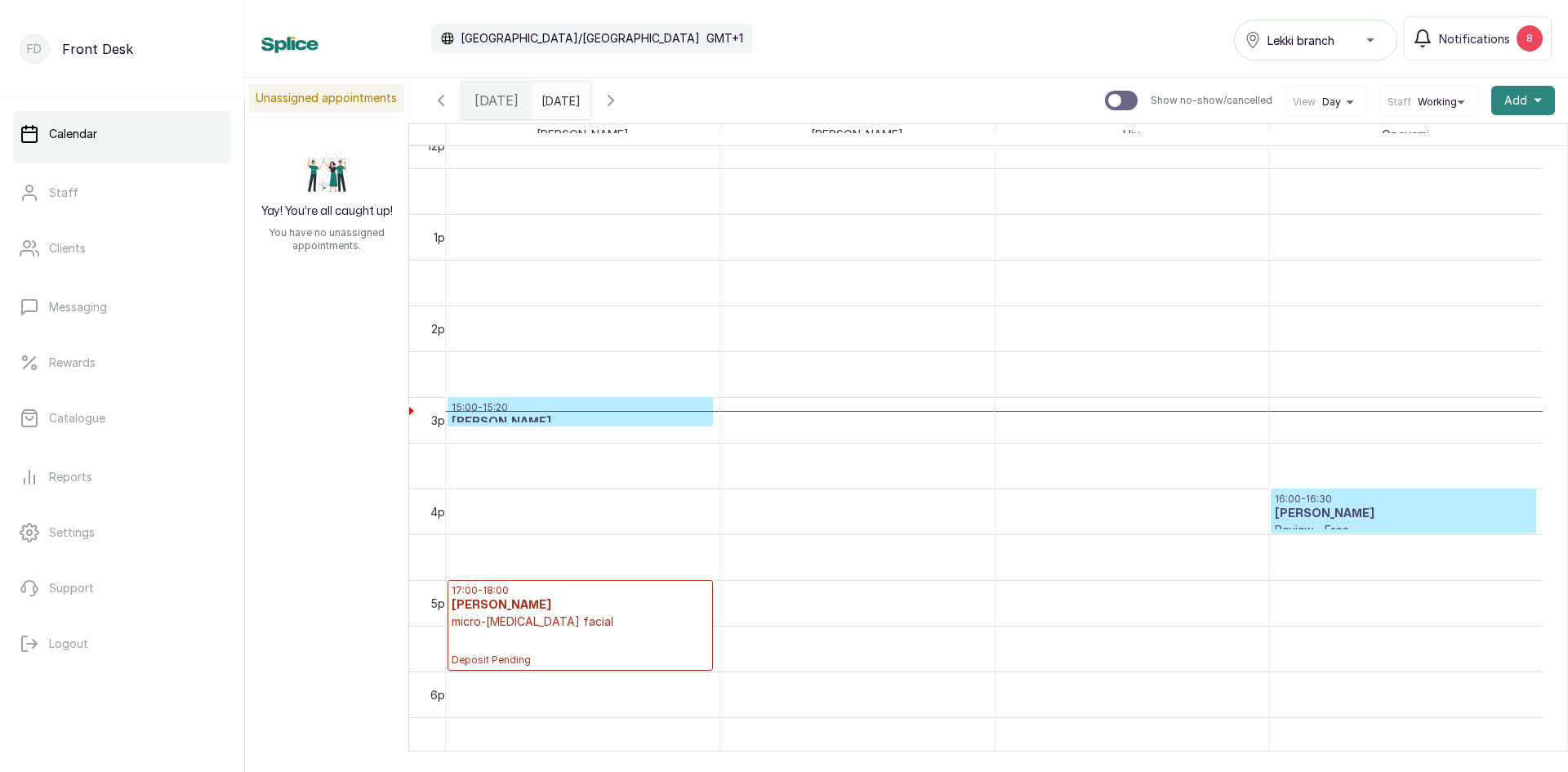
click at [1517, 106] on button "Add +" at bounding box center [1522, 100] width 64 height 29
click at [1447, 150] on span "Add Appointment" at bounding box center [1463, 144] width 157 height 20
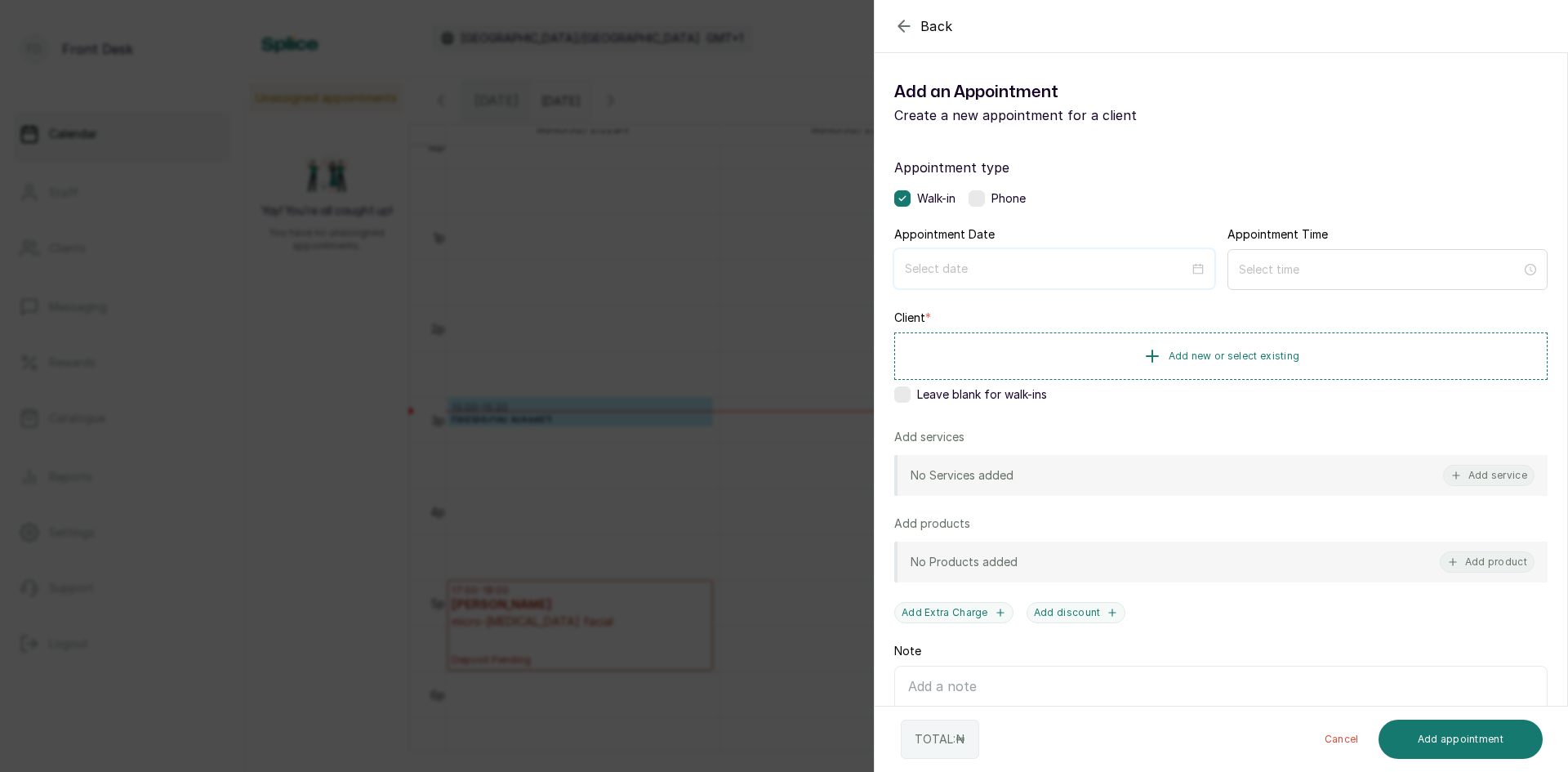
click at [1040, 277] on input at bounding box center [1046, 269] width 284 height 18
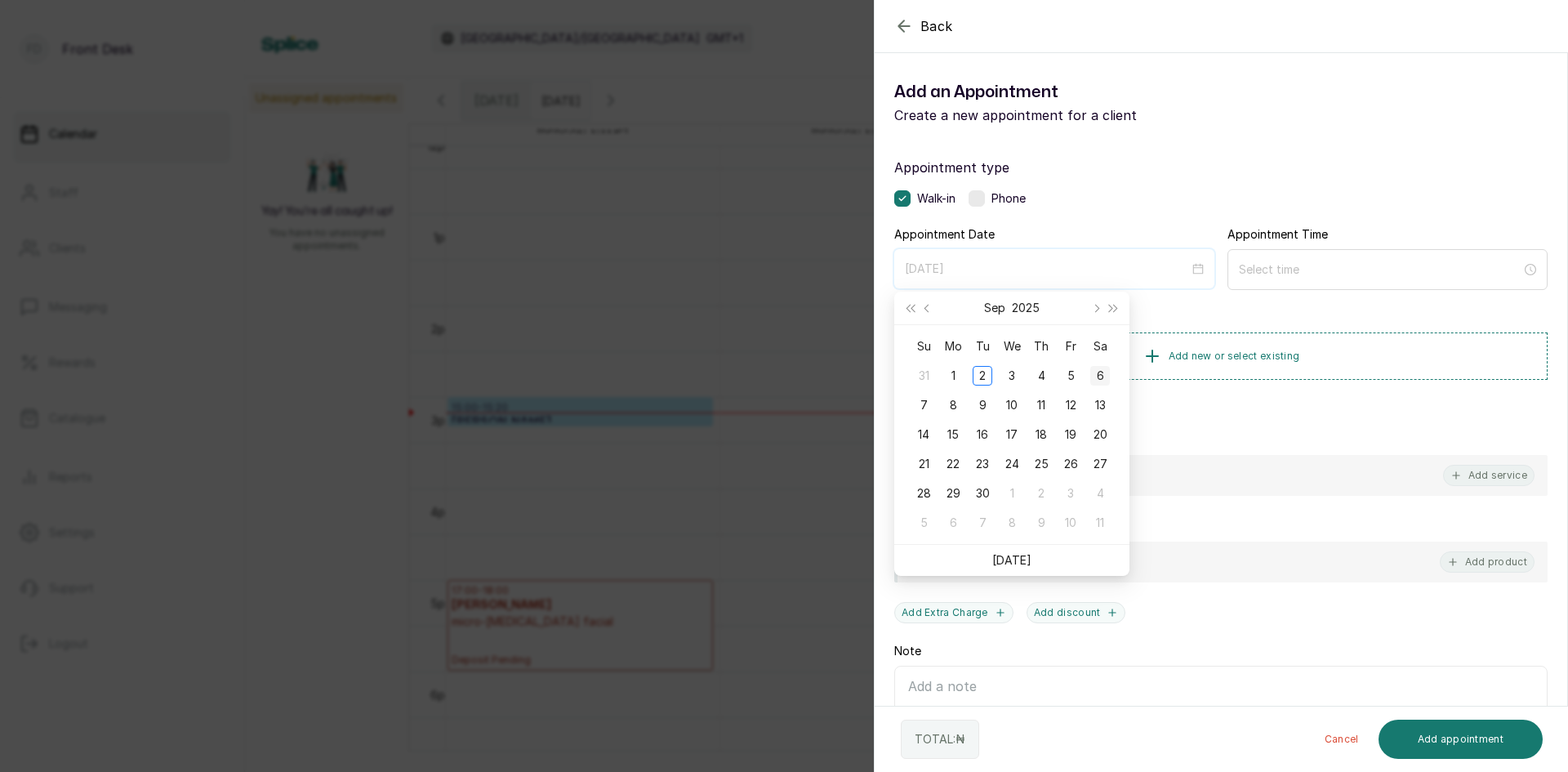
type input "[DATE]"
click at [1104, 375] on div "6" at bounding box center [1100, 375] width 20 height 20
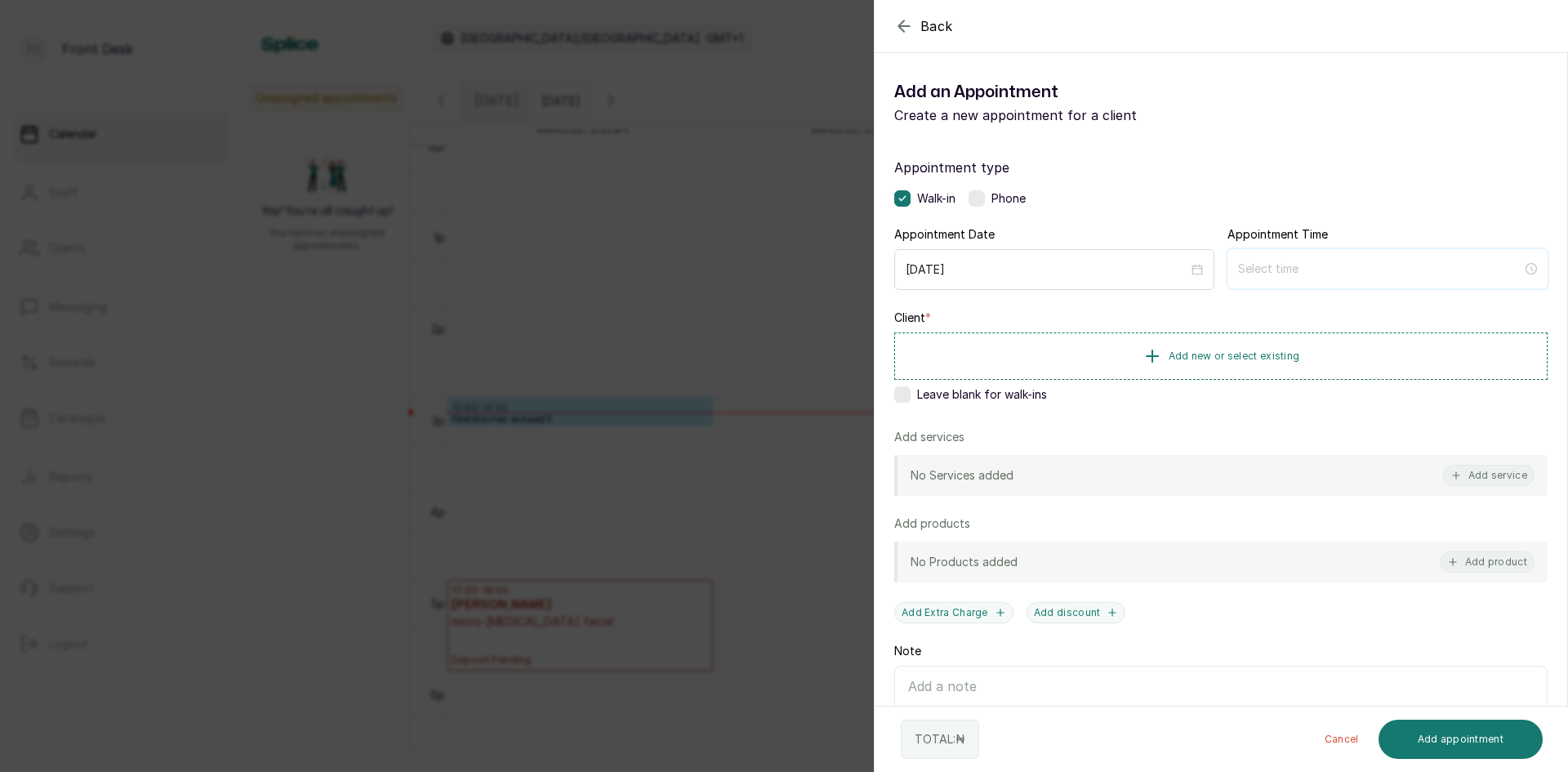
click at [1348, 266] on input at bounding box center [1379, 269] width 284 height 18
type input "12:00 am"
type input "12:01 am"
type input "2:00 am"
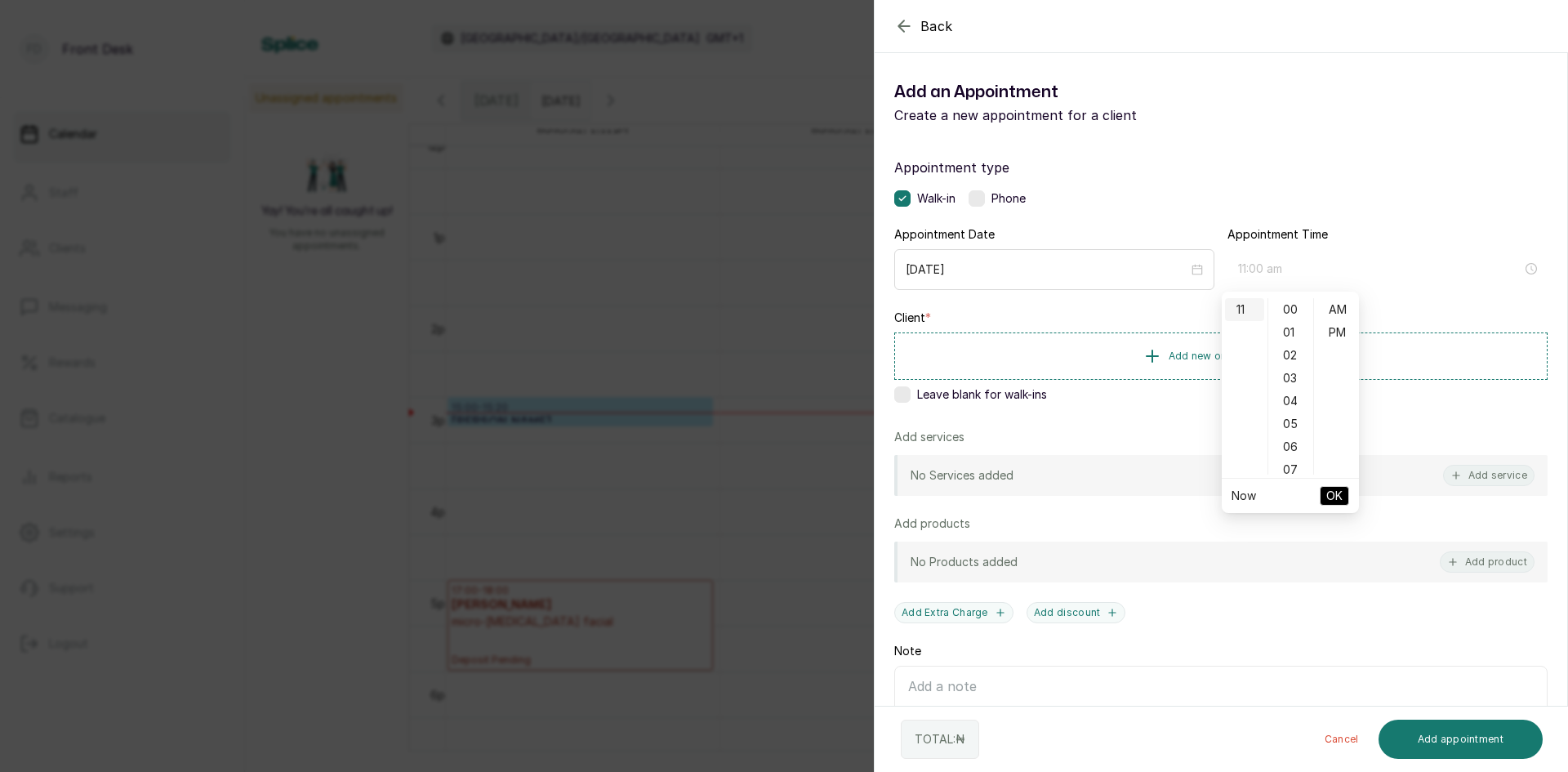
click at [1248, 307] on div "11" at bounding box center [1244, 310] width 39 height 23
type input "11:00 am"
click at [1338, 494] on span "OK" at bounding box center [1334, 496] width 16 height 31
click at [1266, 359] on span "Add new or select existing" at bounding box center [1234, 355] width 132 height 13
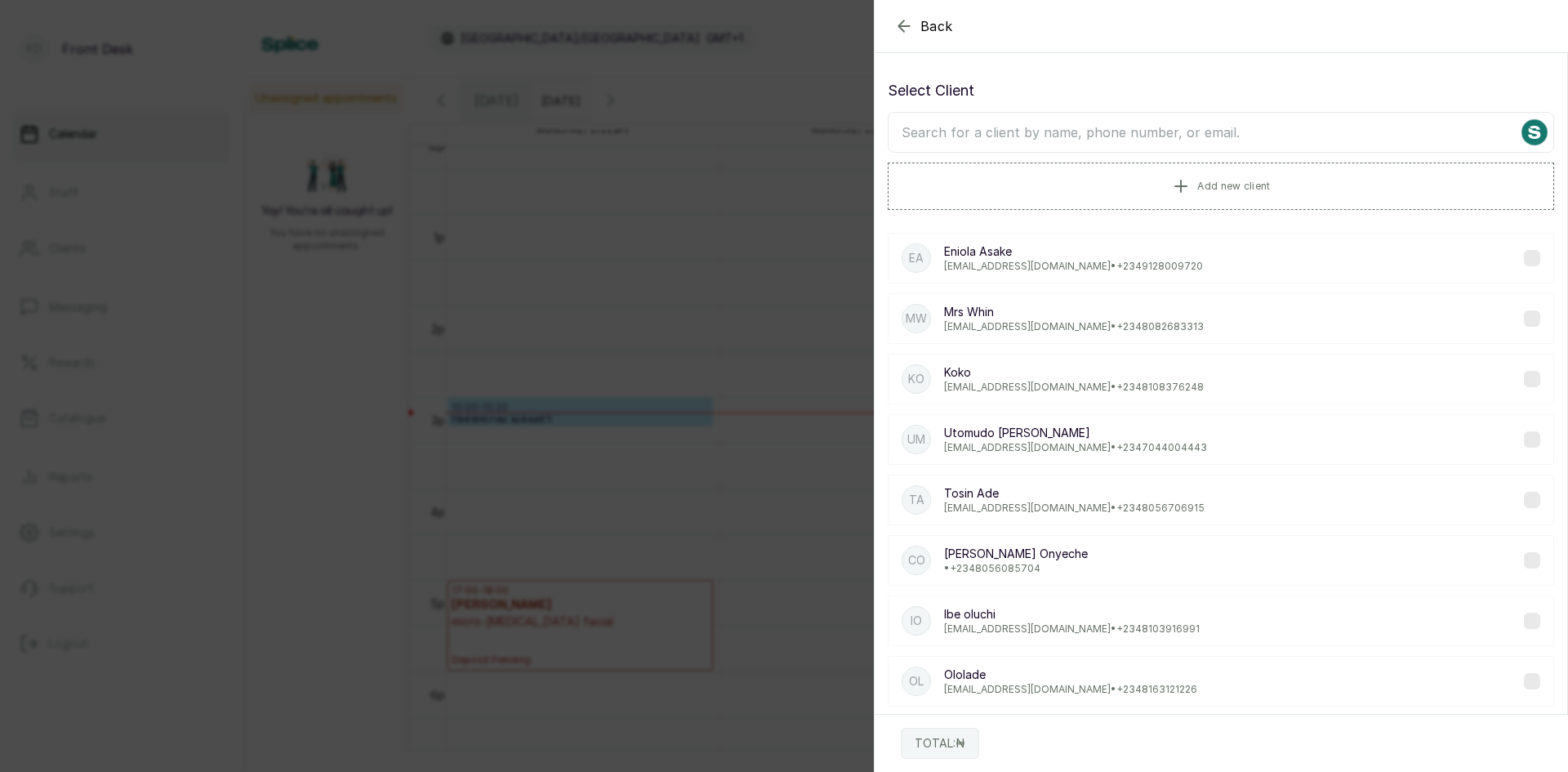
click at [1111, 128] on input "text" at bounding box center [1221, 132] width 666 height 41
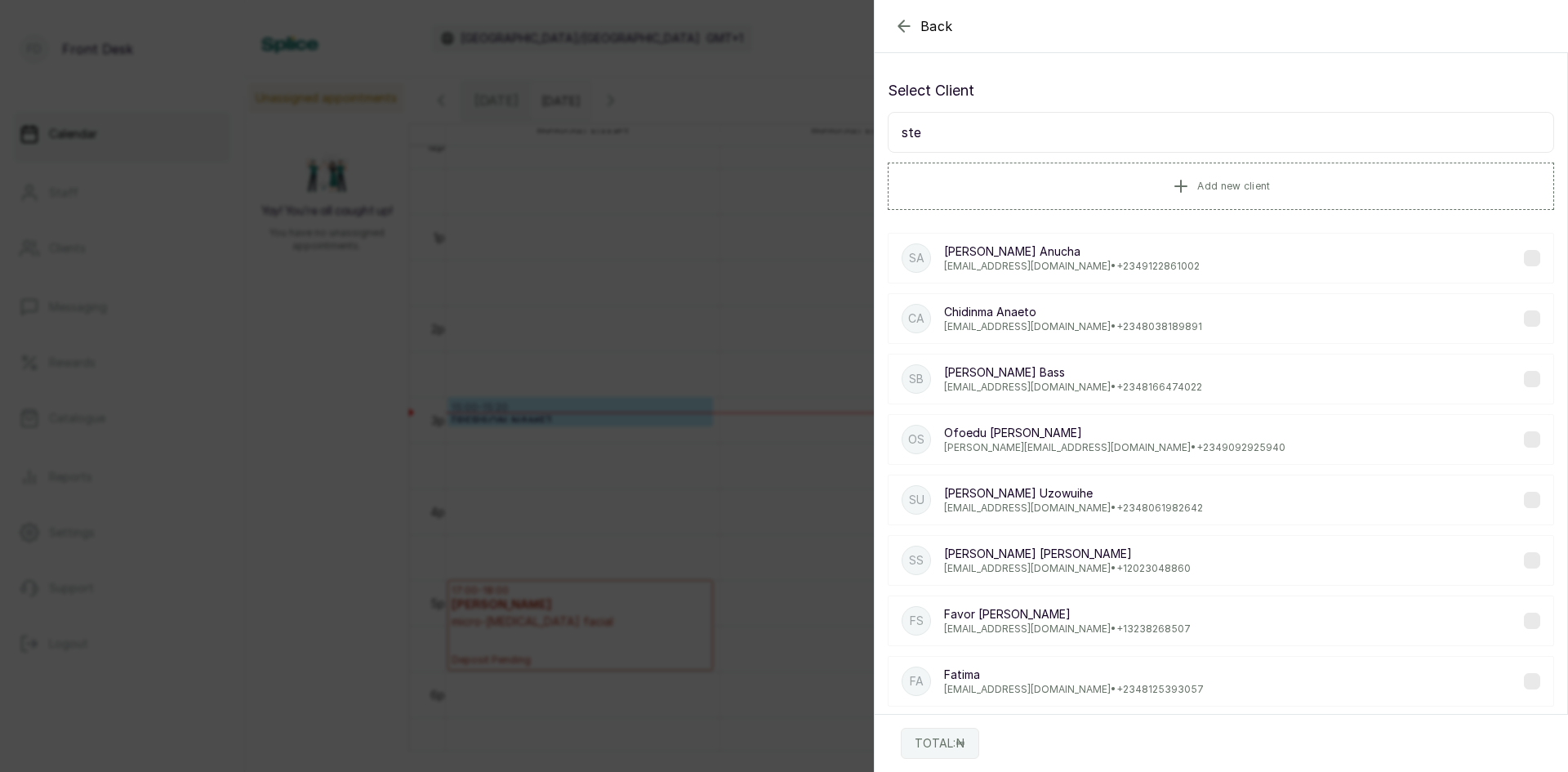
type input "ste"
click at [1015, 244] on p "[PERSON_NAME]" at bounding box center [1072, 251] width 255 height 16
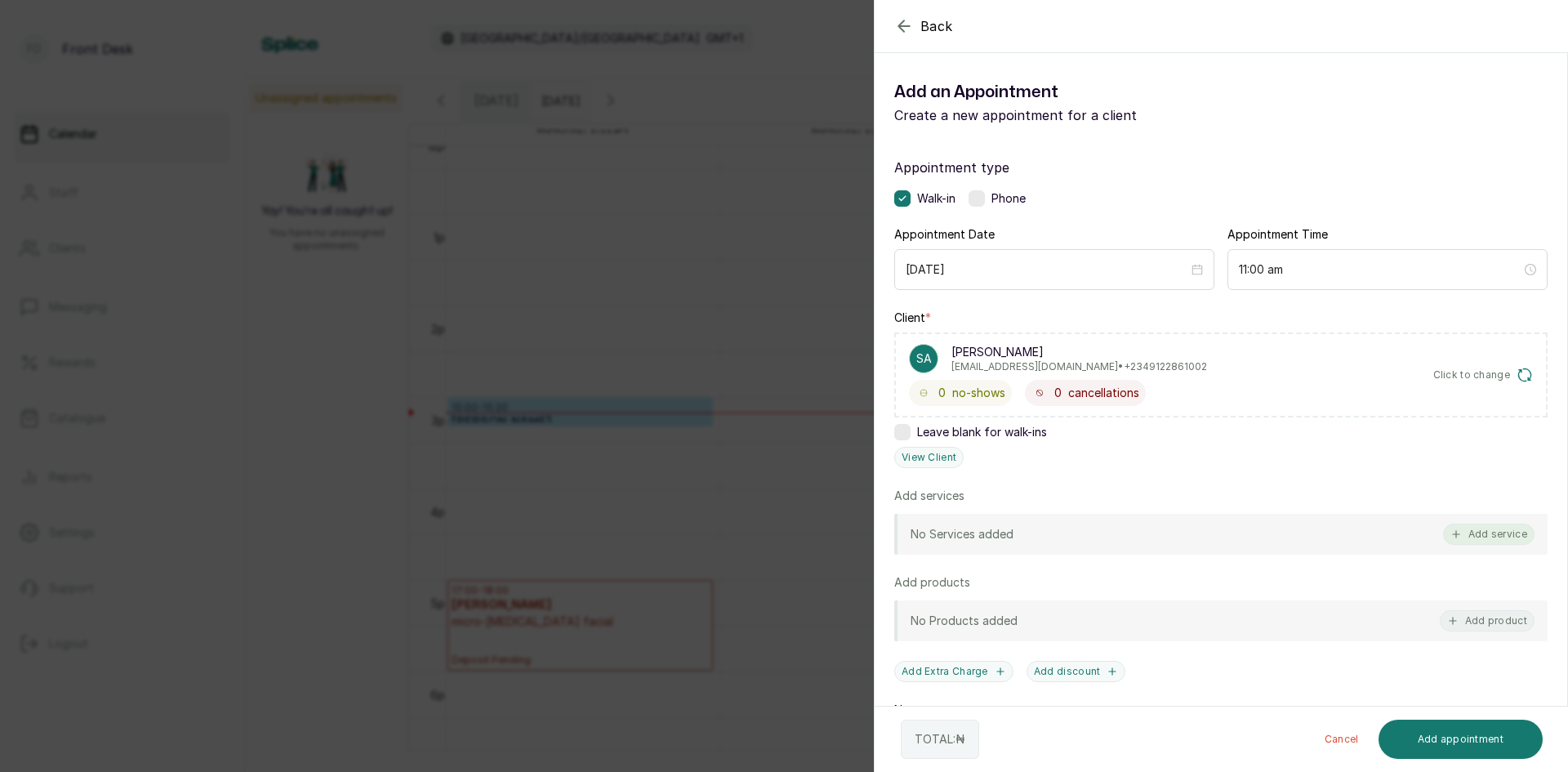
click at [1466, 536] on button "Add service" at bounding box center [1488, 534] width 91 height 21
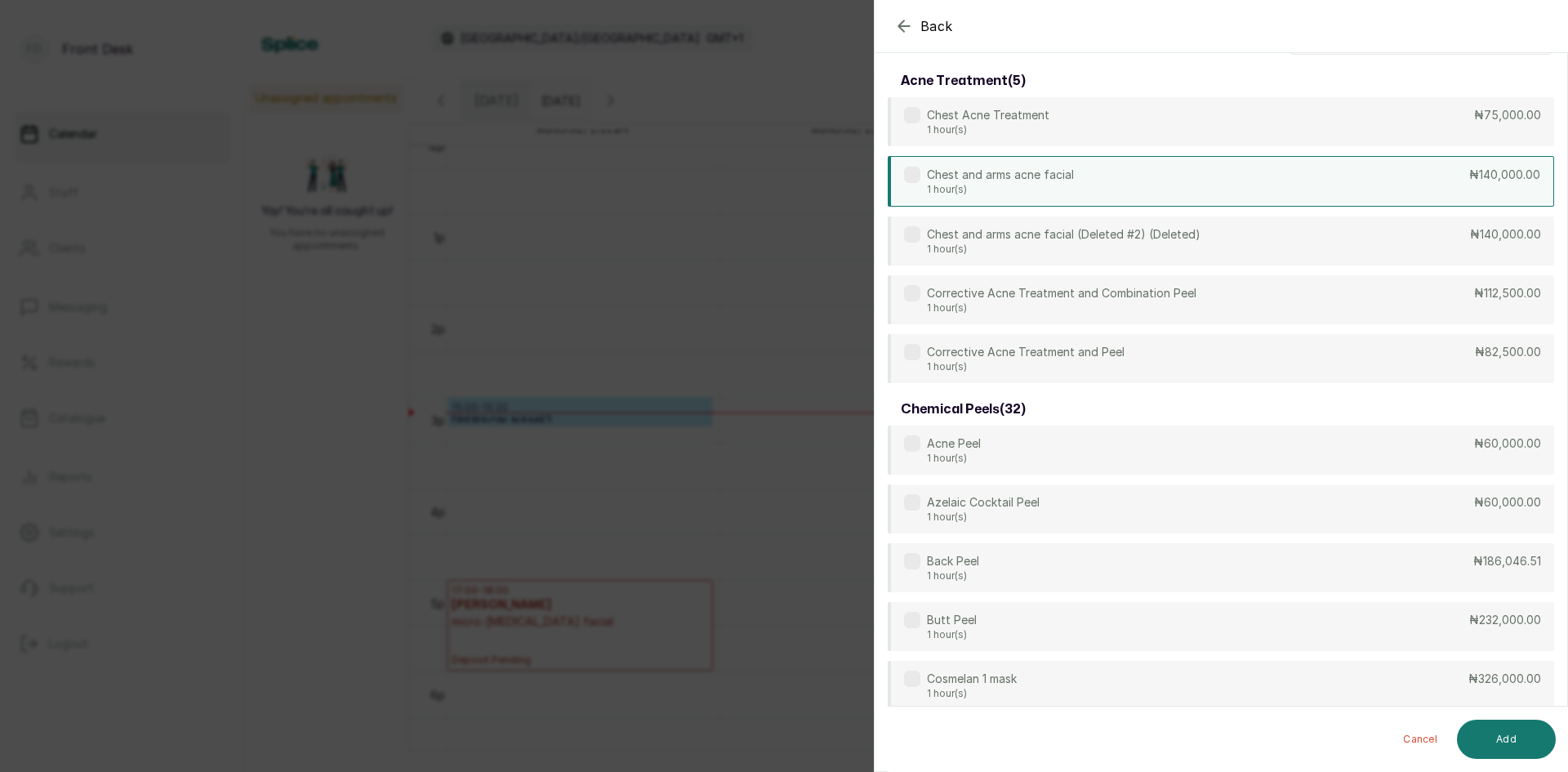
scroll to position [0, 0]
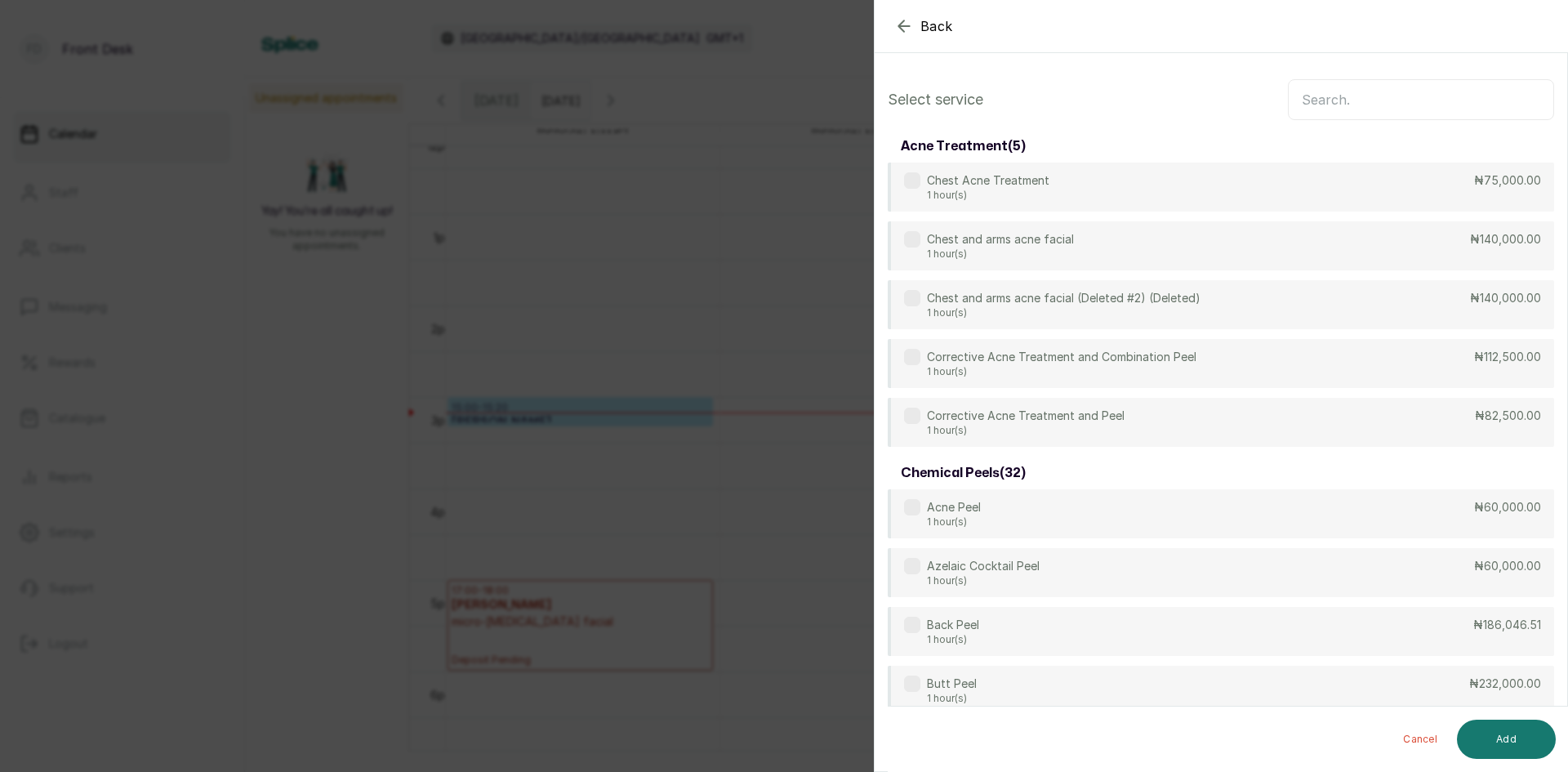
click at [1335, 94] on input "text" at bounding box center [1421, 99] width 266 height 41
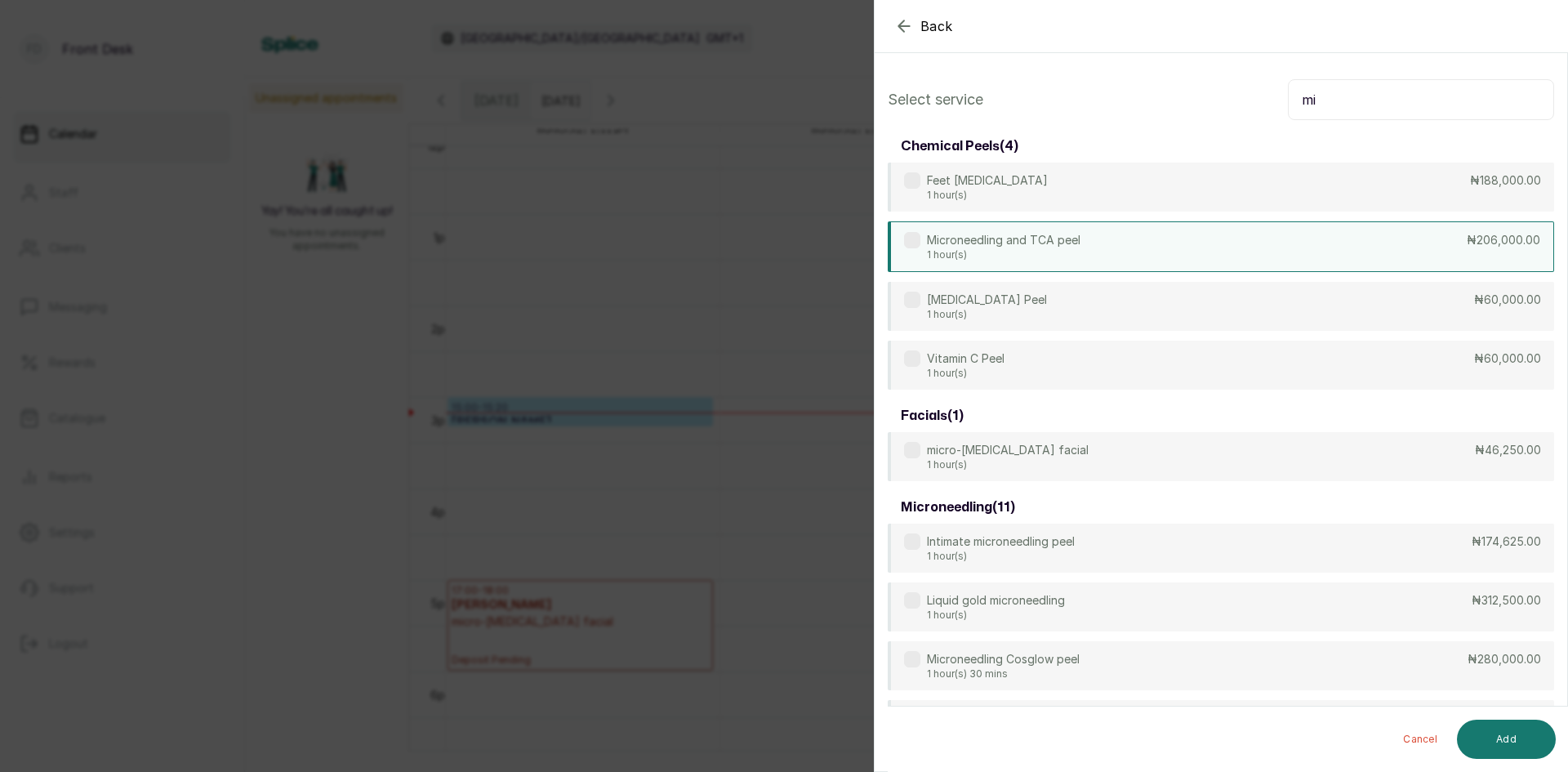
type input "m"
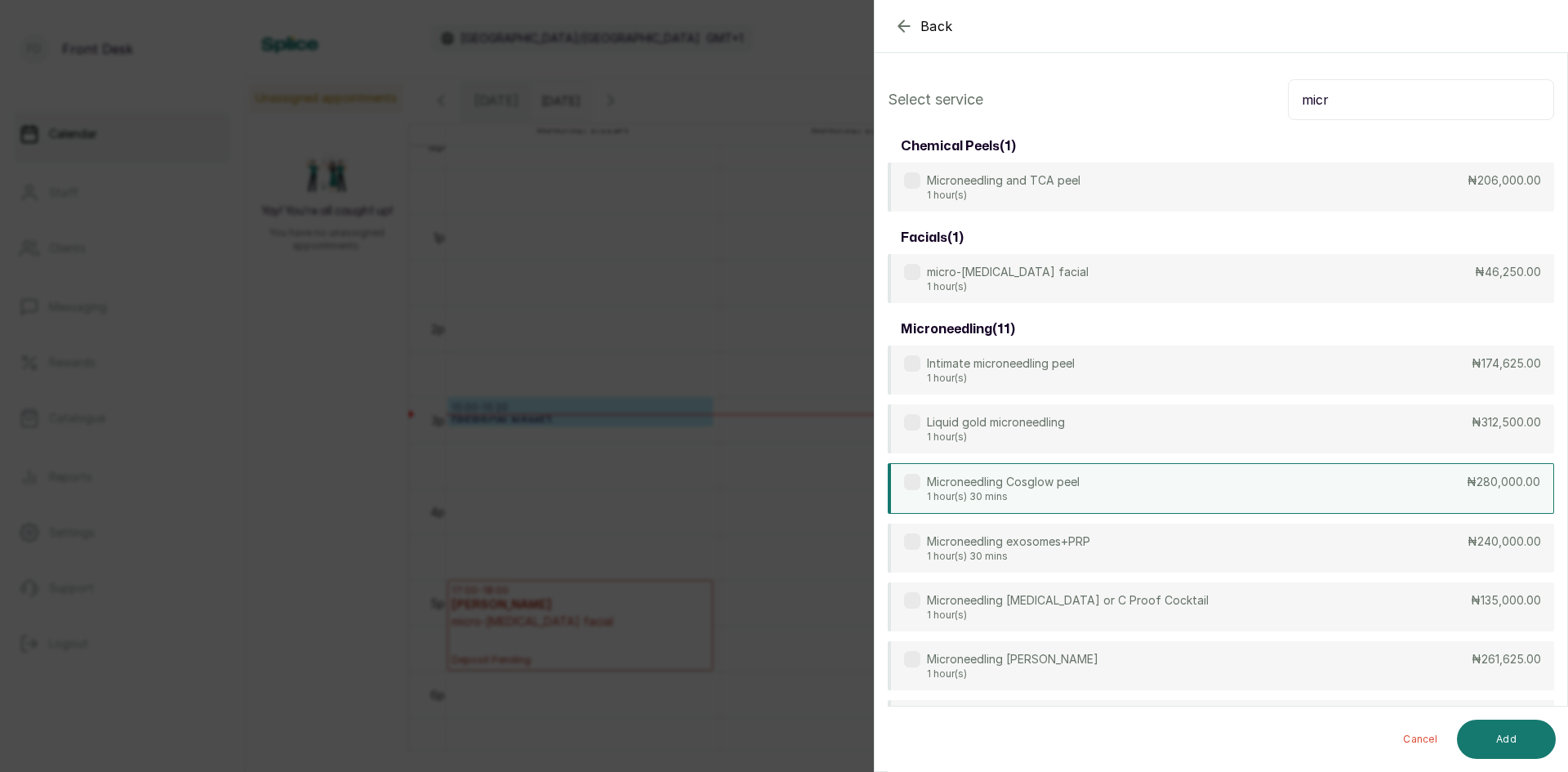
type input "micr"
click at [1070, 484] on p "Microneedling Cosglow peel" at bounding box center [1002, 481] width 153 height 16
click at [1503, 730] on button "Add" at bounding box center [1506, 739] width 99 height 39
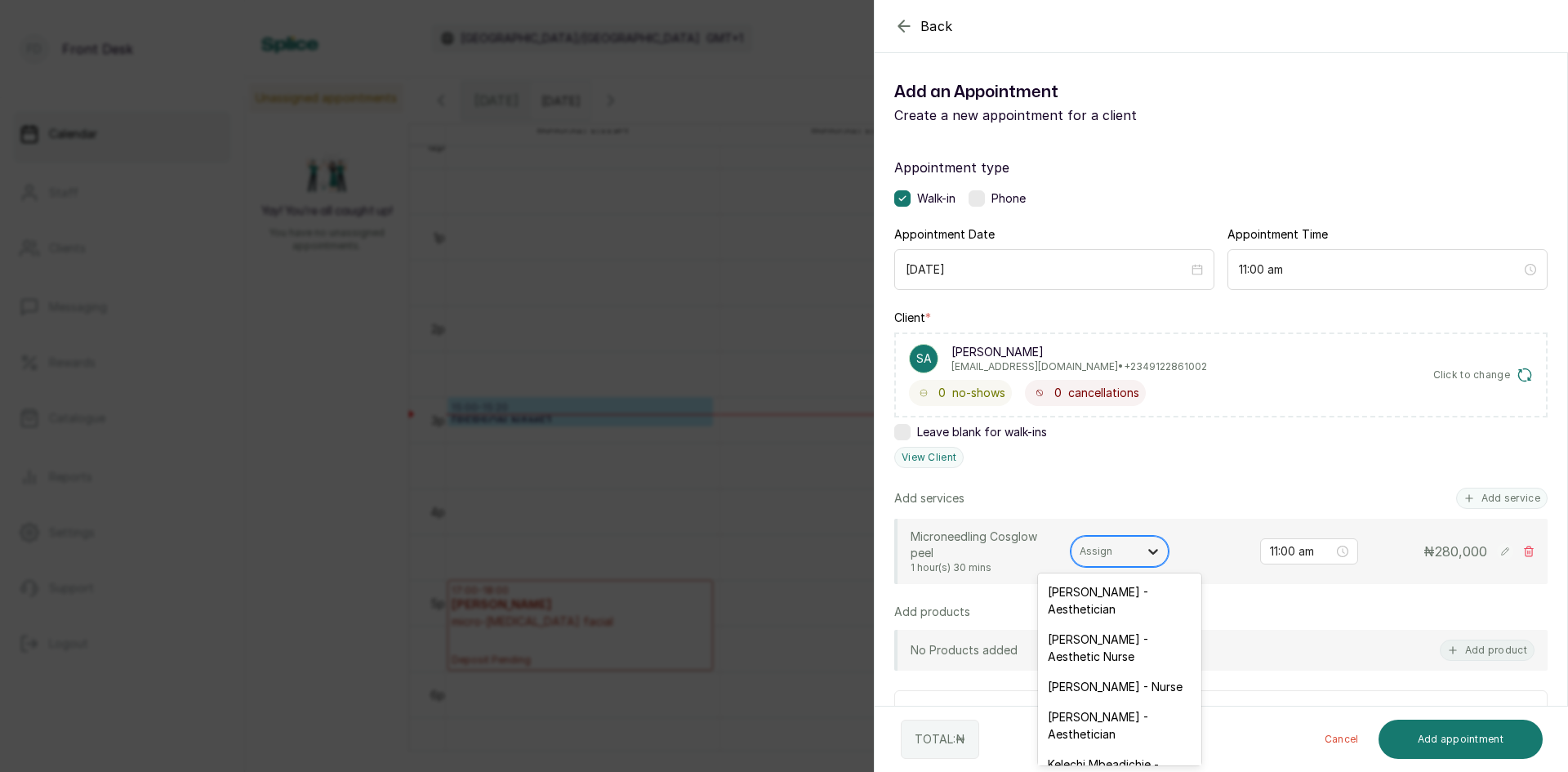
click at [1138, 554] on div at bounding box center [1152, 551] width 29 height 29
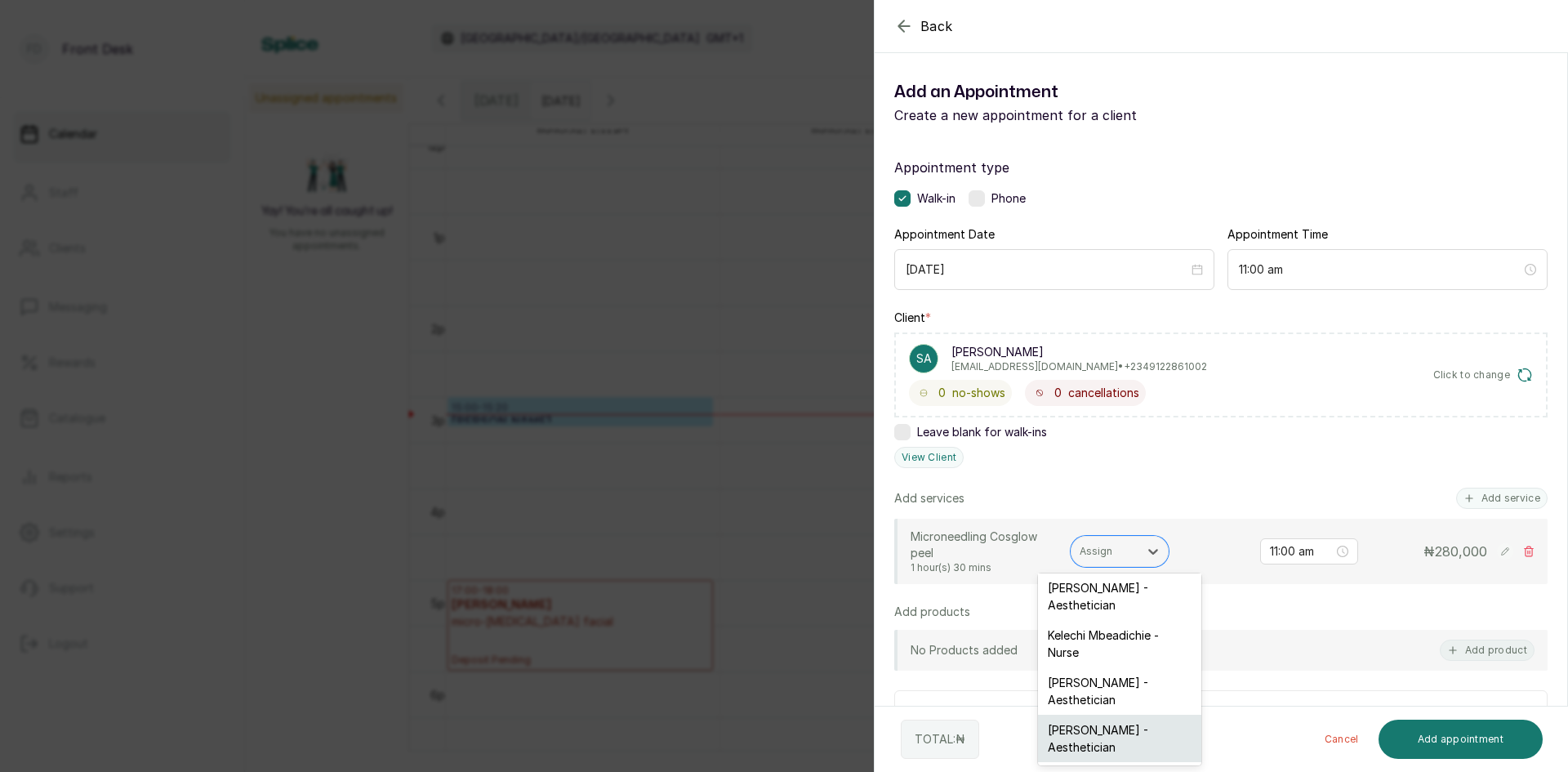
click at [1069, 726] on div "[PERSON_NAME] - Aesthetician" at bounding box center [1120, 739] width 163 height 47
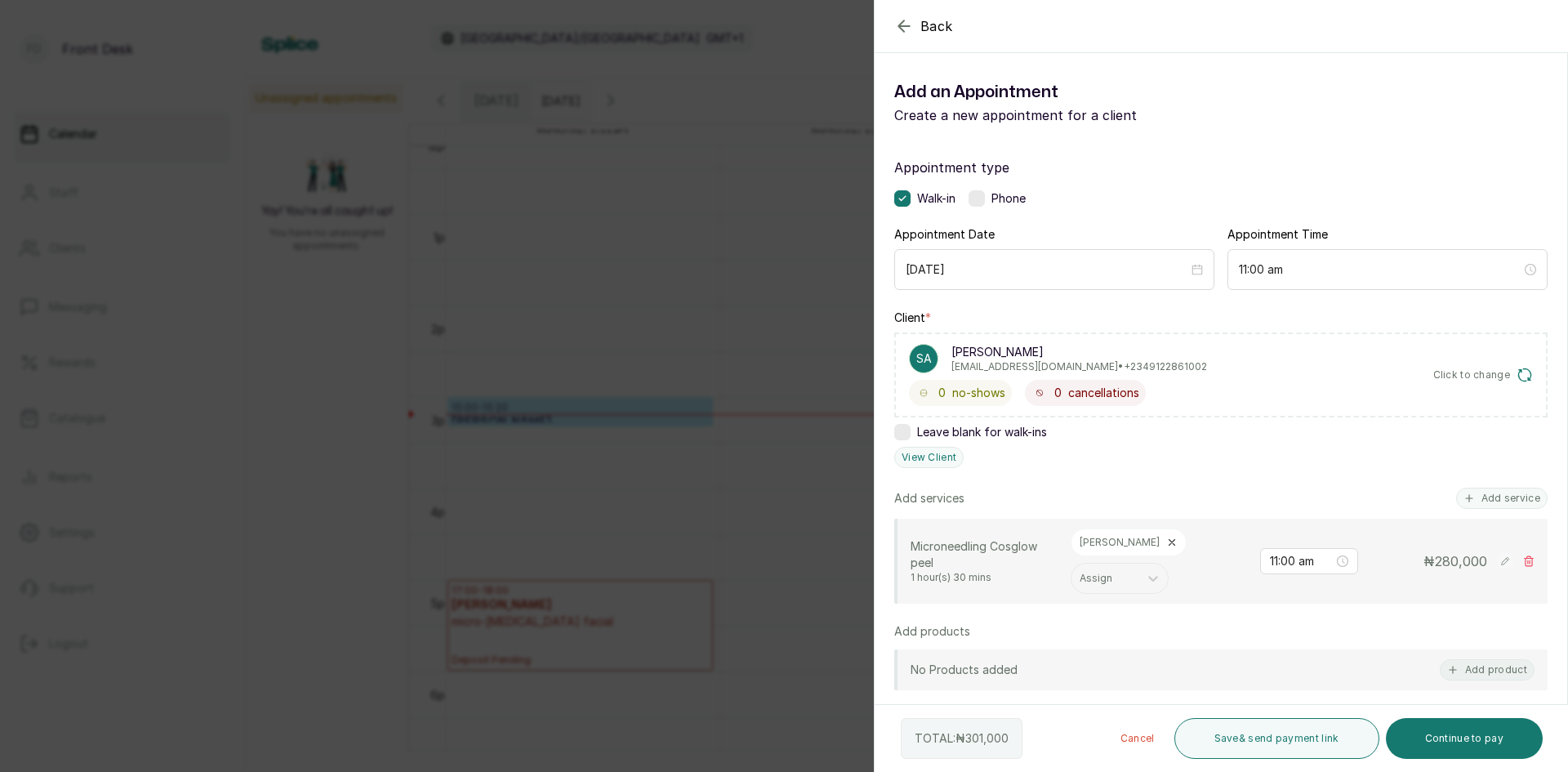
click at [1167, 543] on icon at bounding box center [1172, 542] width 11 height 11
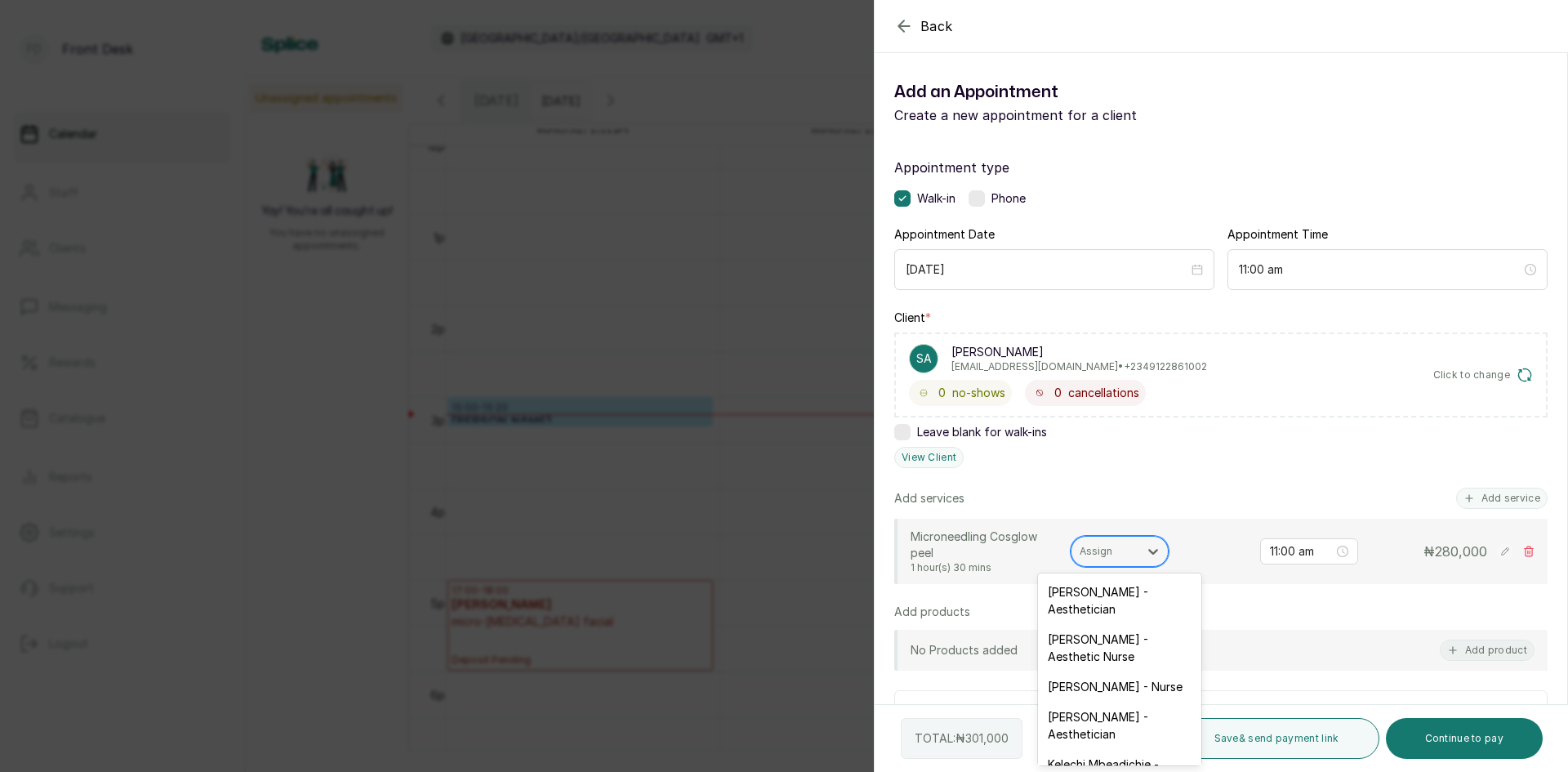
click at [1119, 545] on div at bounding box center [1104, 551] width 50 height 14
click at [1090, 593] on div "[PERSON_NAME] - Aesthetician" at bounding box center [1120, 600] width 163 height 47
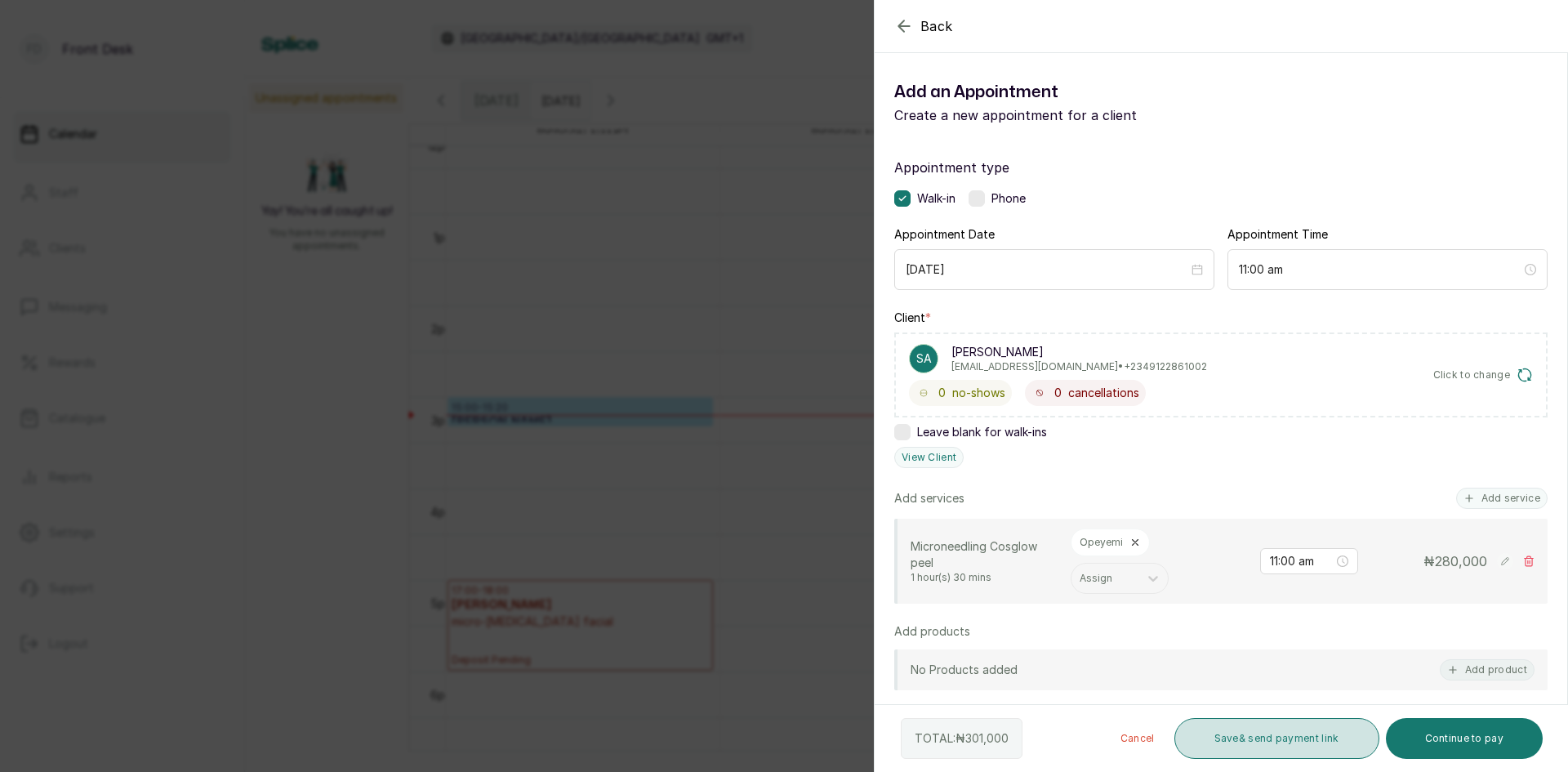
click at [1228, 737] on button "Save & send payment link" at bounding box center [1277, 738] width 205 height 41
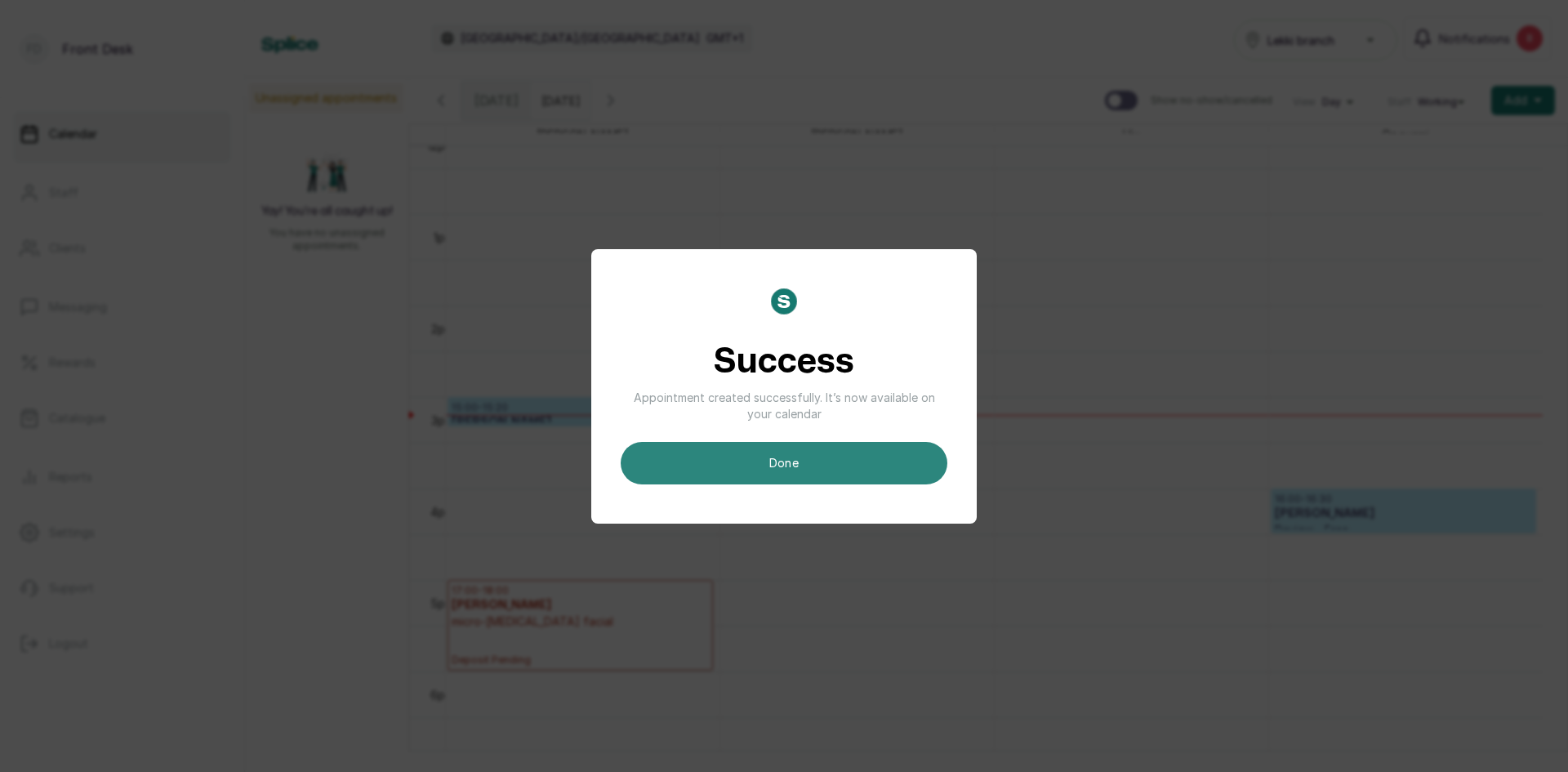
click at [833, 448] on button "done" at bounding box center [784, 462] width 327 height 43
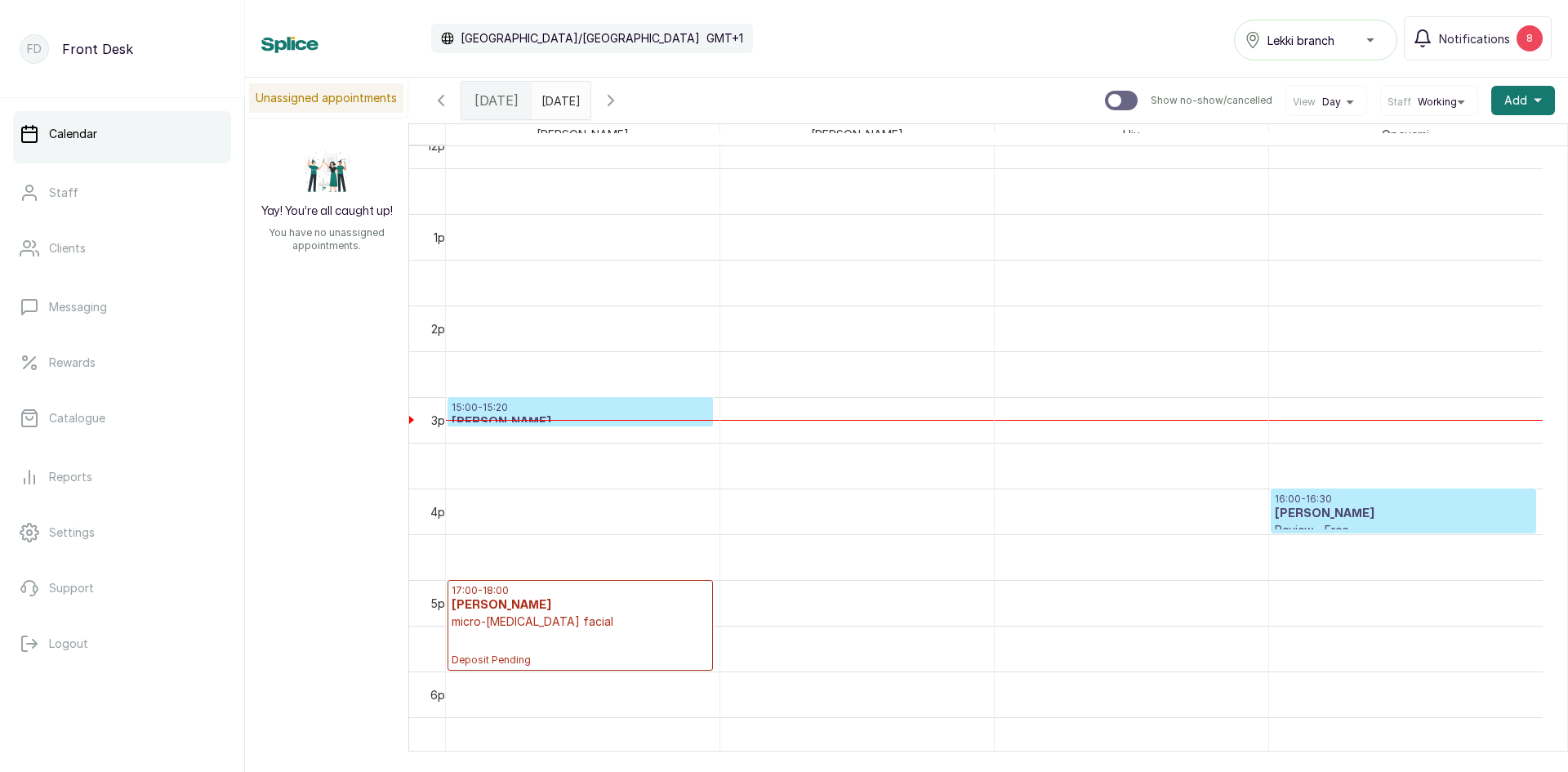
click at [558, 103] on input "[DATE]" at bounding box center [546, 96] width 27 height 28
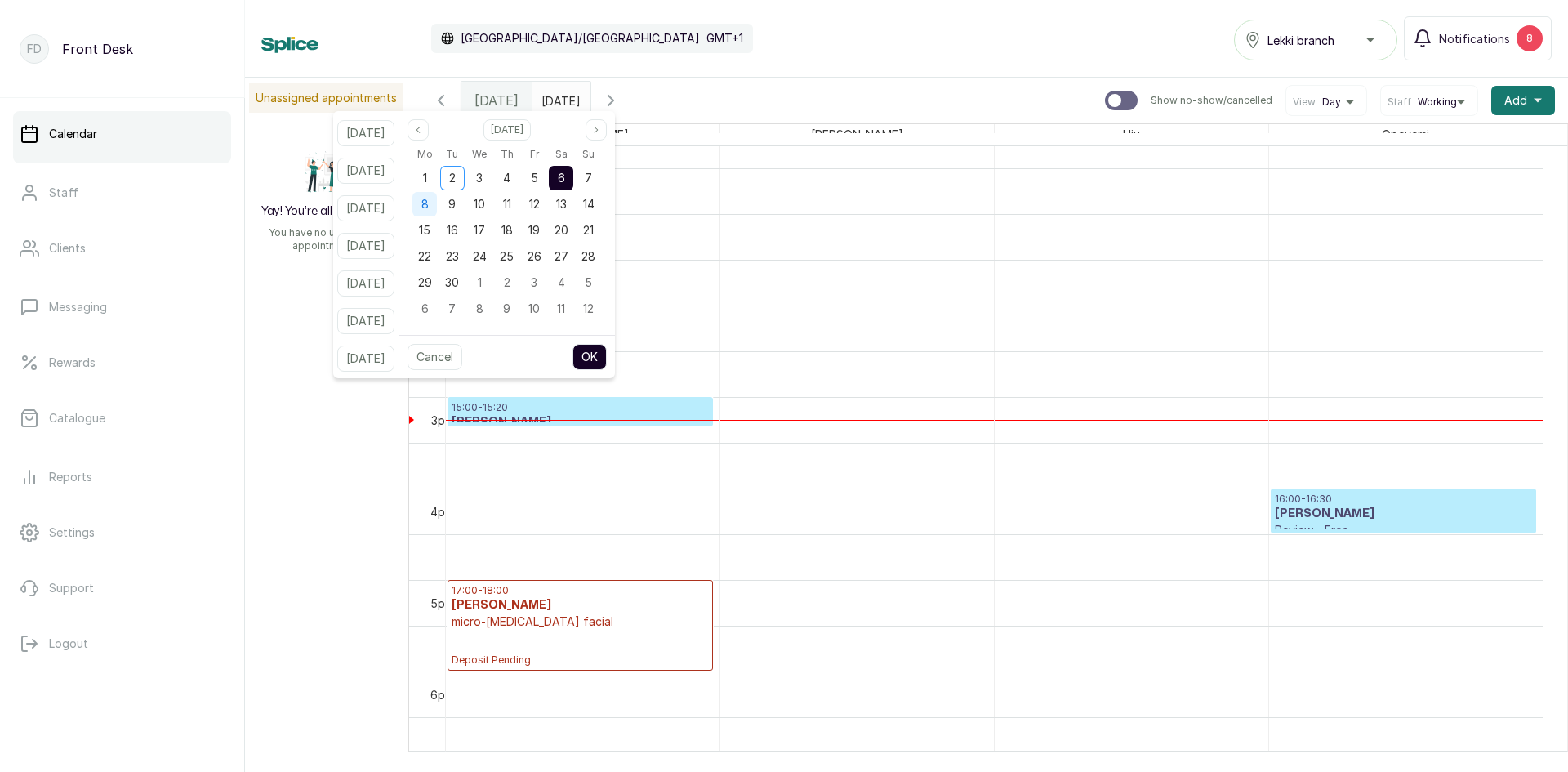
click at [437, 206] on div "8" at bounding box center [424, 204] width 25 height 25
click at [601, 357] on button "OK" at bounding box center [589, 357] width 34 height 27
type input "[DATE]"
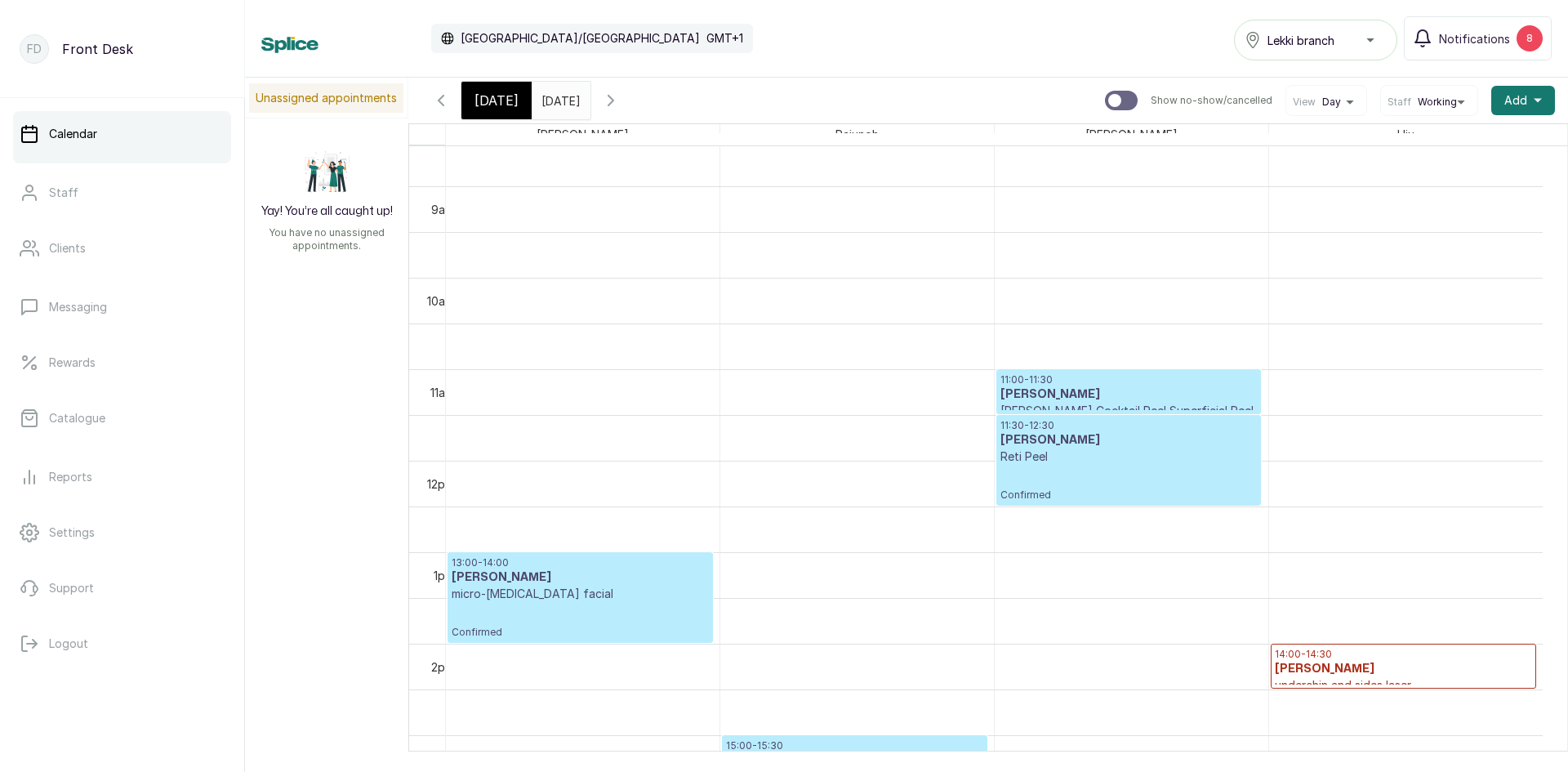
scroll to position [958, 0]
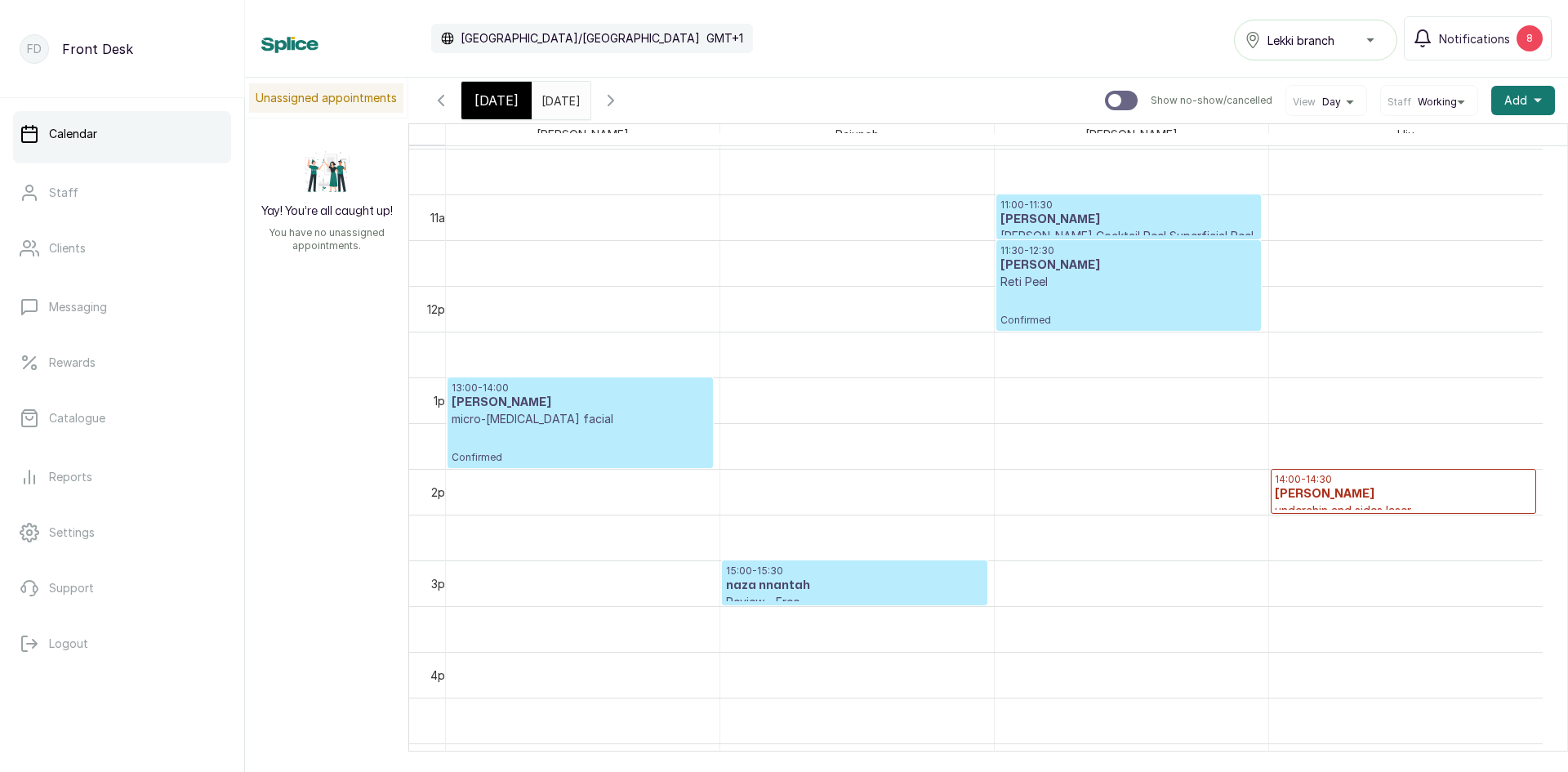
click at [558, 95] on input "[DATE]" at bounding box center [546, 96] width 27 height 28
click at [480, 93] on span "[DATE]" at bounding box center [496, 100] width 44 height 20
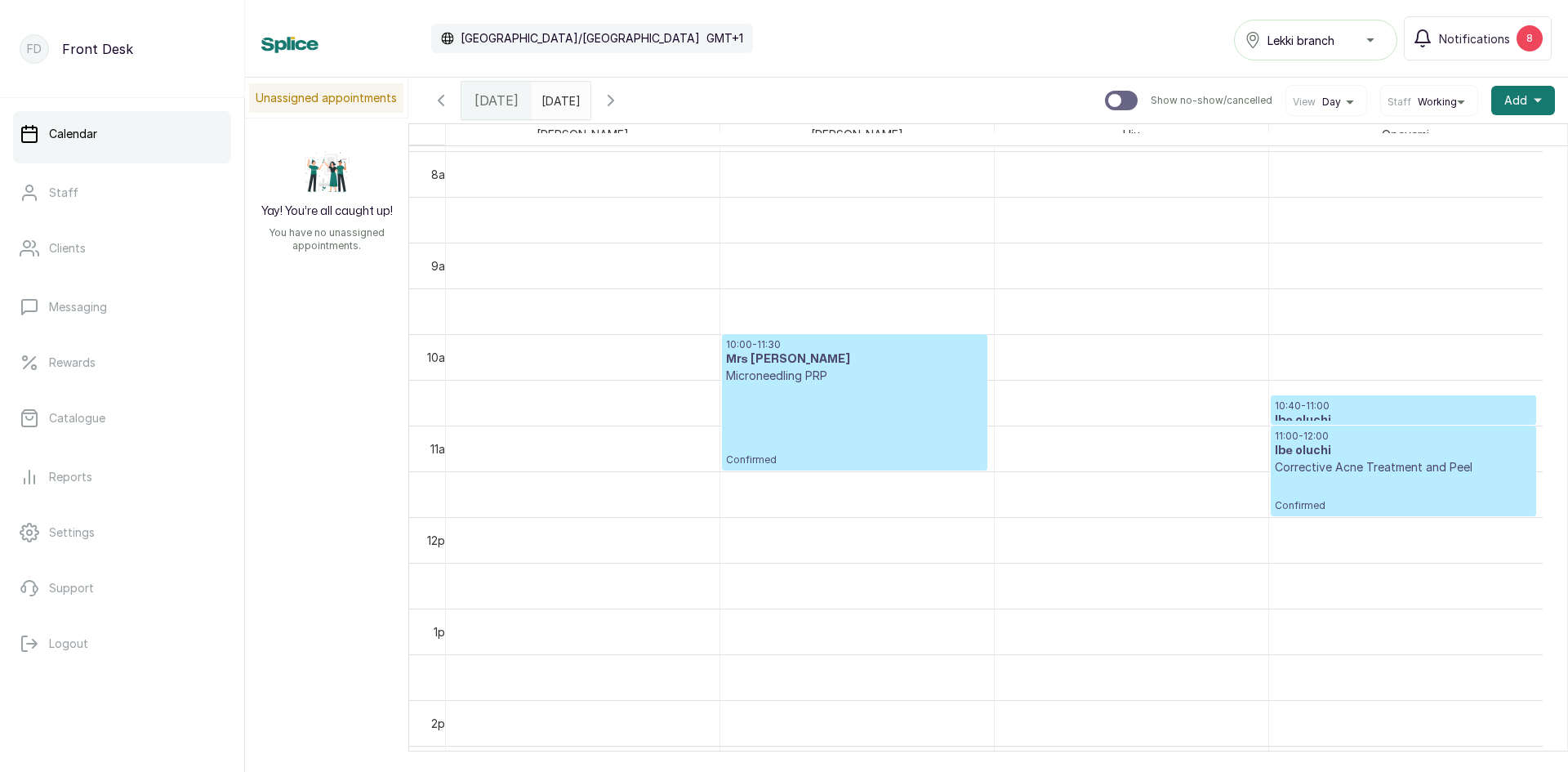
scroll to position [713, 0]
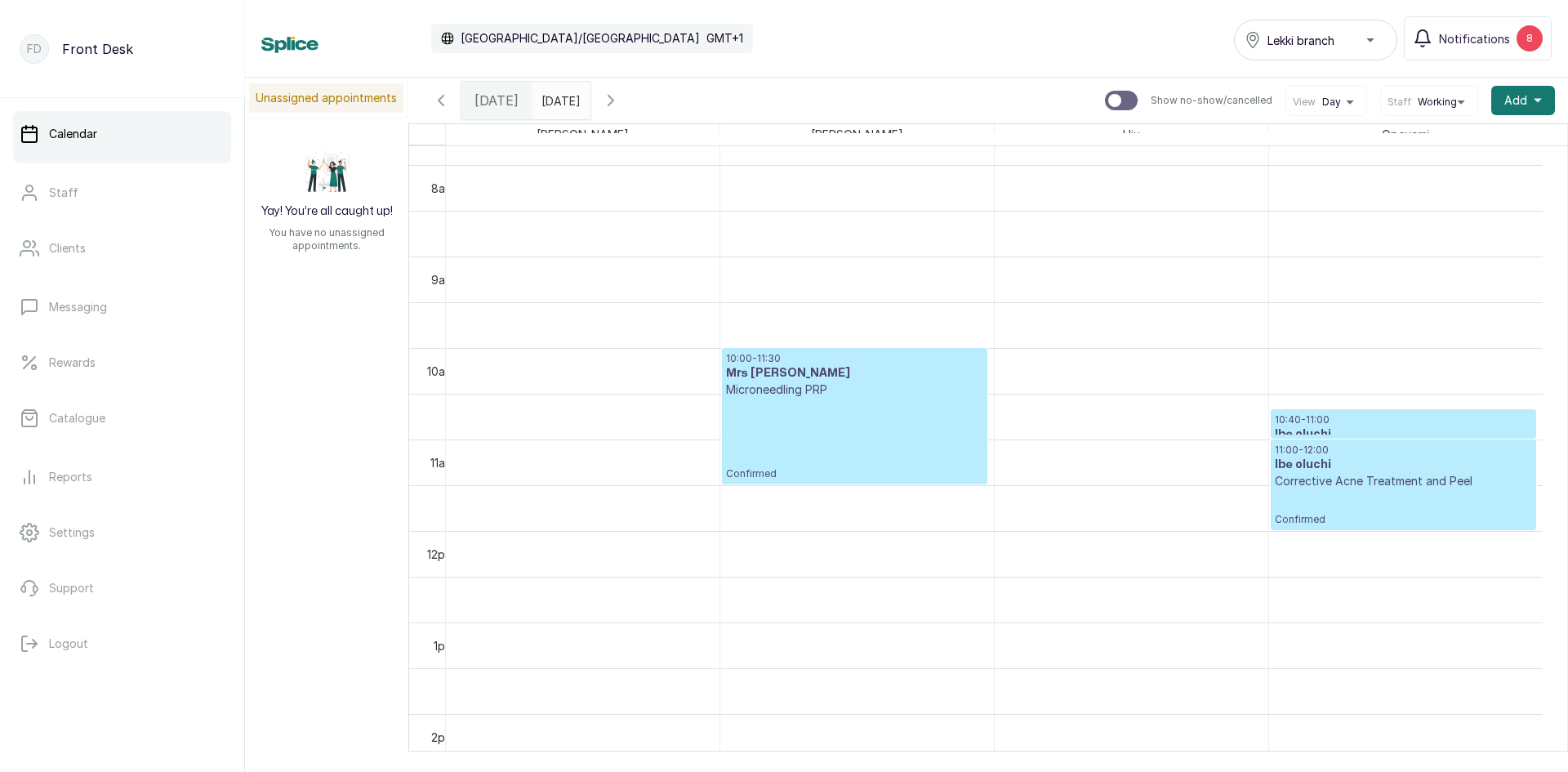
click at [800, 396] on p "Microneedling PRP" at bounding box center [854, 389] width 256 height 16
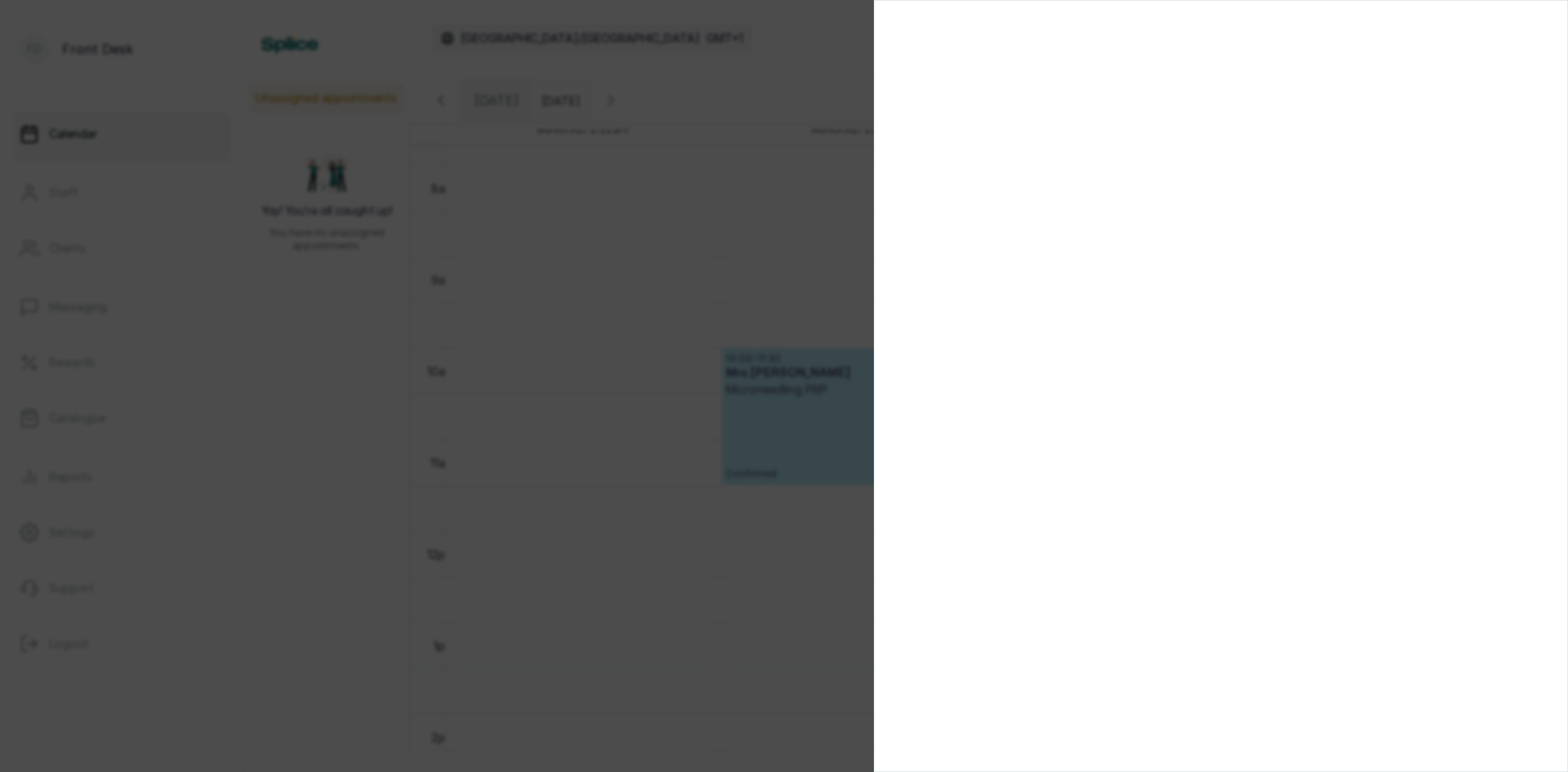
click at [365, 442] on div at bounding box center [784, 386] width 1568 height 772
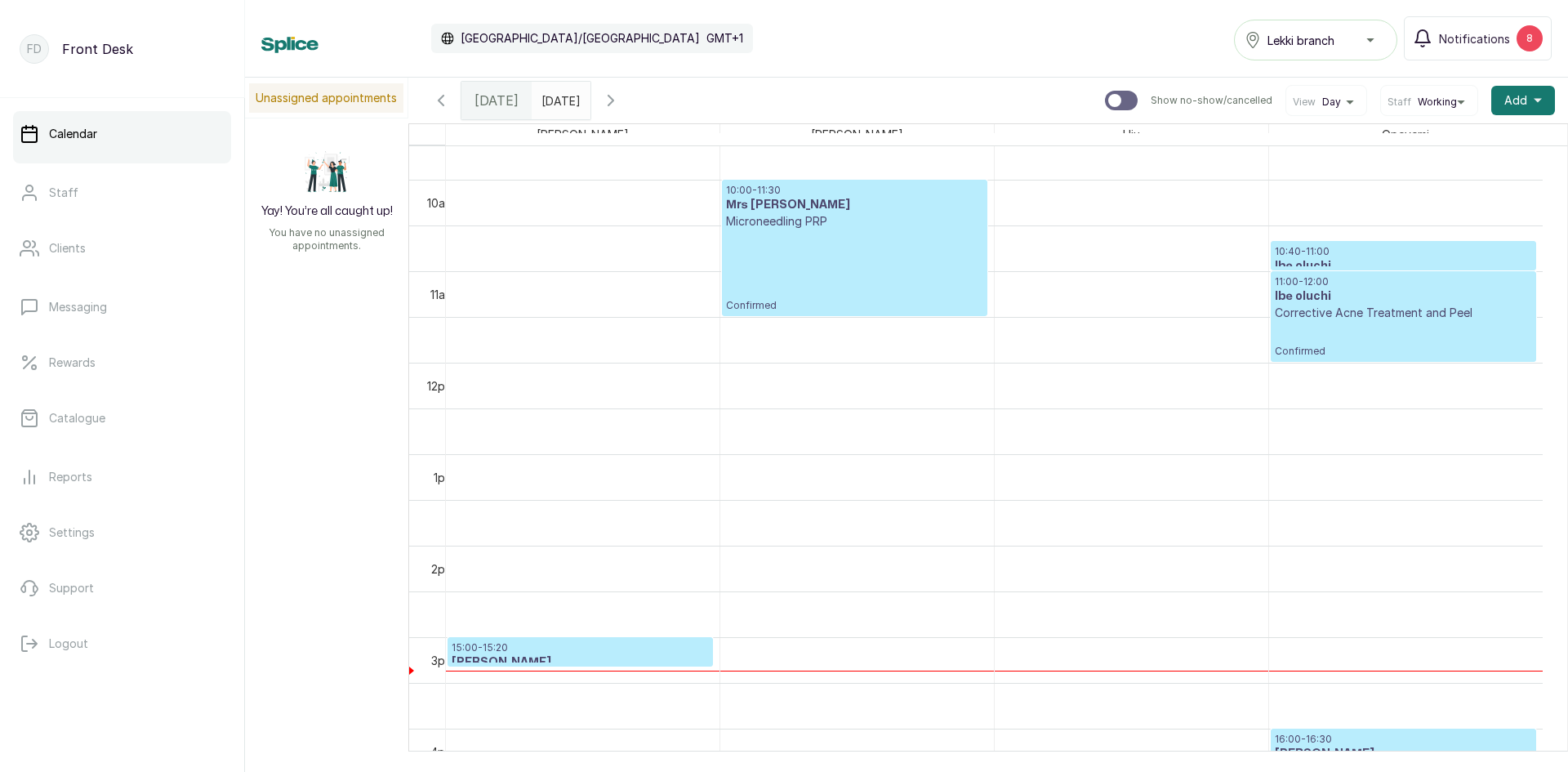
scroll to position [795, 0]
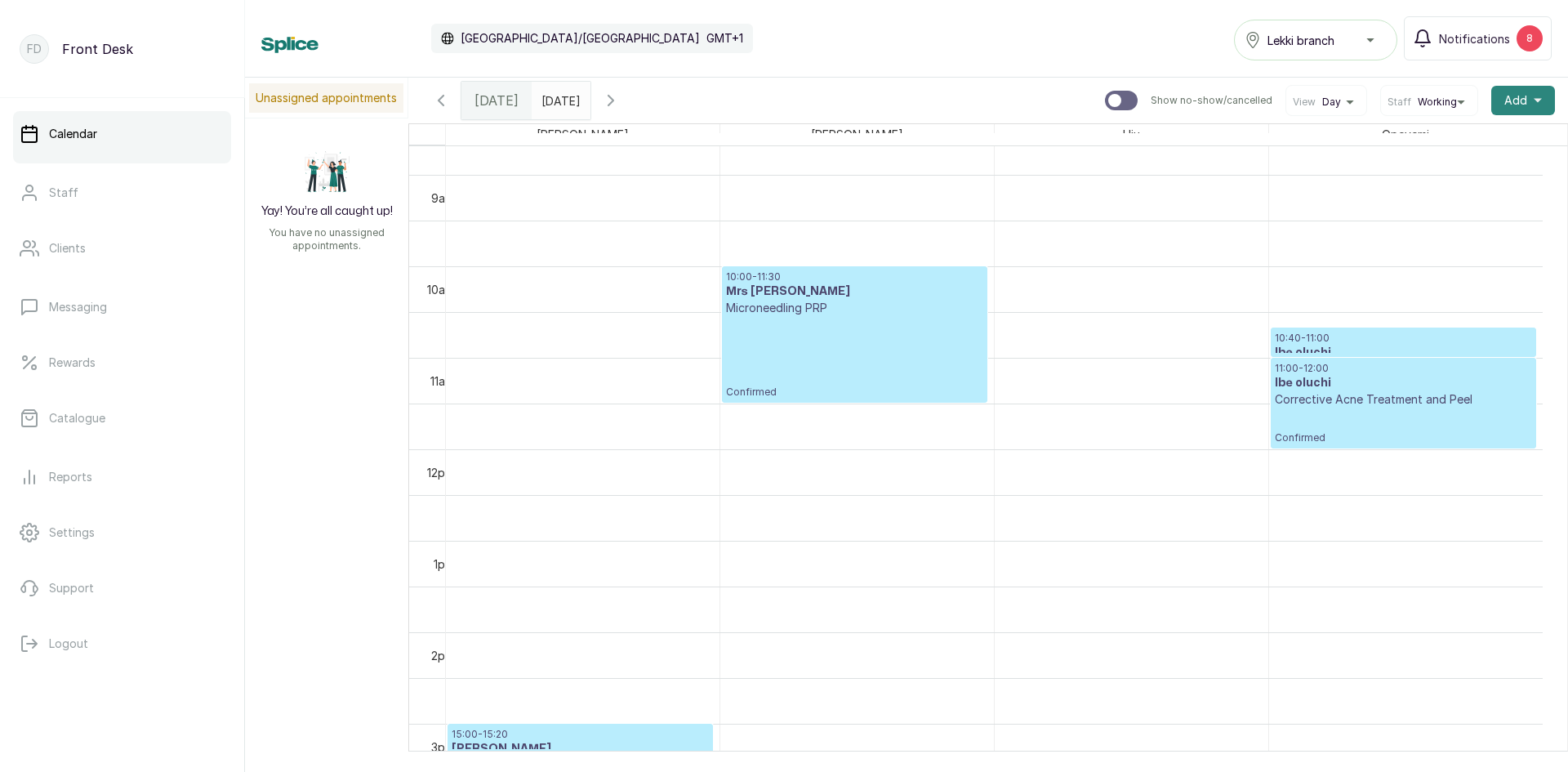
click at [1504, 94] on span "Add" at bounding box center [1516, 100] width 23 height 16
click at [1440, 143] on span "Add Appointment" at bounding box center [1463, 144] width 157 height 20
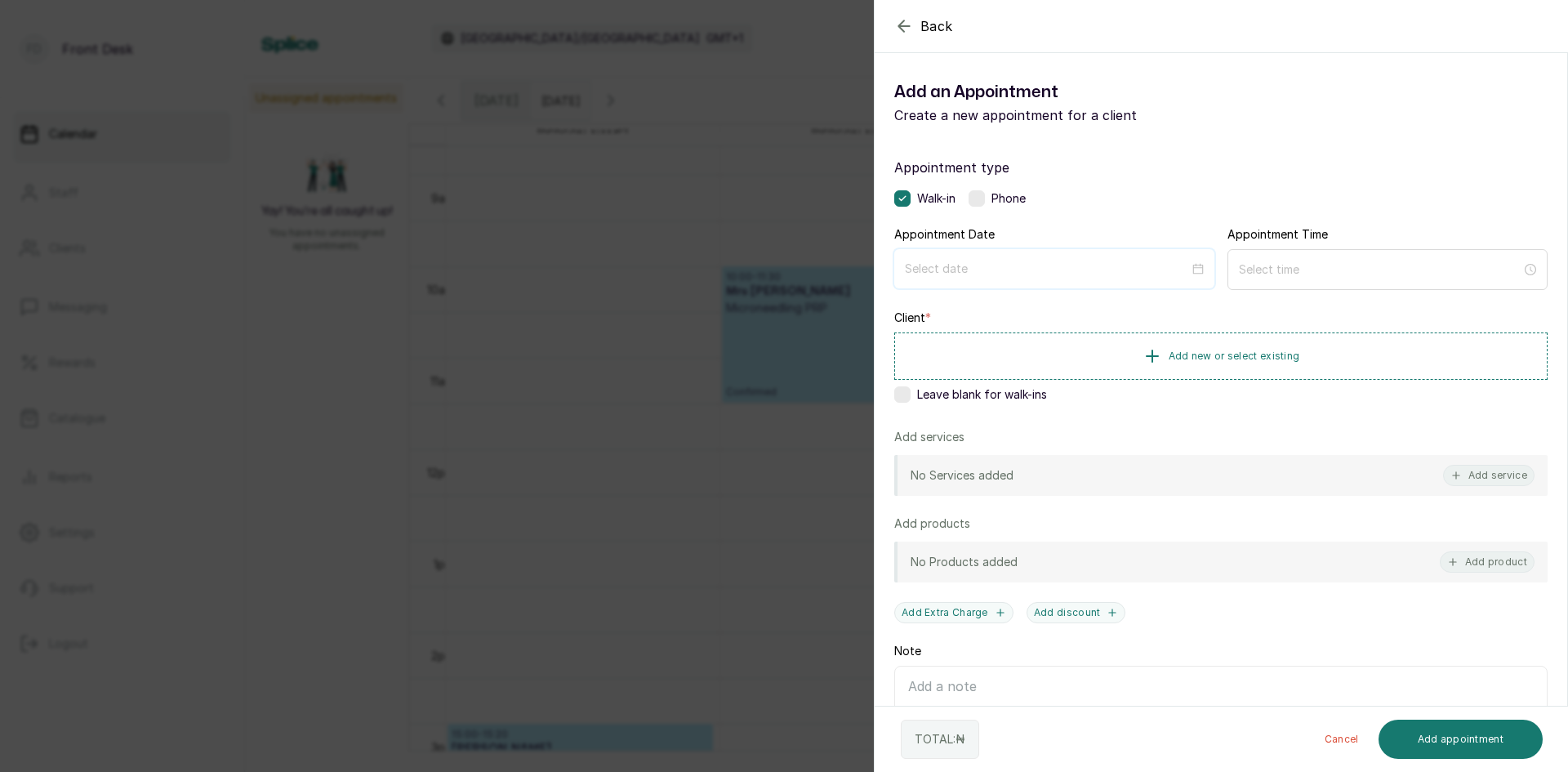
click at [1114, 266] on input at bounding box center [1046, 269] width 284 height 18
click at [597, 190] on div "Back Add Appointment Add an Appointment Create a new appointment for a client A…" at bounding box center [784, 386] width 1568 height 772
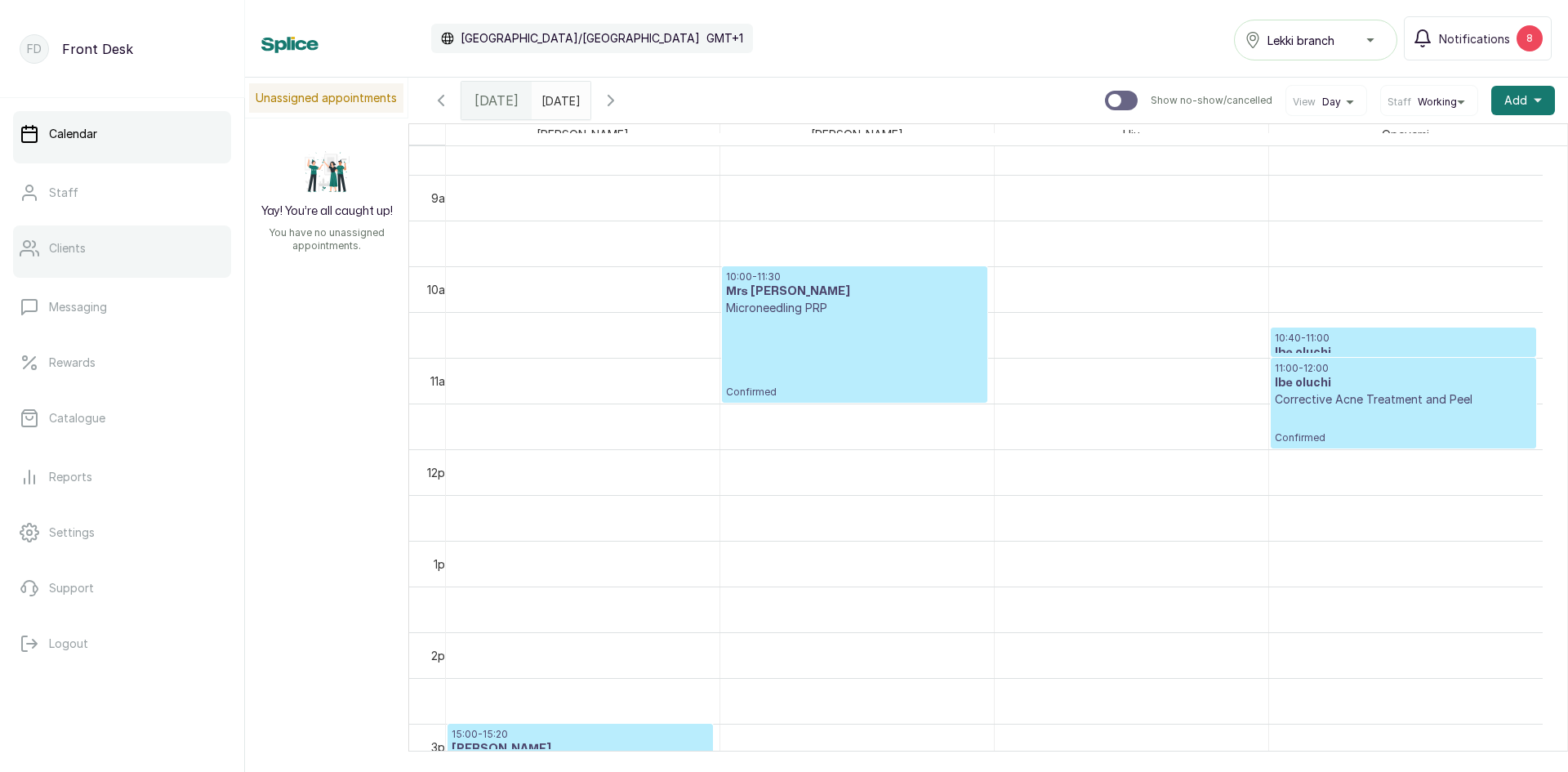
click at [96, 245] on link "Clients" at bounding box center [122, 248] width 218 height 46
